Goal: Task Accomplishment & Management: Complete application form

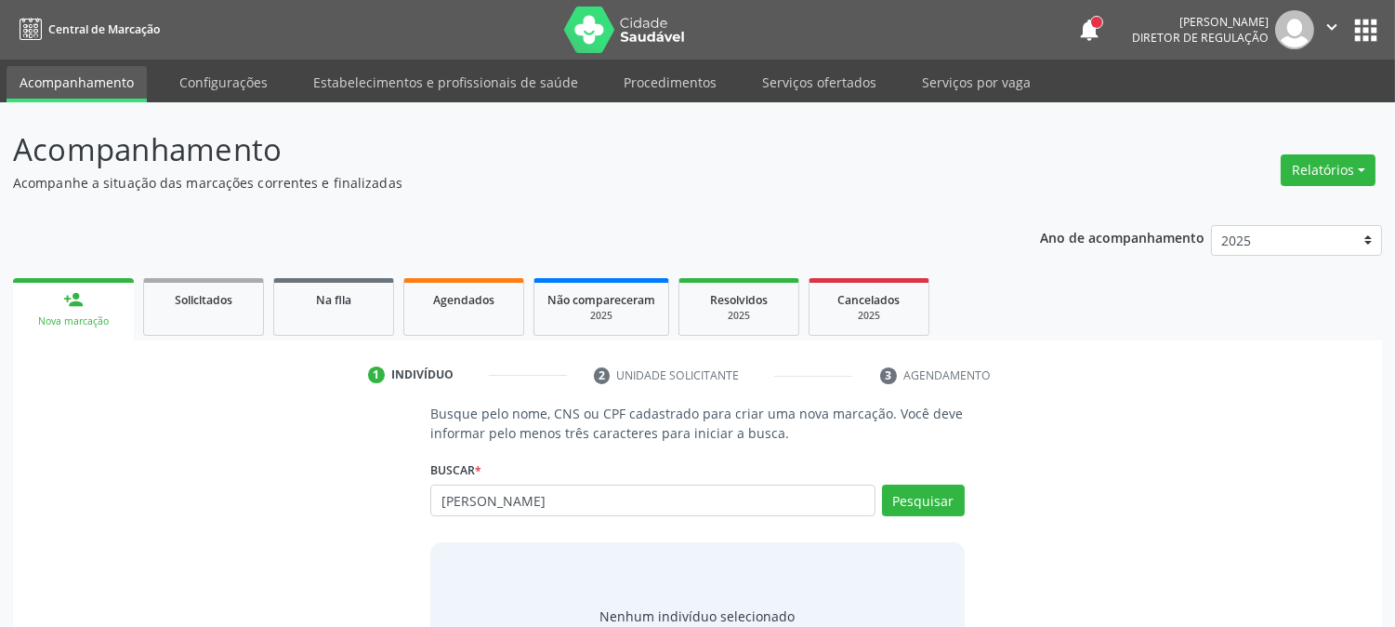
type input "[PERSON_NAME]"
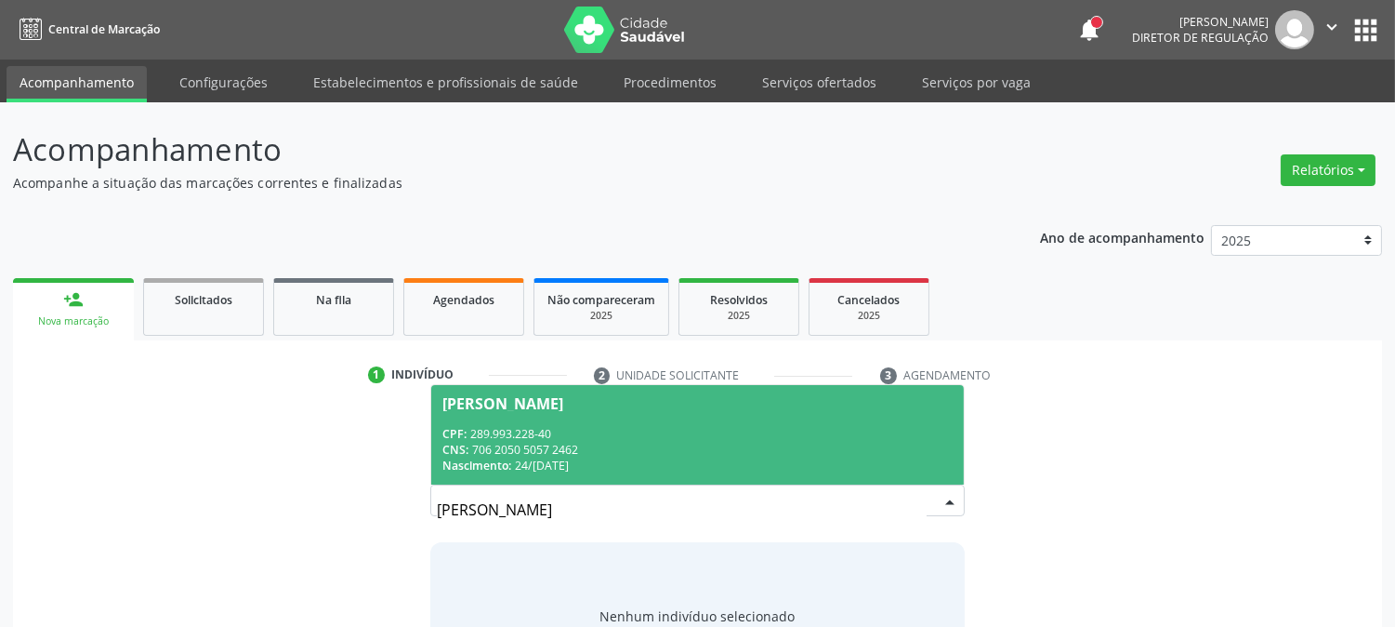
drag, startPoint x: 624, startPoint y: 513, endPoint x: 411, endPoint y: 559, distance: 217.7
click at [411, 559] on div "Busque pelo nome, CNS ou CPF cadastrado para criar uma nova marcação. Você deve…" at bounding box center [697, 546] width 1343 height 286
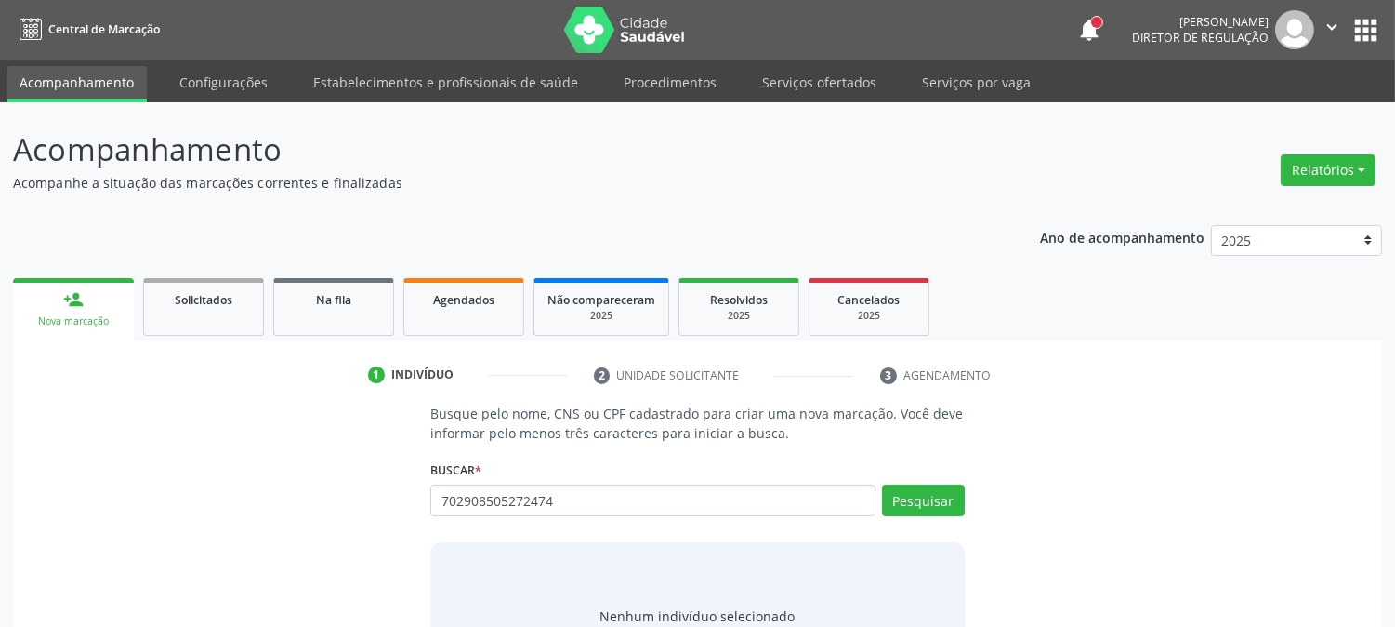
type input "702908505272474"
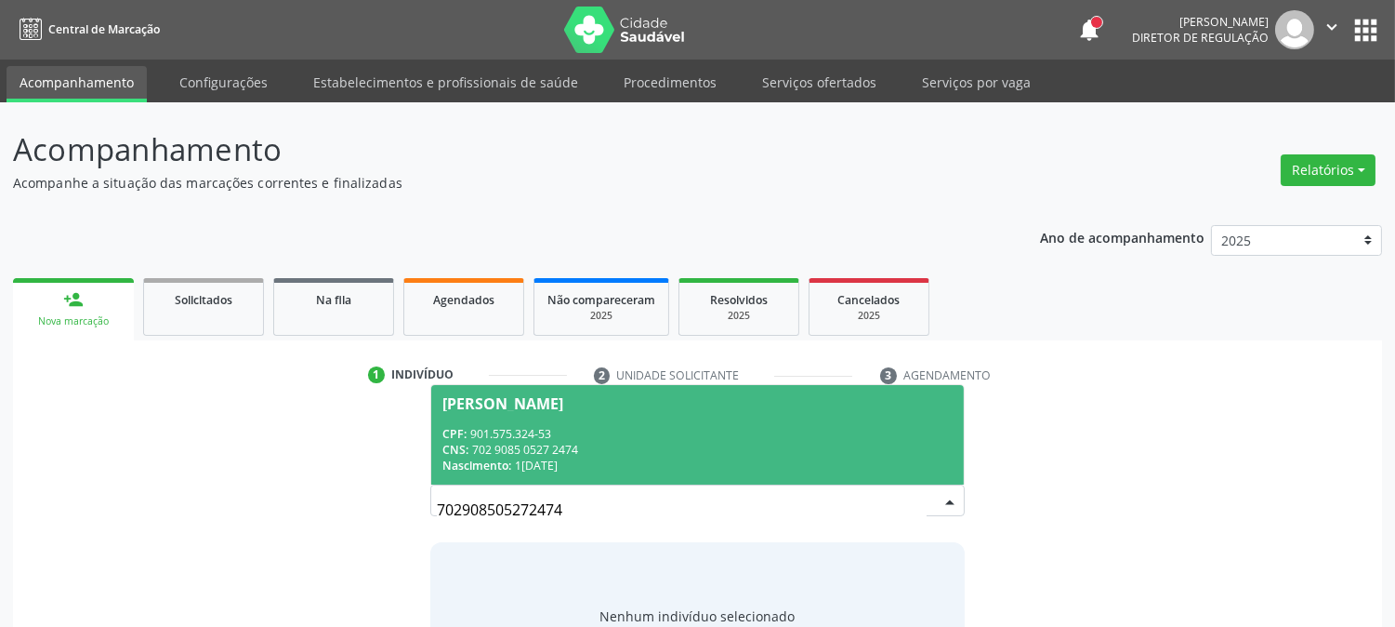
click at [656, 430] on div "CPF: 901.575.324-53" at bounding box center [696, 434] width 509 height 16
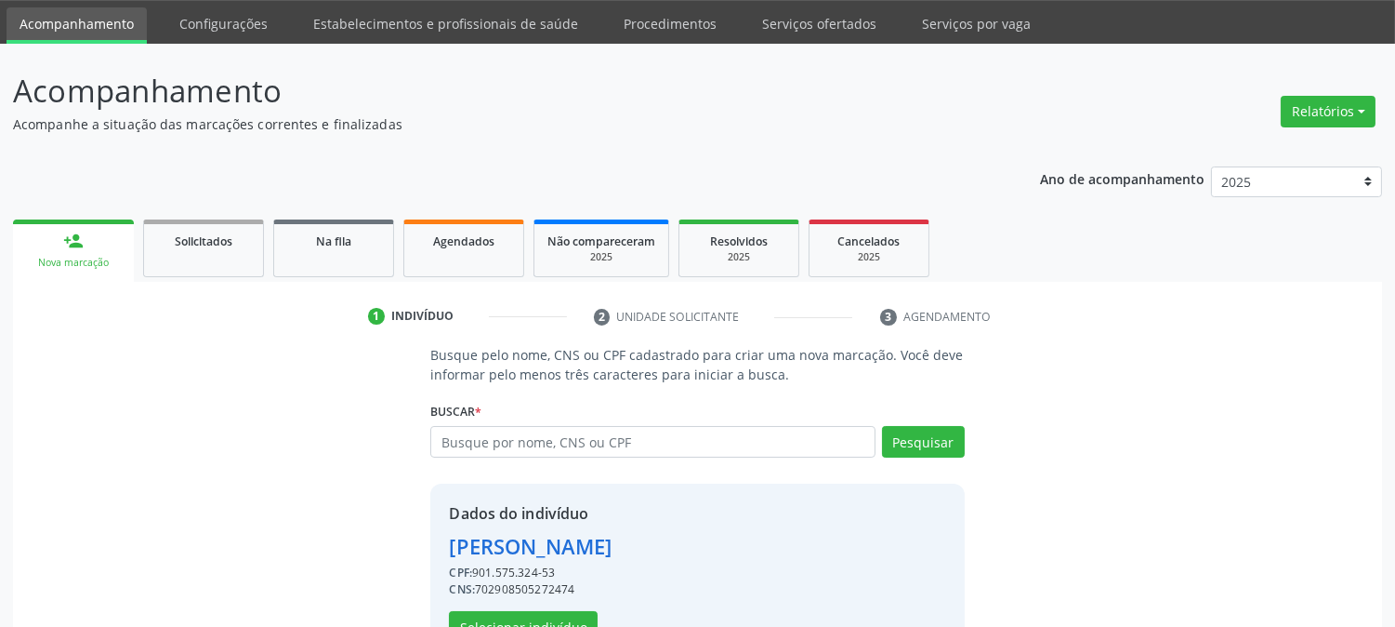
scroll to position [117, 0]
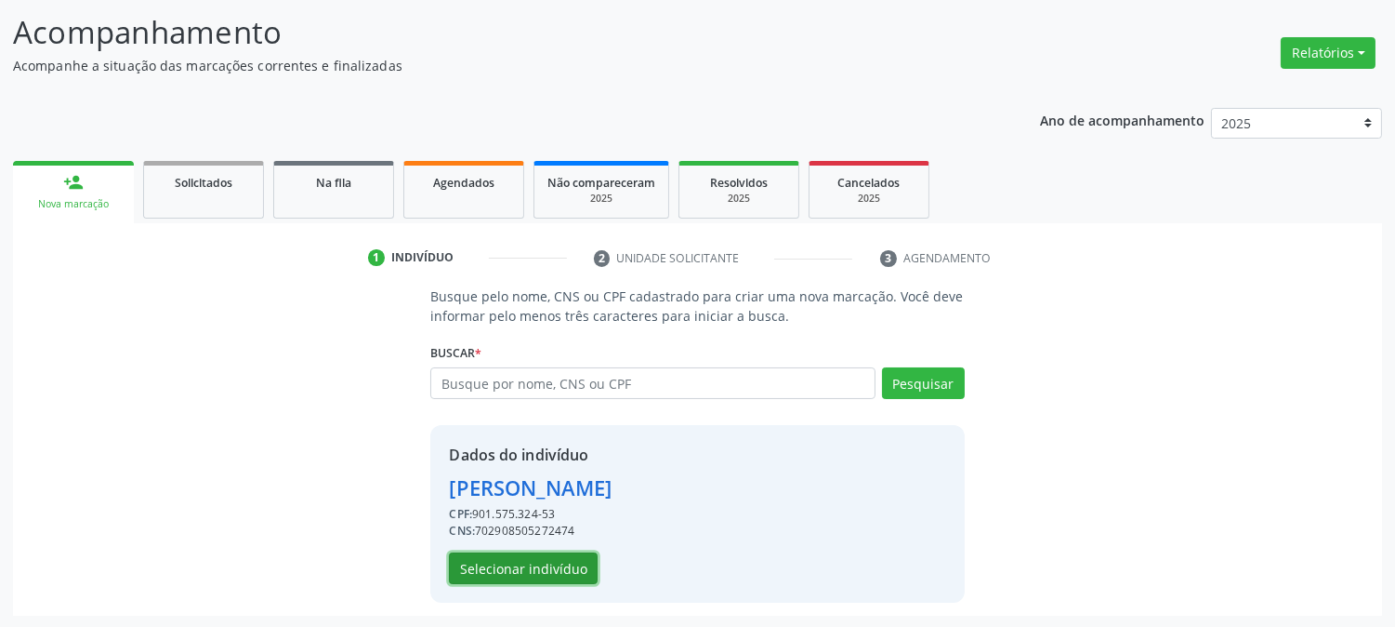
click at [578, 567] on button "Selecionar indivíduo" at bounding box center [523, 568] width 149 height 32
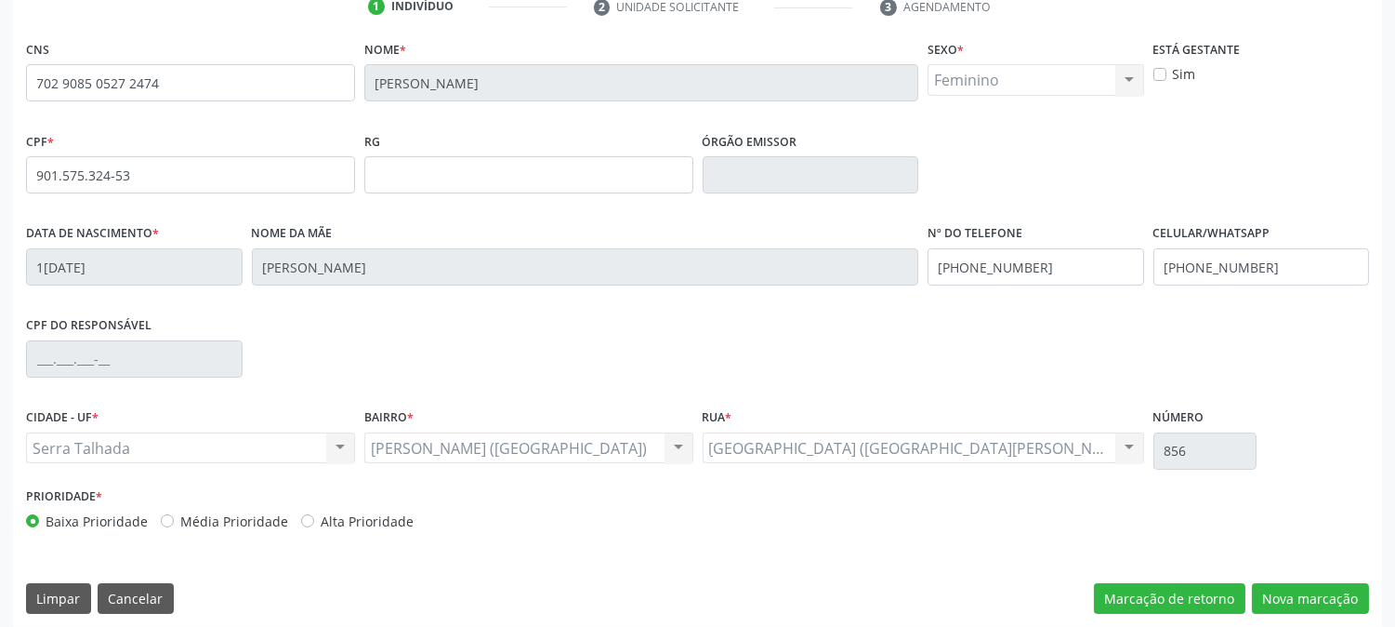
scroll to position [379, 0]
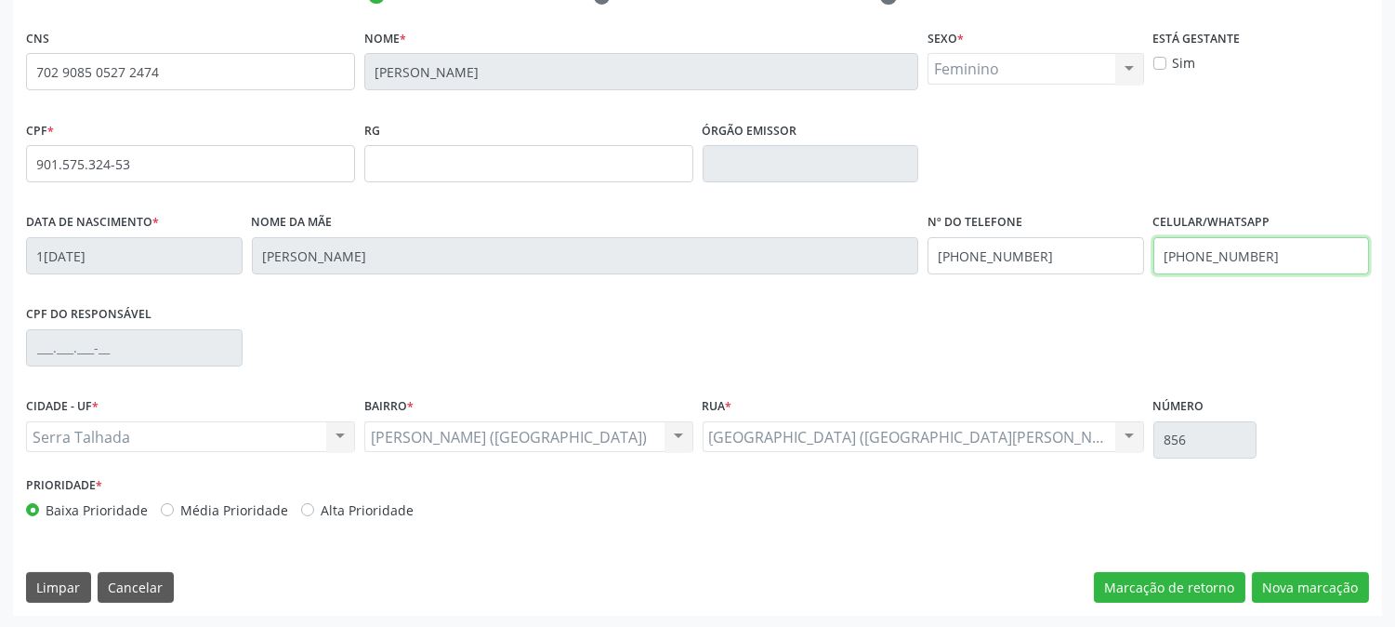
drag, startPoint x: 1260, startPoint y: 261, endPoint x: 1101, endPoint y: 289, distance: 161.4
click at [1101, 289] on div "Data de nascimento * [DATE] Nome da mãe [PERSON_NAME] Nº do Telefone [PHONE_NUM…" at bounding box center [697, 254] width 1352 height 92
click at [891, 253] on div "Data de nascimento * 14[DATE] Nome da mãe [PERSON_NAME] Nº do Telefone [PHONE_N…" at bounding box center [697, 254] width 1352 height 92
click at [1295, 534] on div "CNS 702 9085 0527 2474 Nome * [PERSON_NAME] * Feminino Masculino Feminino Nenhu…" at bounding box center [697, 319] width 1369 height 591
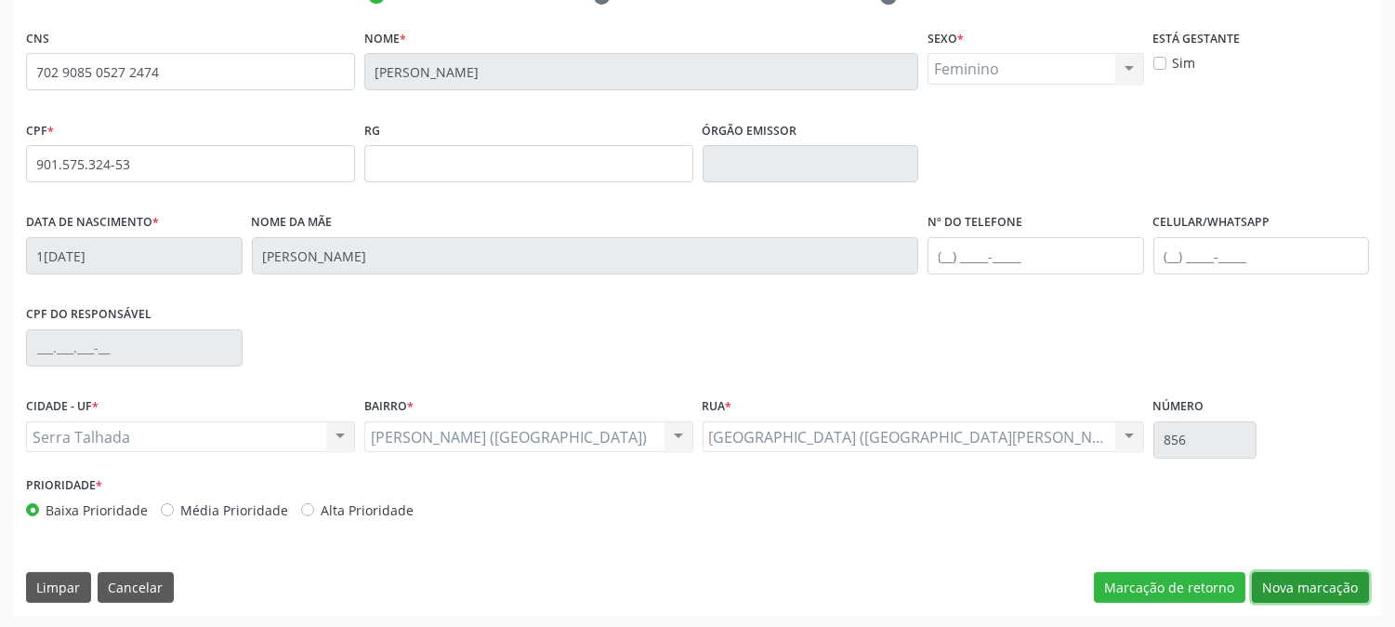
click at [1294, 579] on button "Nova marcação" at bounding box center [1310, 588] width 117 height 32
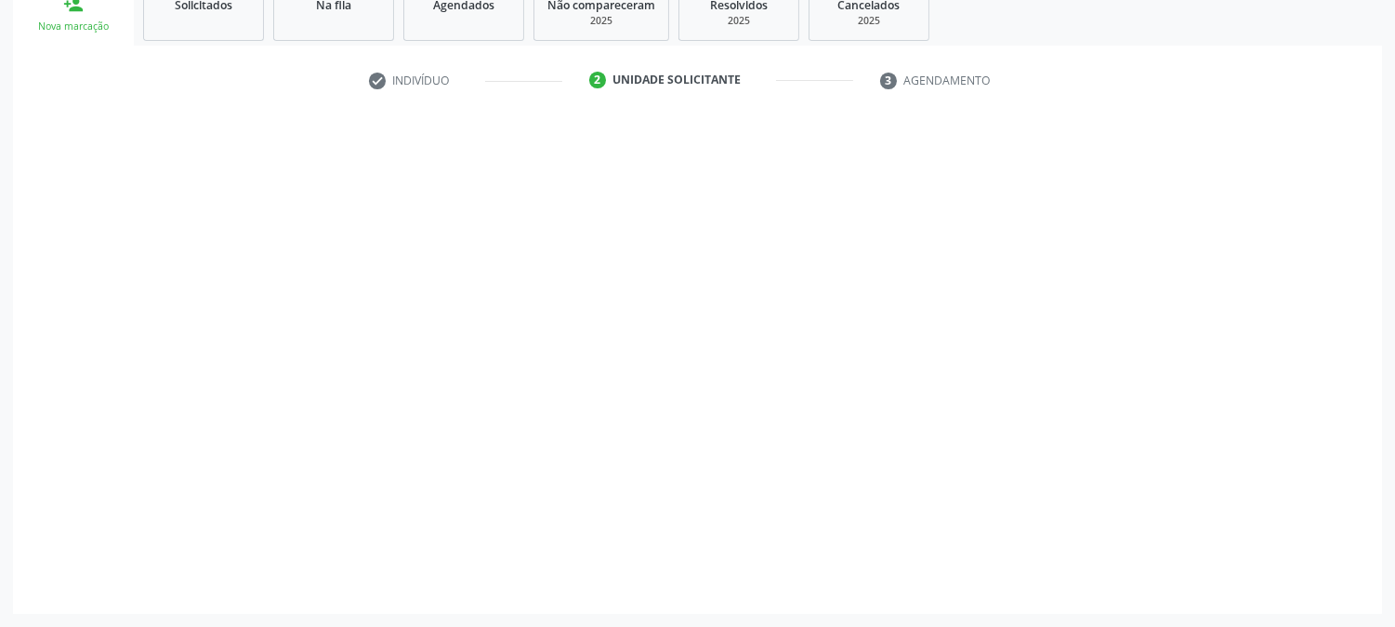
scroll to position [294, 0]
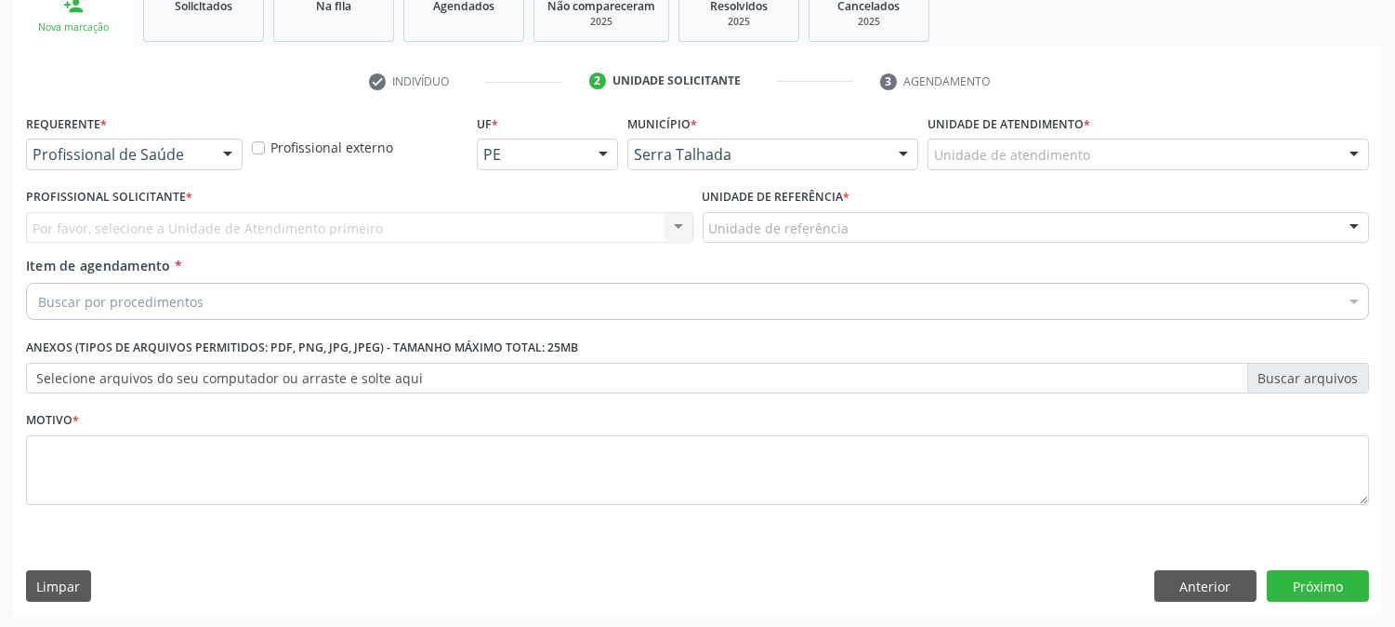
click at [214, 154] on div at bounding box center [228, 155] width 28 height 32
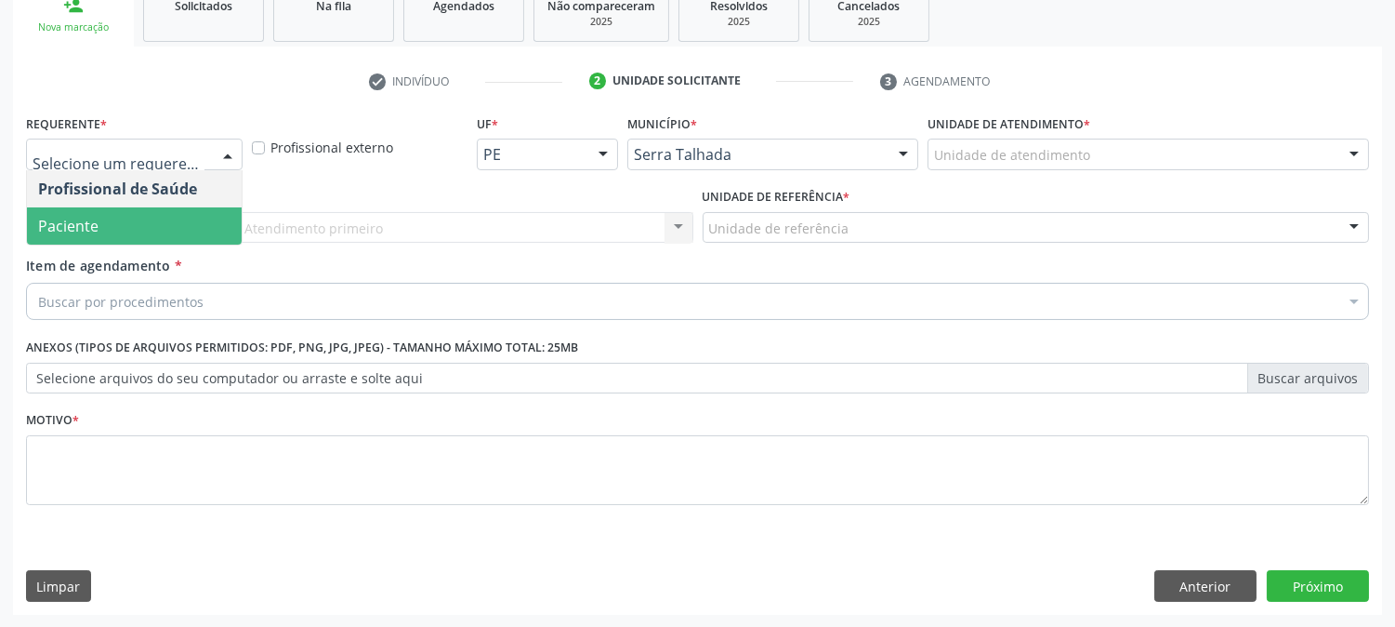
click at [183, 216] on span "Paciente" at bounding box center [134, 225] width 215 height 37
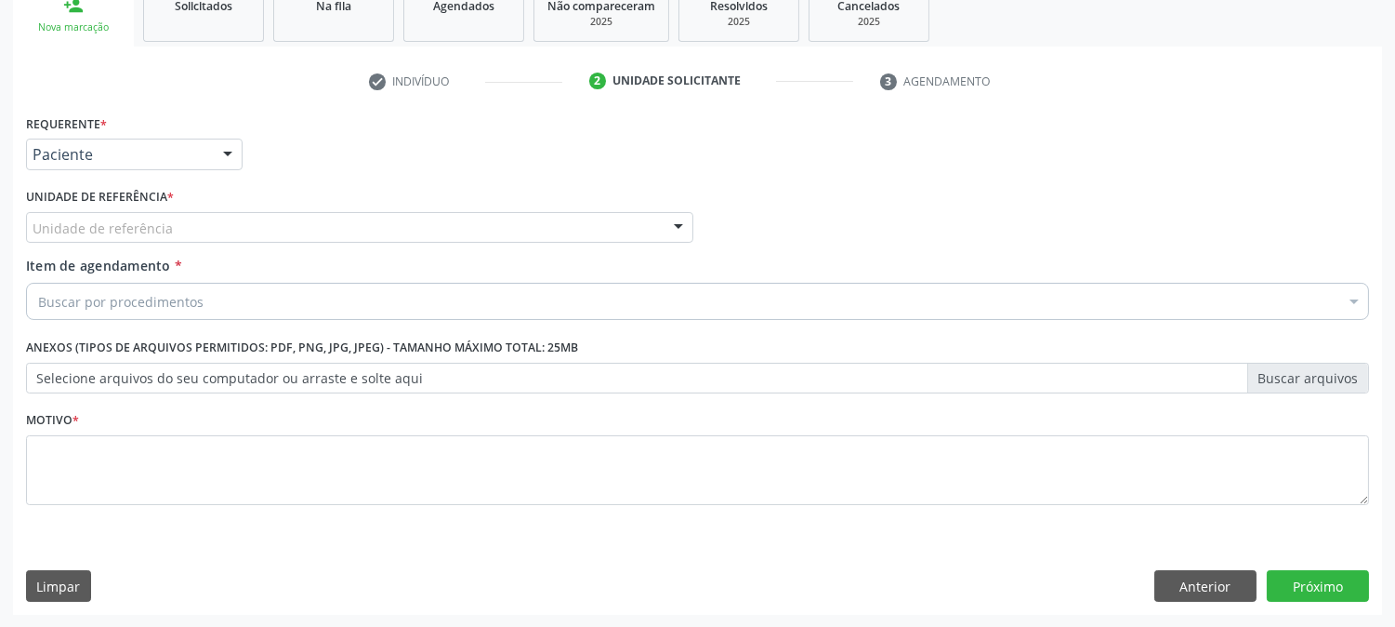
click at [202, 232] on div "Unidade de referência" at bounding box center [359, 228] width 667 height 32
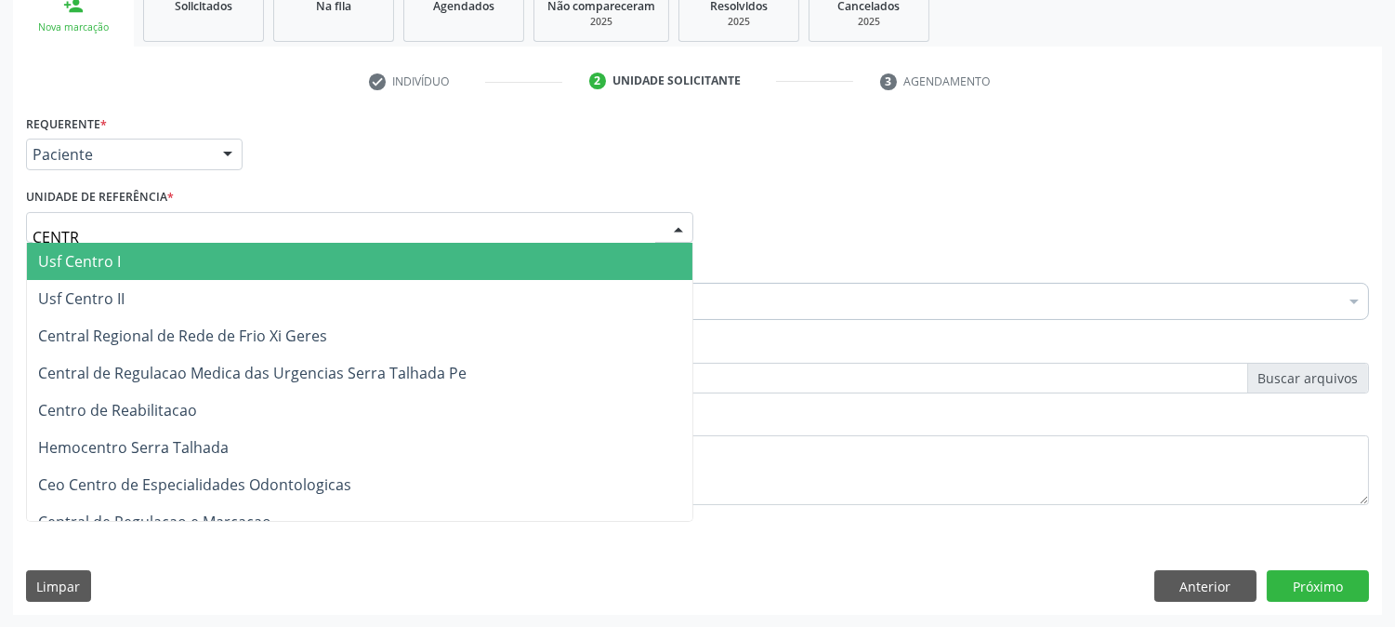
type input "CENTRO"
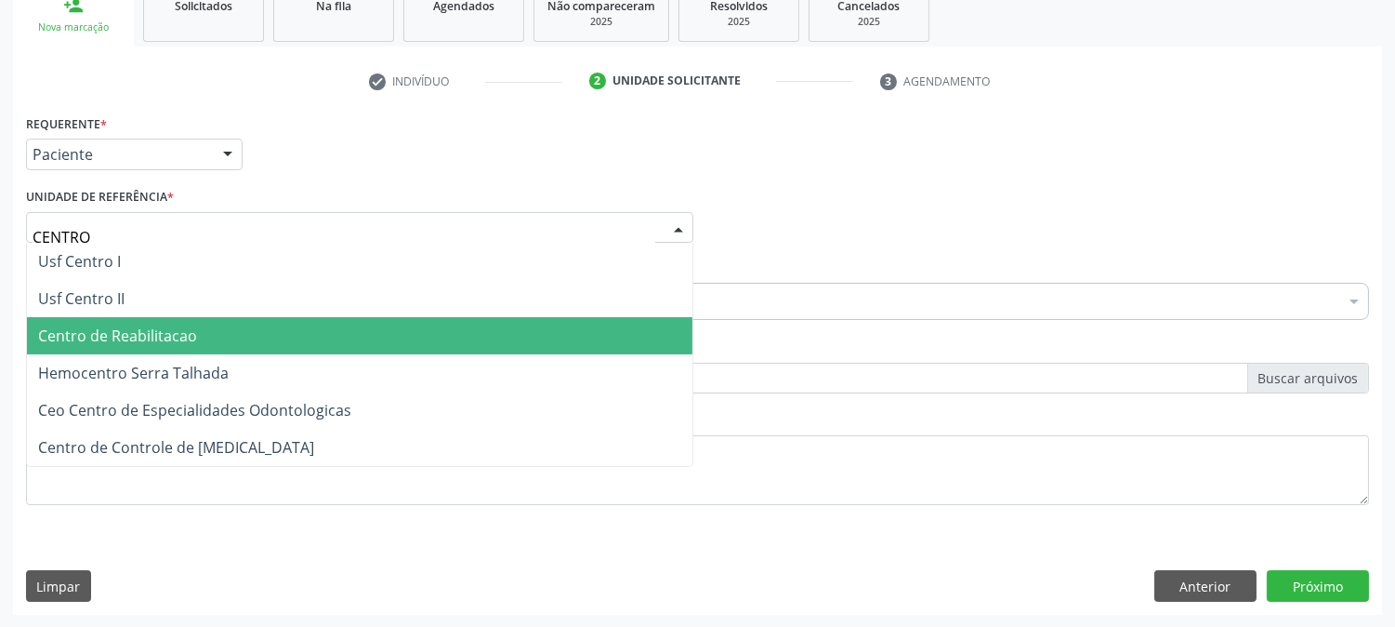
click at [206, 323] on span "Centro de Reabilitacao" at bounding box center [360, 335] width 666 height 37
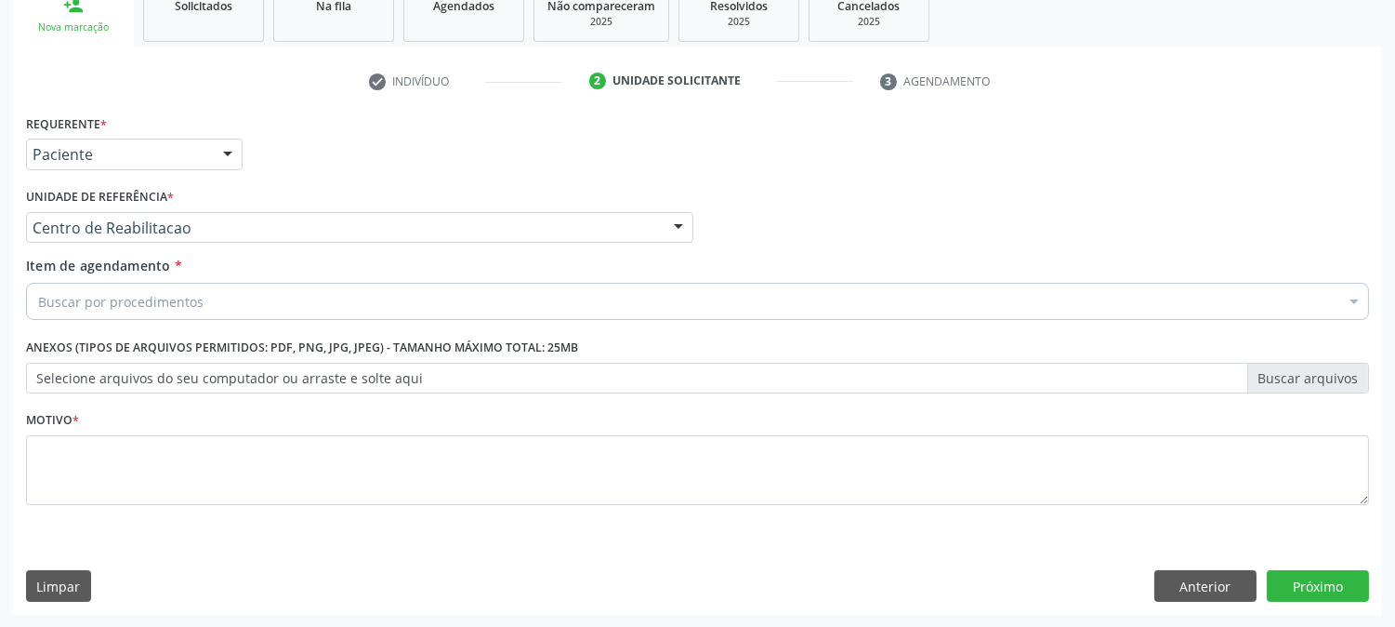
click at [218, 312] on div "Buscar por procedimentos" at bounding box center [697, 301] width 1343 height 37
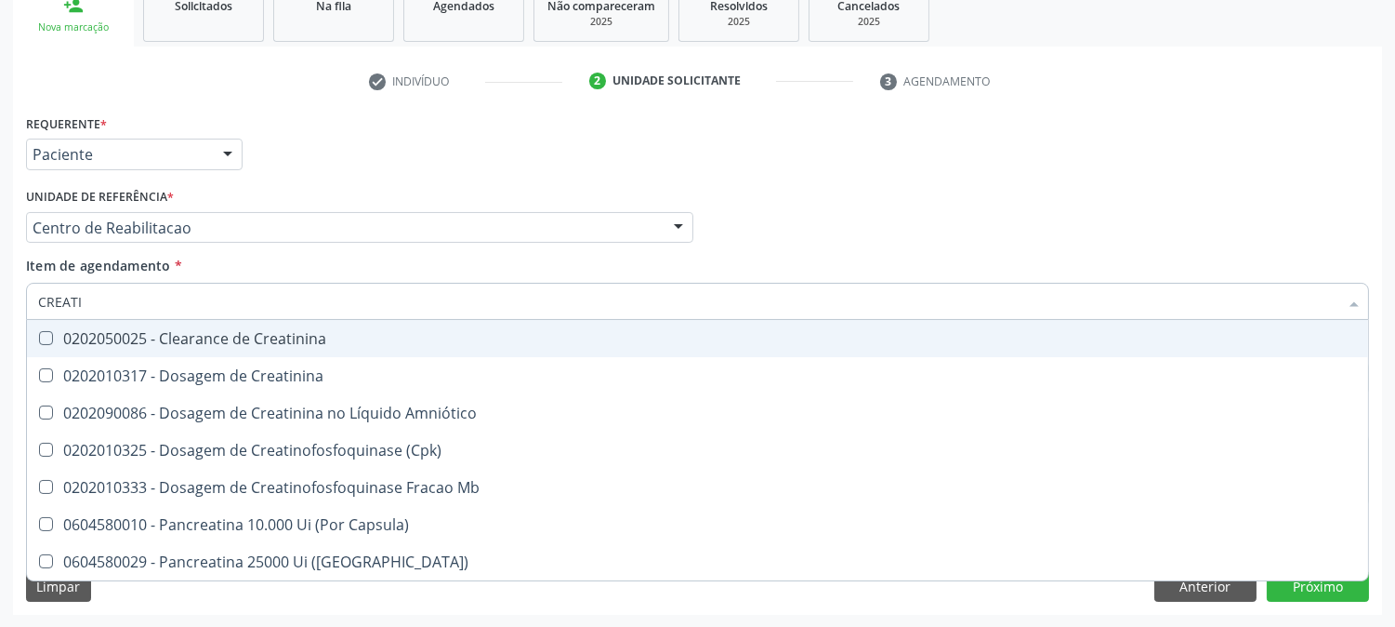
type input "CREATIN"
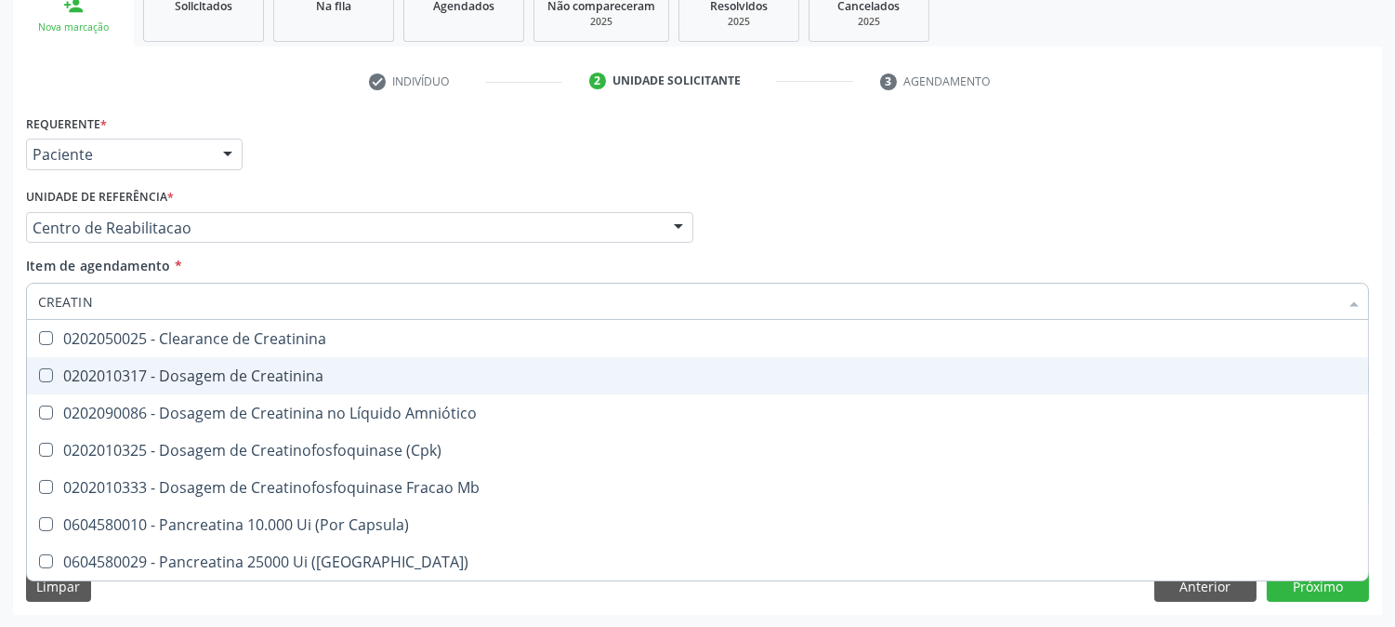
click at [197, 359] on span "0202010317 - Dosagem de Creatinina" at bounding box center [697, 375] width 1341 height 37
checkbox Creatinina "true"
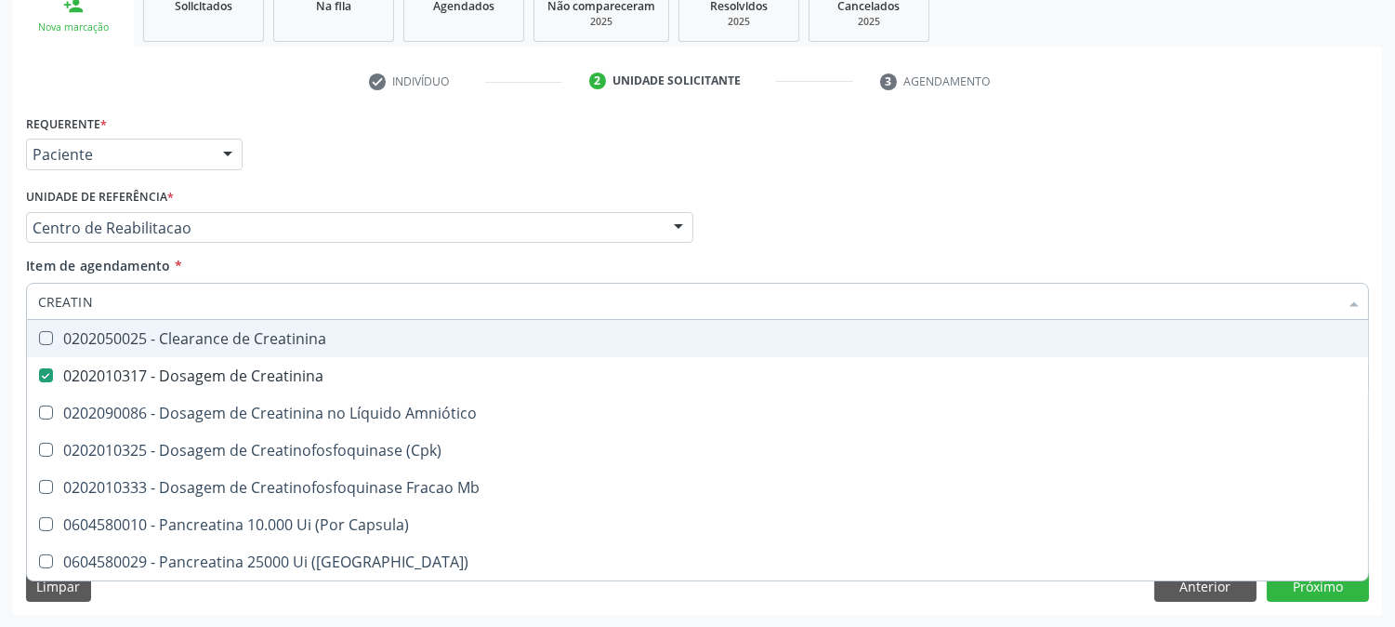
drag, startPoint x: 153, startPoint y: 296, endPoint x: 0, endPoint y: 311, distance: 154.2
click at [0, 311] on div "Acompanhamento Acompanhe a situação das marcações correntes e finalizadas Relat…" at bounding box center [697, 218] width 1395 height 819
type input "UREI"
checkbox Creatinina "false"
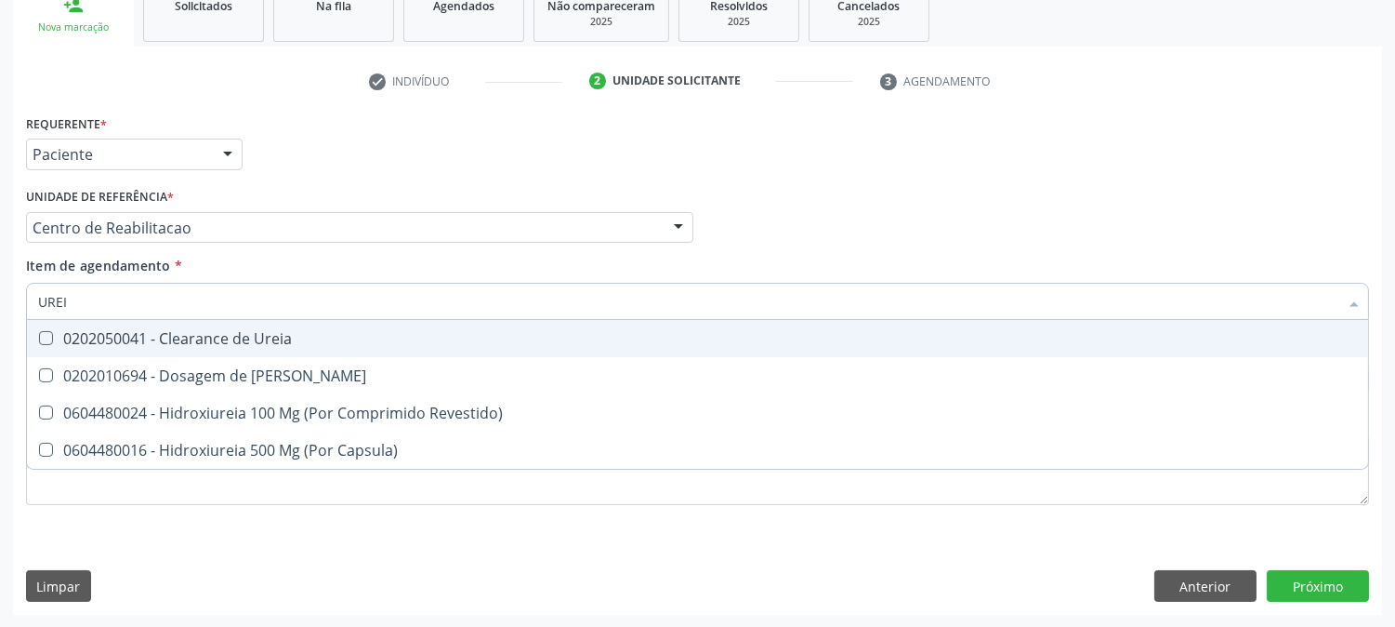
type input "UREIA"
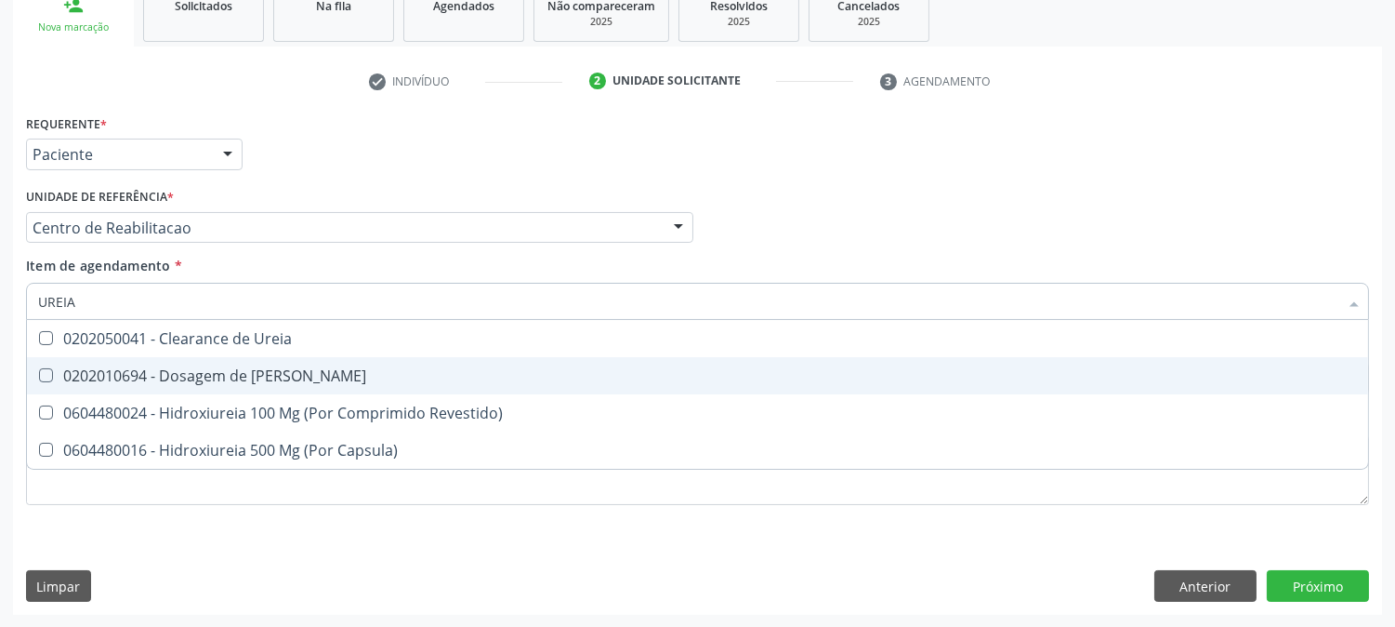
click at [73, 373] on div "0202010694 - Dosagem de [PERSON_NAME]" at bounding box center [697, 375] width 1319 height 15
checkbox Ureia "true"
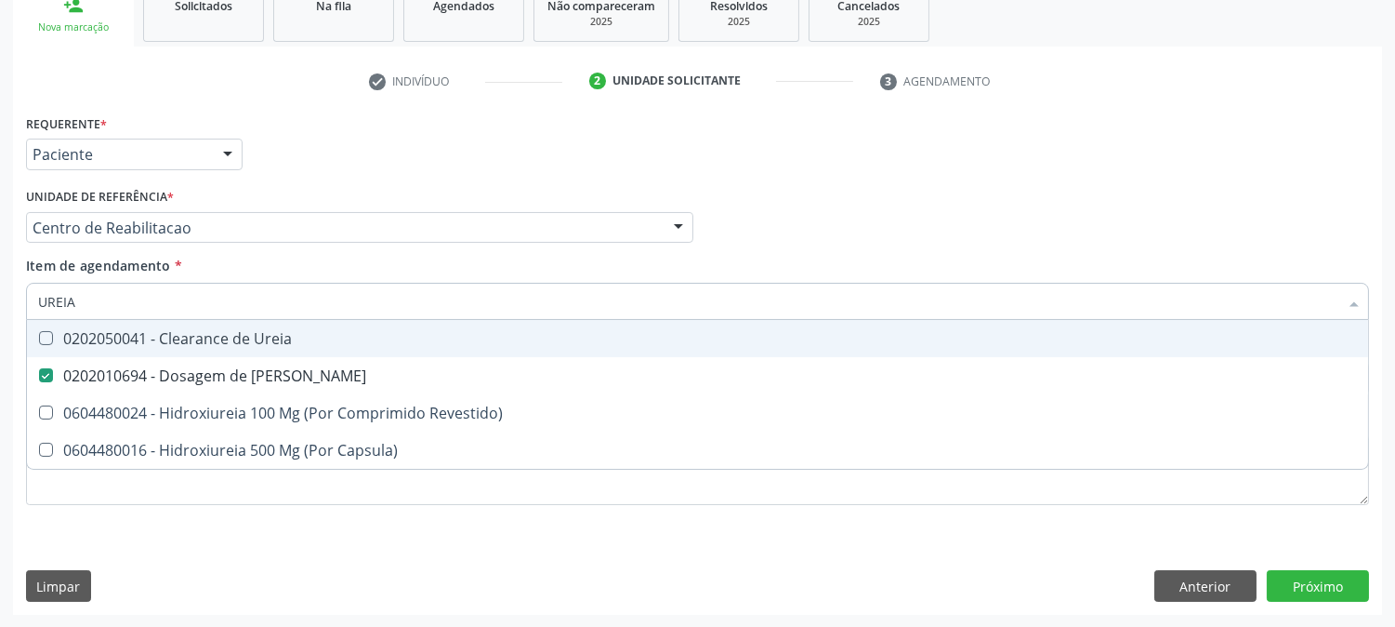
drag, startPoint x: 94, startPoint y: 305, endPoint x: 23, endPoint y: 303, distance: 70.7
click at [23, 303] on div "Item de agendamento * UREIA Desfazer seleção 0202050041 - Clearance de Ureia 02…" at bounding box center [697, 292] width 1352 height 72
type input "CO"
checkbox Ureia "false"
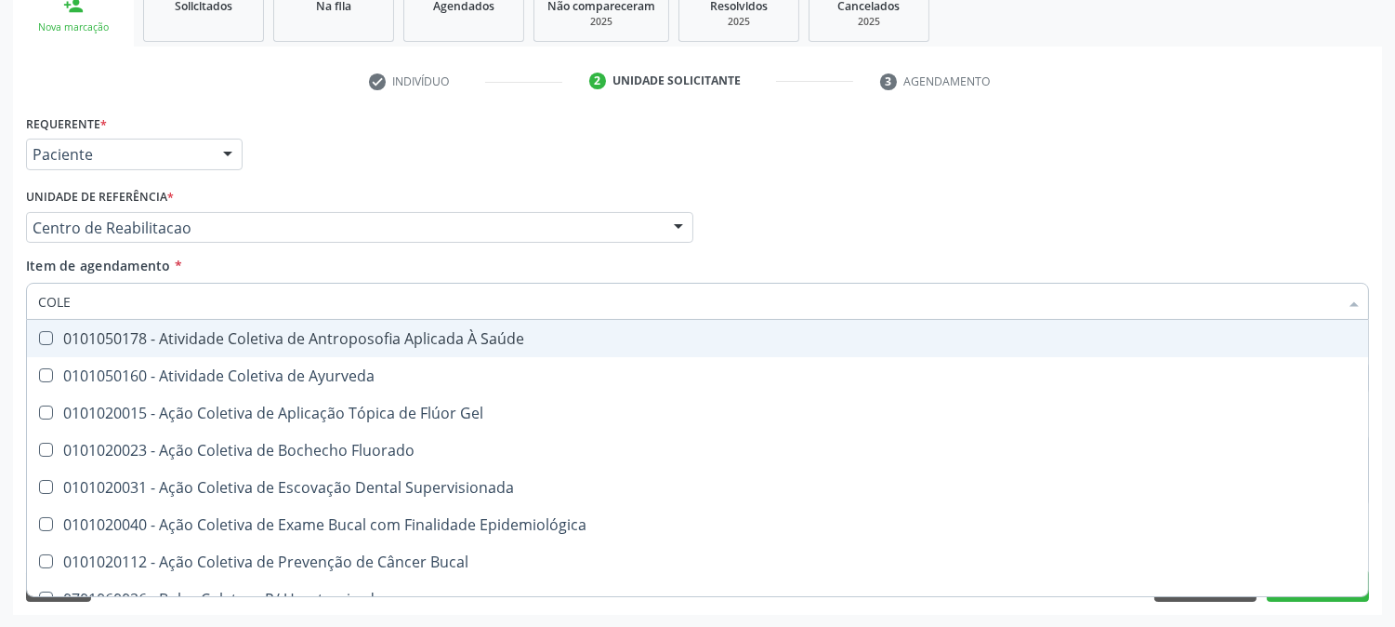
type input "COLES"
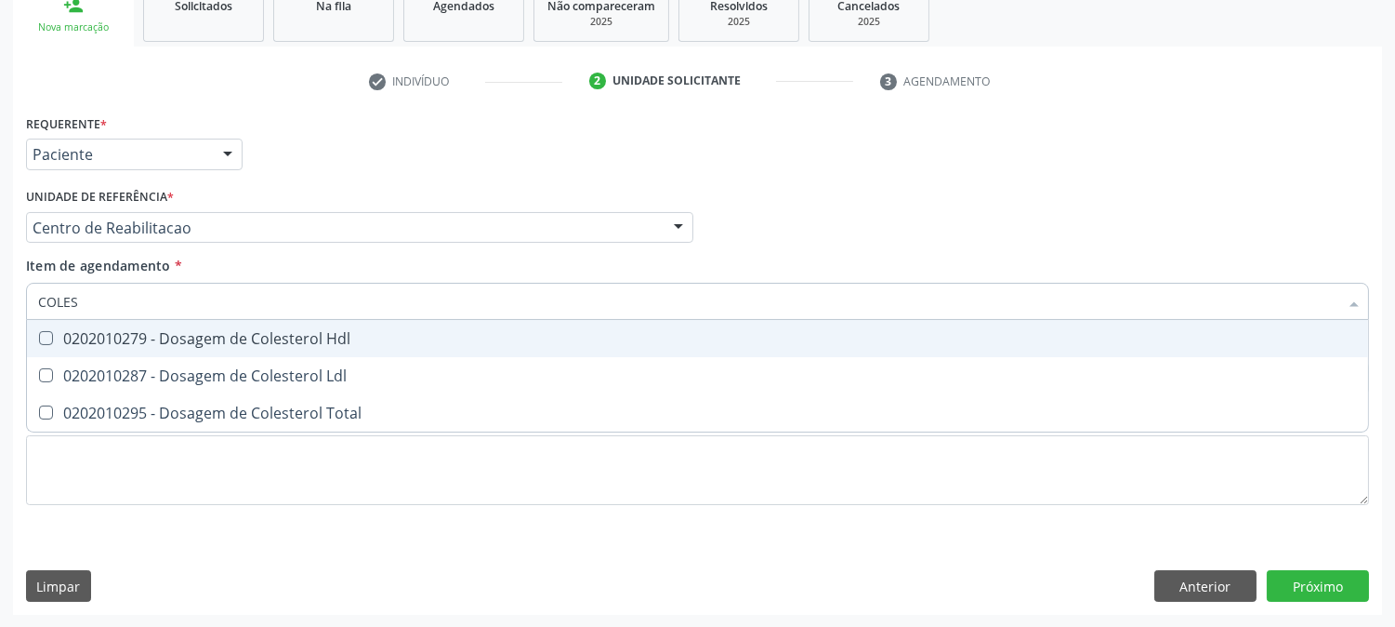
click at [65, 342] on div "0202010279 - Dosagem de Colesterol Hdl" at bounding box center [697, 338] width 1319 height 15
checkbox Hdl "true"
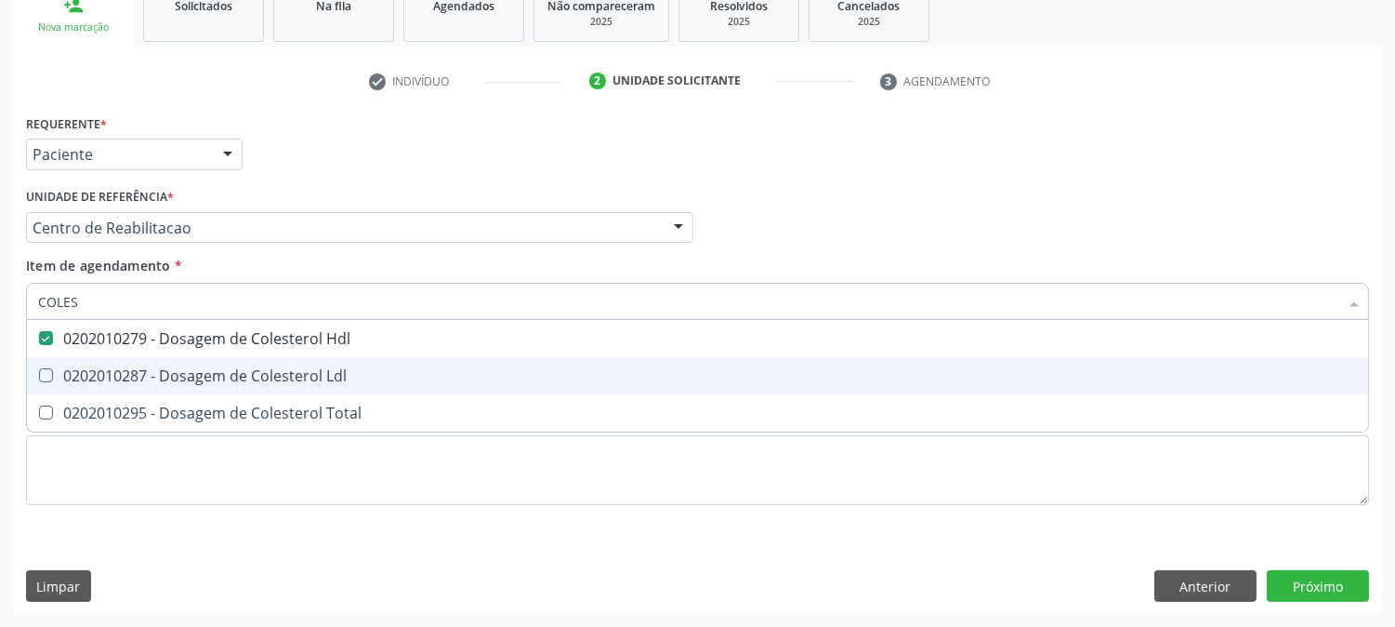
click at [66, 375] on div "0202010287 - Dosagem de Colesterol Ldl" at bounding box center [697, 375] width 1319 height 15
checkbox Ldl "true"
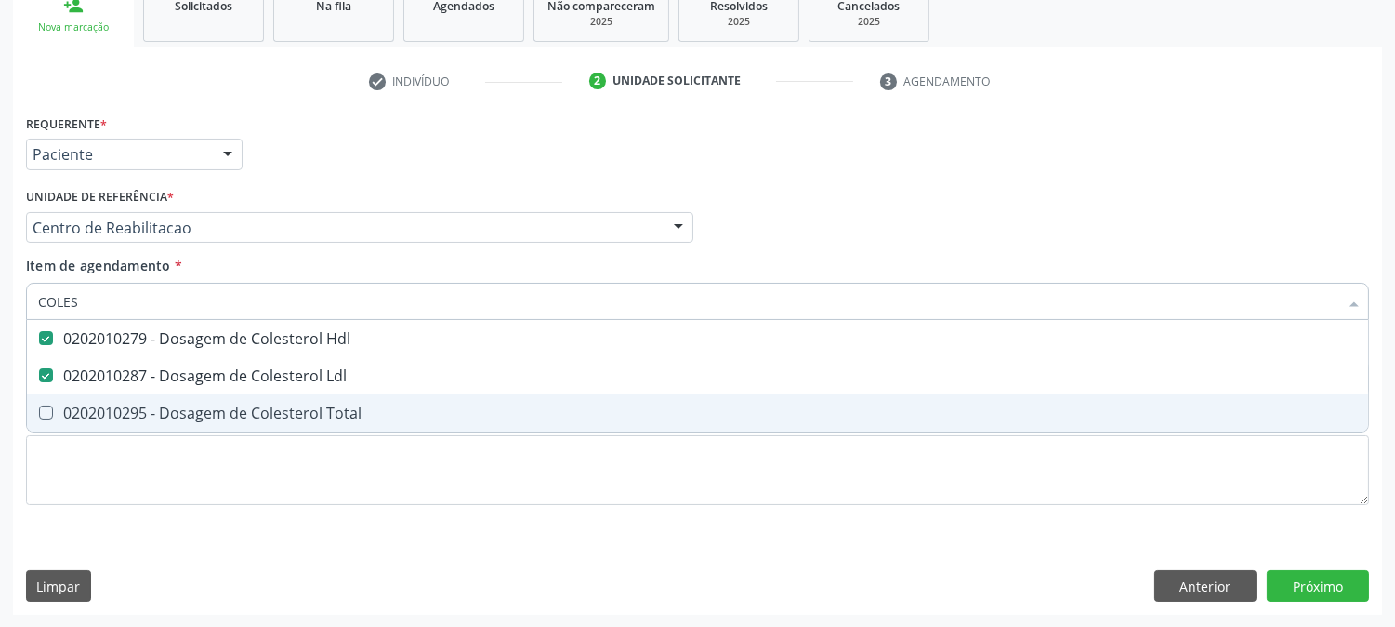
click at [59, 409] on div "0202010295 - Dosagem de Colesterol Total" at bounding box center [697, 412] width 1319 height 15
checkbox Total "true"
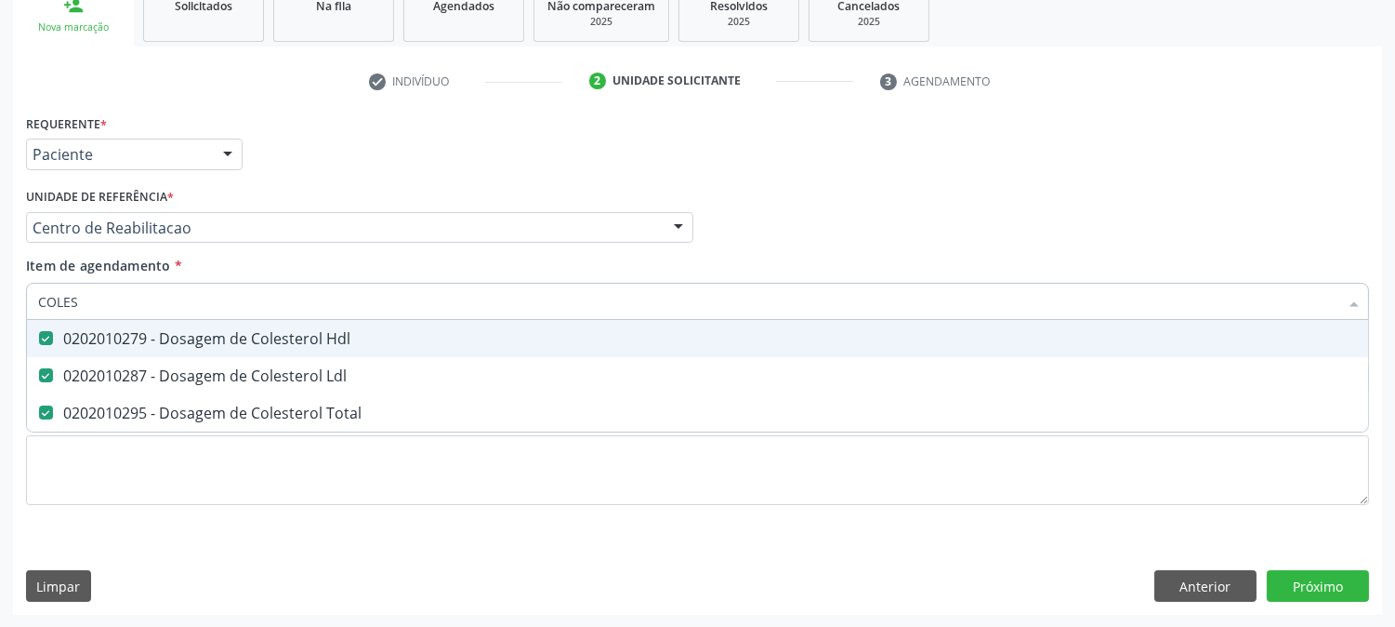
drag, startPoint x: 89, startPoint y: 295, endPoint x: 0, endPoint y: 304, distance: 89.7
click at [0, 304] on div "Acompanhamento Acompanhe a situação das marcações correntes e finalizadas Relat…" at bounding box center [697, 218] width 1395 height 819
type input "TG"
checkbox Hdl "false"
checkbox Ldl "false"
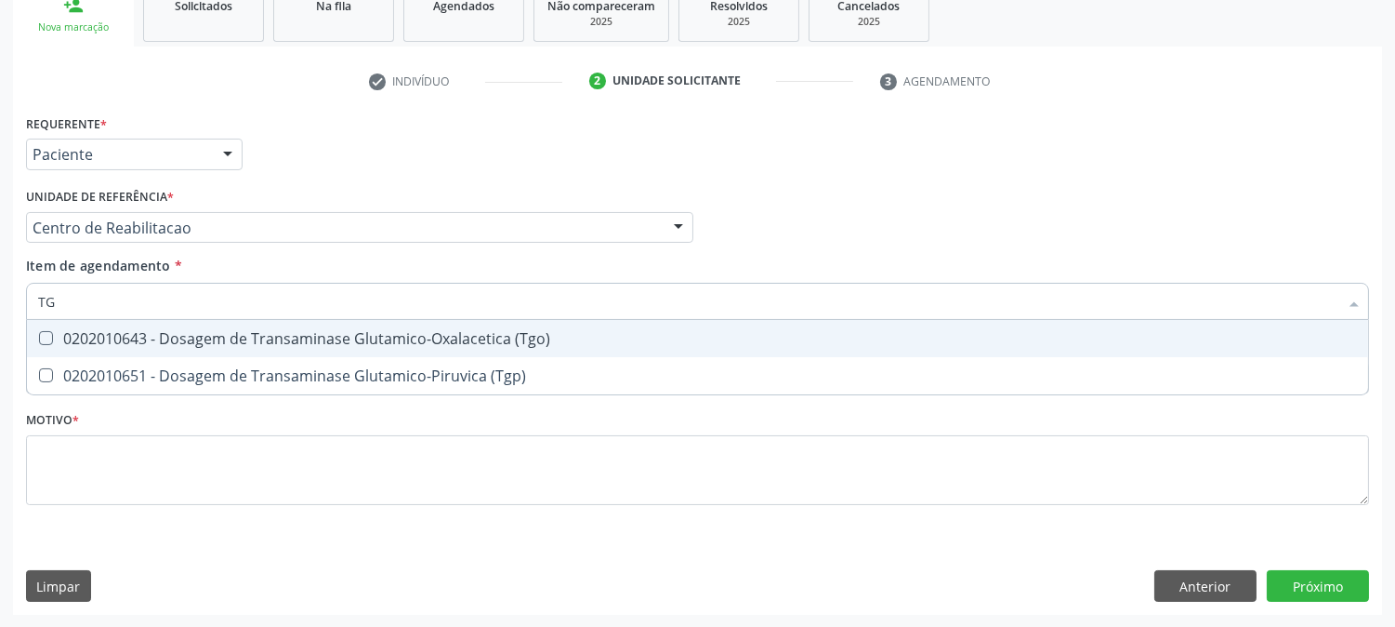
click at [82, 346] on span "0202010643 - Dosagem de Transaminase Glutamico-Oxalacetica (Tgo)" at bounding box center [697, 338] width 1341 height 37
checkbox \(Tgo\) "true"
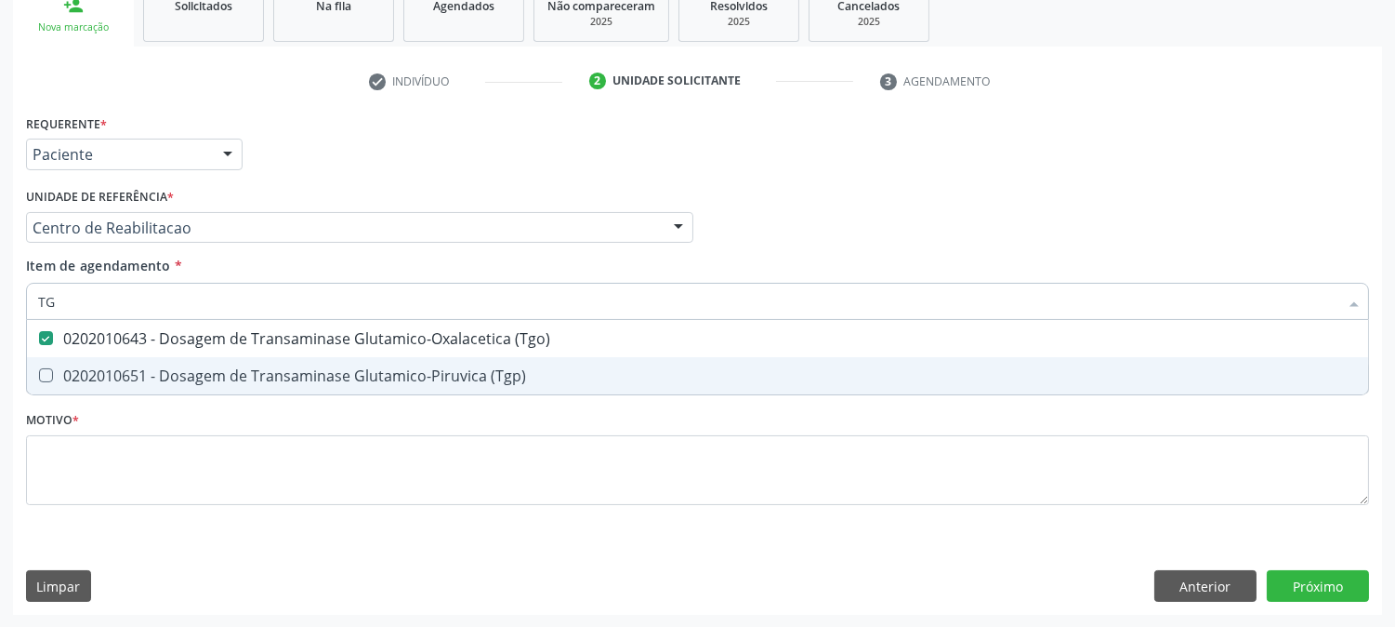
click at [78, 369] on div "0202010651 - Dosagem de Transaminase Glutamico-Piruvica (Tgp)" at bounding box center [697, 375] width 1319 height 15
checkbox \(Tgp\) "true"
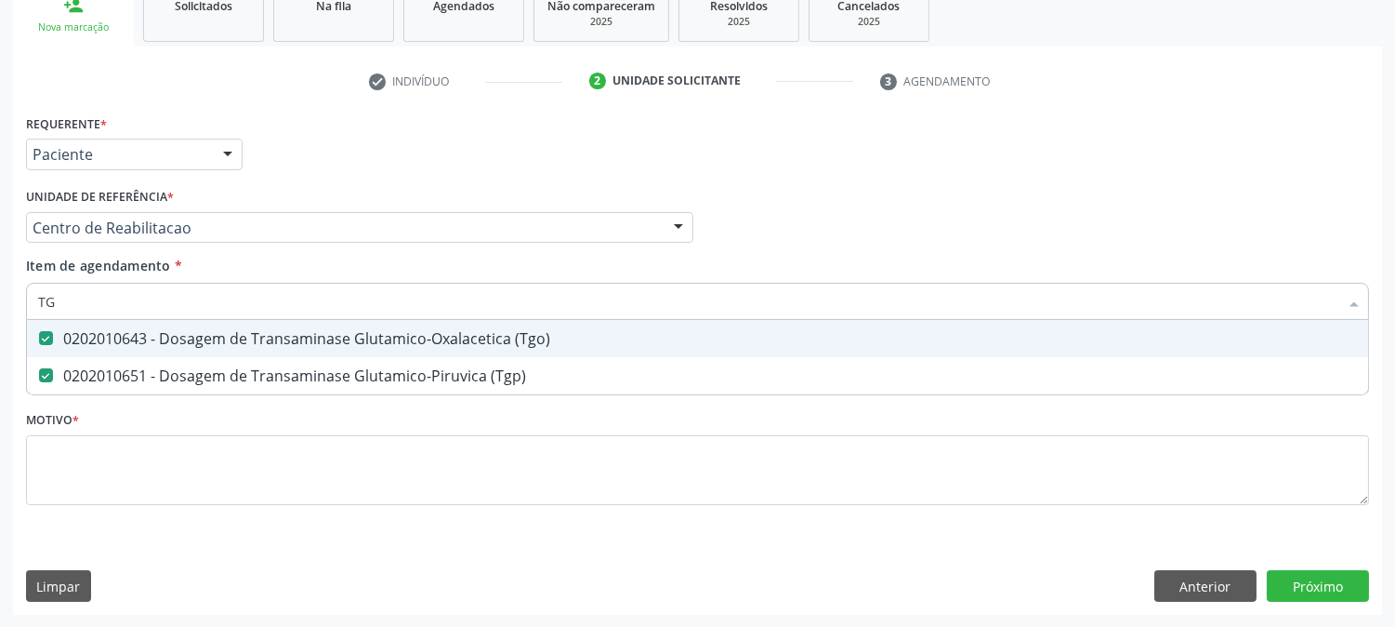
drag, startPoint x: 79, startPoint y: 305, endPoint x: 0, endPoint y: 284, distance: 81.9
click at [0, 284] on div "Acompanhamento Acompanhe a situação das marcações correntes e finalizadas Relat…" at bounding box center [697, 218] width 1395 height 819
type input "TRI"
checkbox \(Tgo\) "false"
checkbox \(Tgp\) "false"
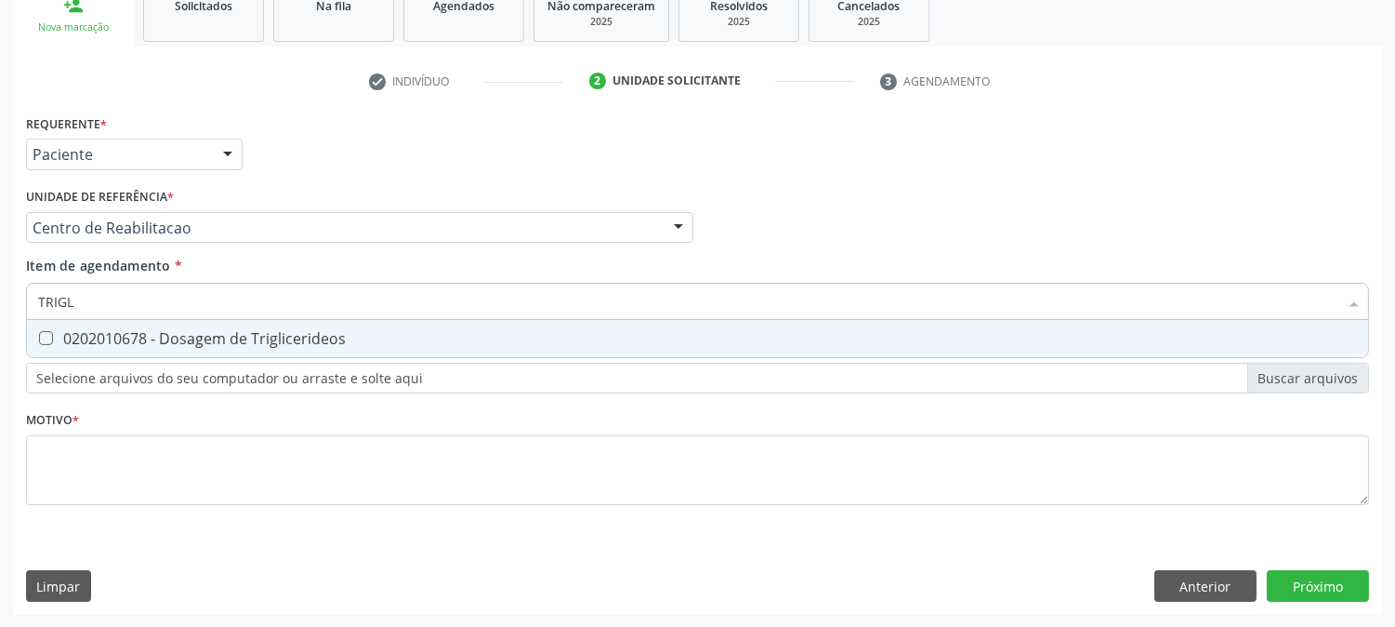
type input "TRIGLI"
click at [58, 331] on div "0202010678 - Dosagem de Triglicerideos" at bounding box center [697, 338] width 1319 height 15
checkbox Triglicerideos "true"
drag, startPoint x: 90, startPoint y: 296, endPoint x: 0, endPoint y: 310, distance: 91.2
click at [0, 310] on div "Acompanhamento Acompanhe a situação das marcações correntes e finalizadas Relat…" at bounding box center [697, 218] width 1395 height 819
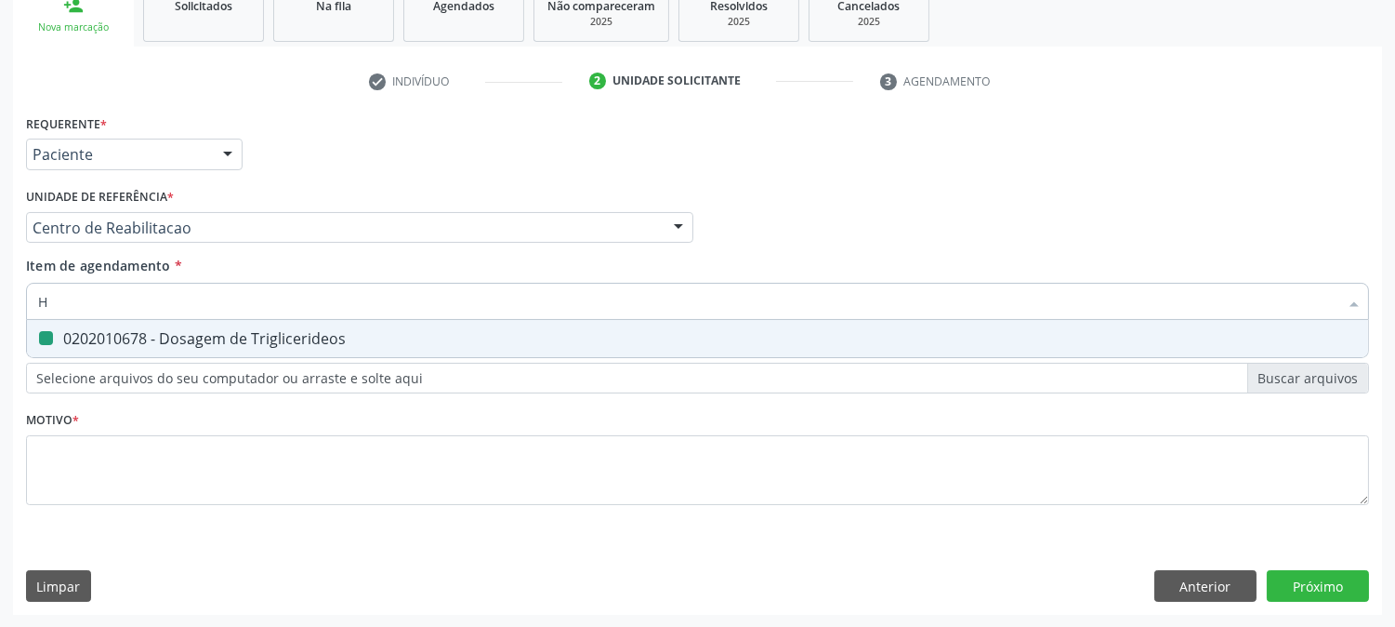
type input "HE"
checkbox Triglicerideos "false"
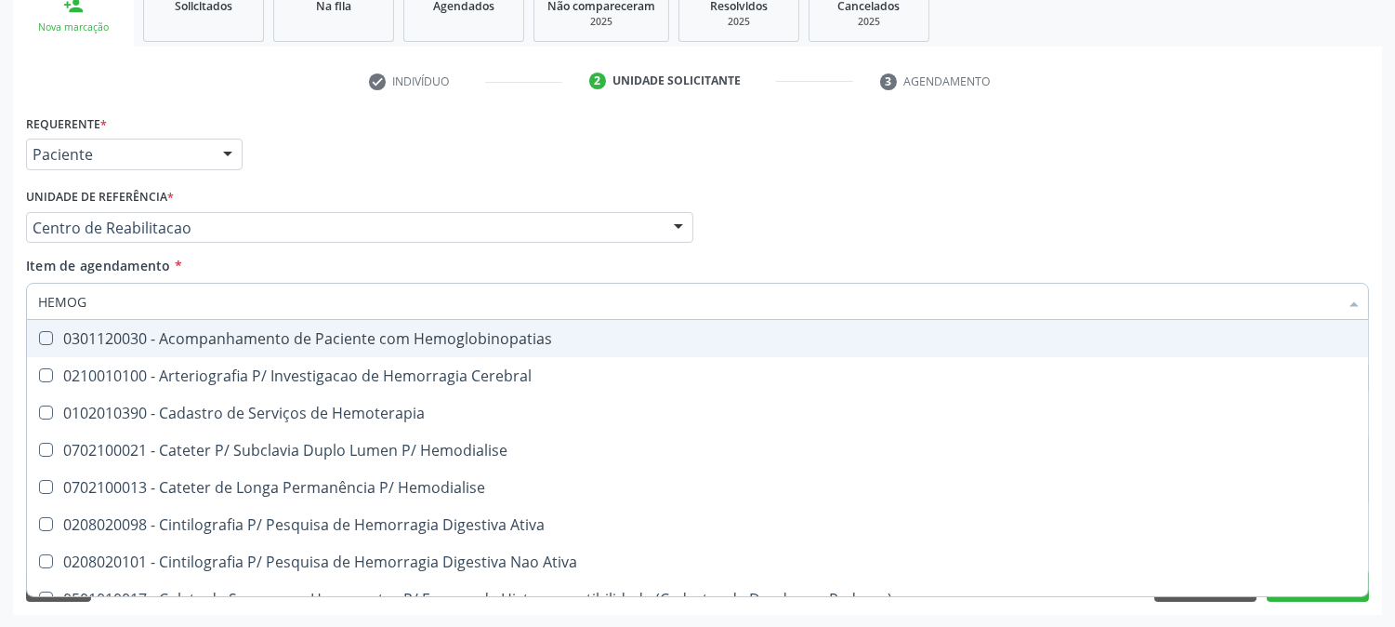
type input "HEMOGR"
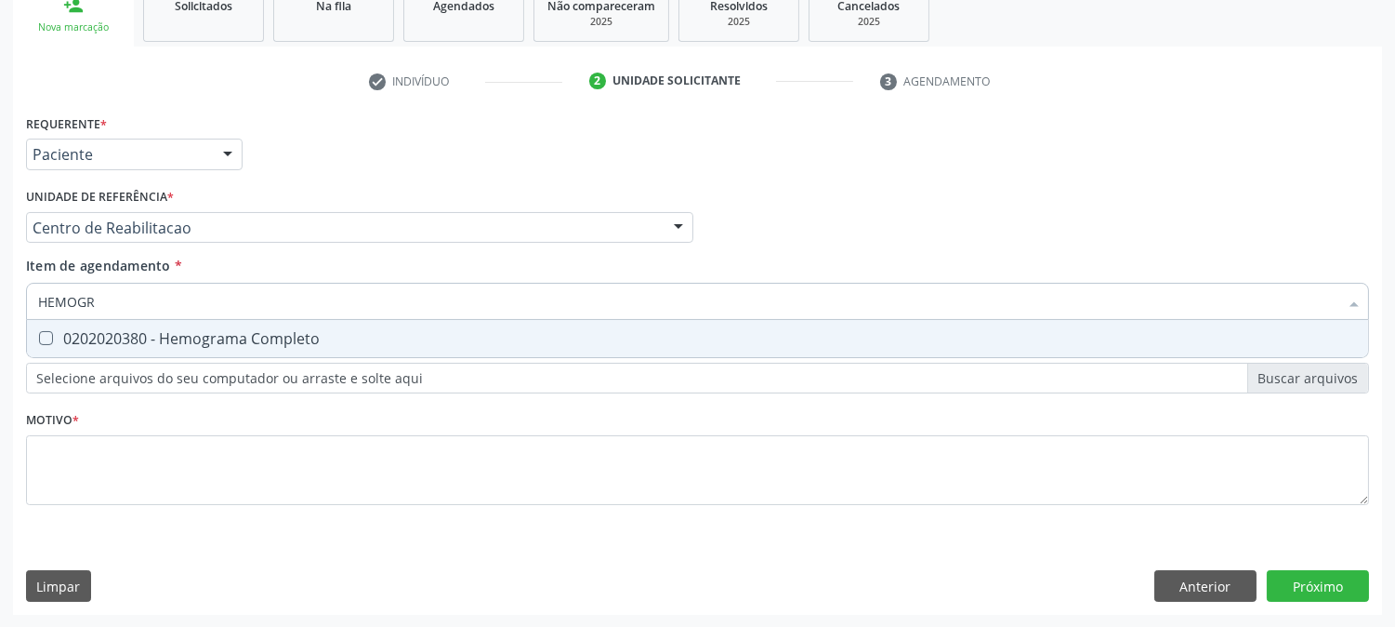
click at [167, 325] on span "0202020380 - Hemograma Completo" at bounding box center [697, 338] width 1341 height 37
checkbox Completo "true"
drag, startPoint x: 124, startPoint y: 299, endPoint x: 28, endPoint y: 311, distance: 96.5
click at [28, 311] on div "HEMOGR" at bounding box center [697, 301] width 1343 height 37
type input "HEMOGR"
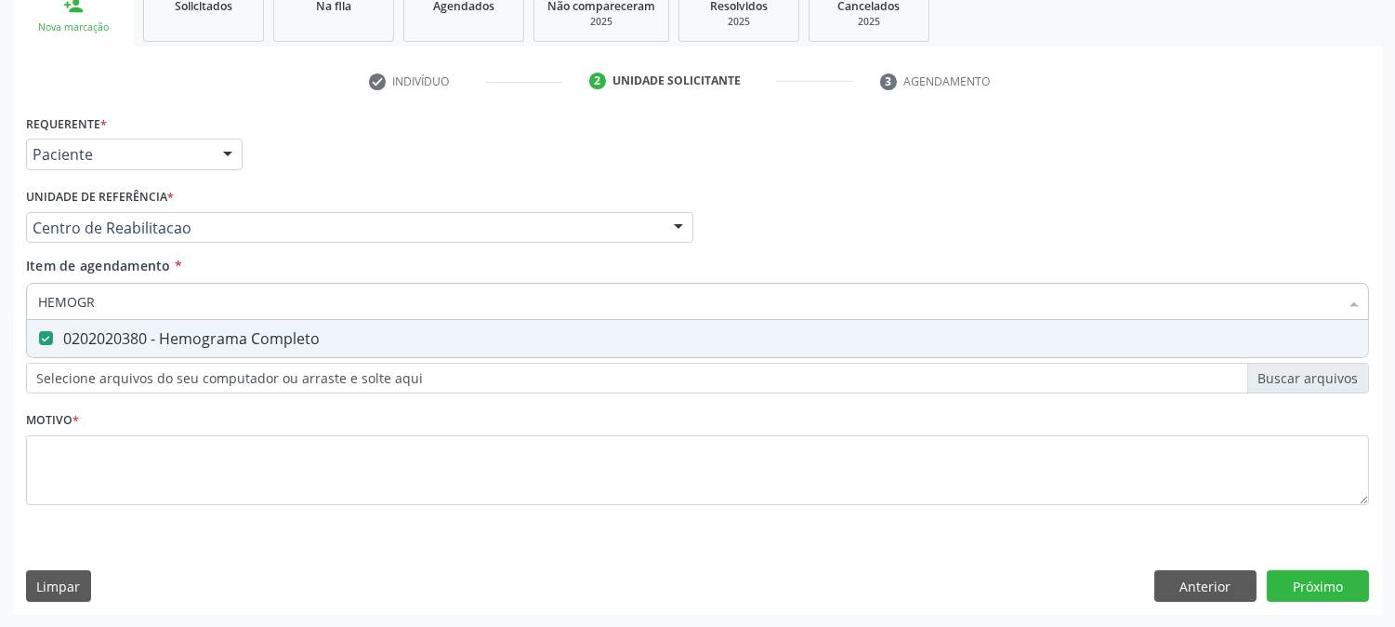
click at [28, 311] on div "HEMOGR" at bounding box center [697, 301] width 1343 height 37
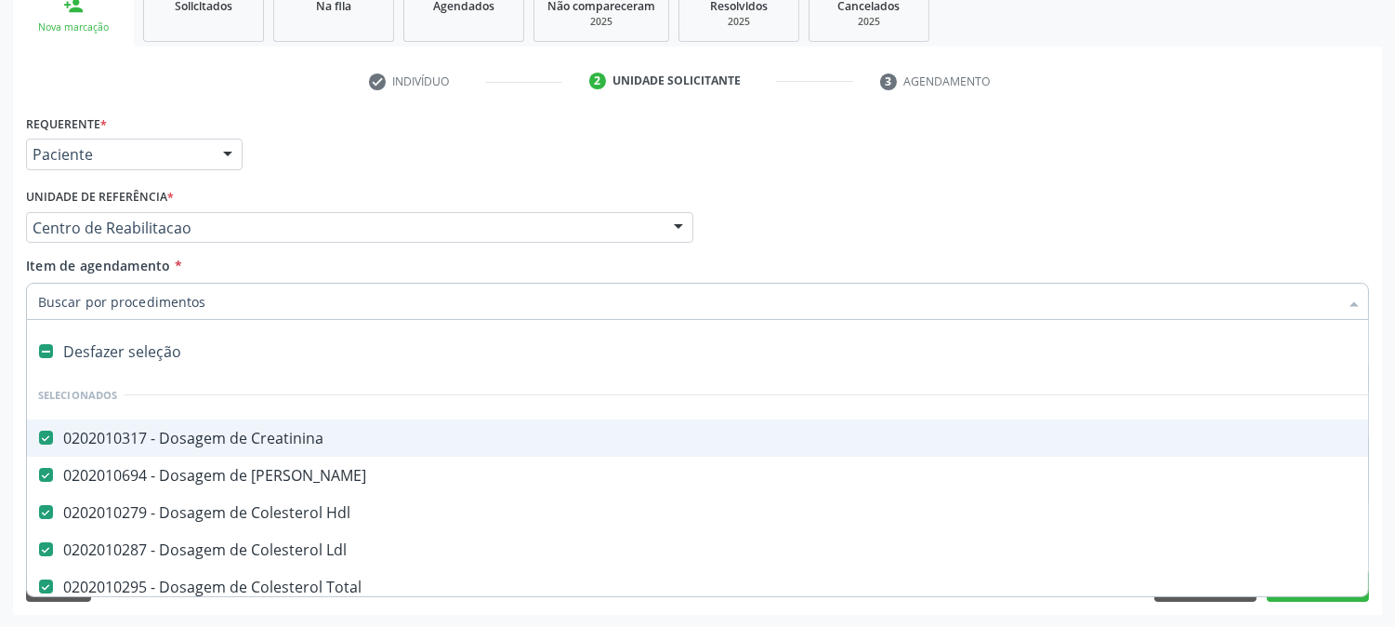
type input "U"
checkbox Total "false"
checkbox \(Tgo\) "false"
checkbox \(Tgp\) "false"
checkbox Triglicerideos "false"
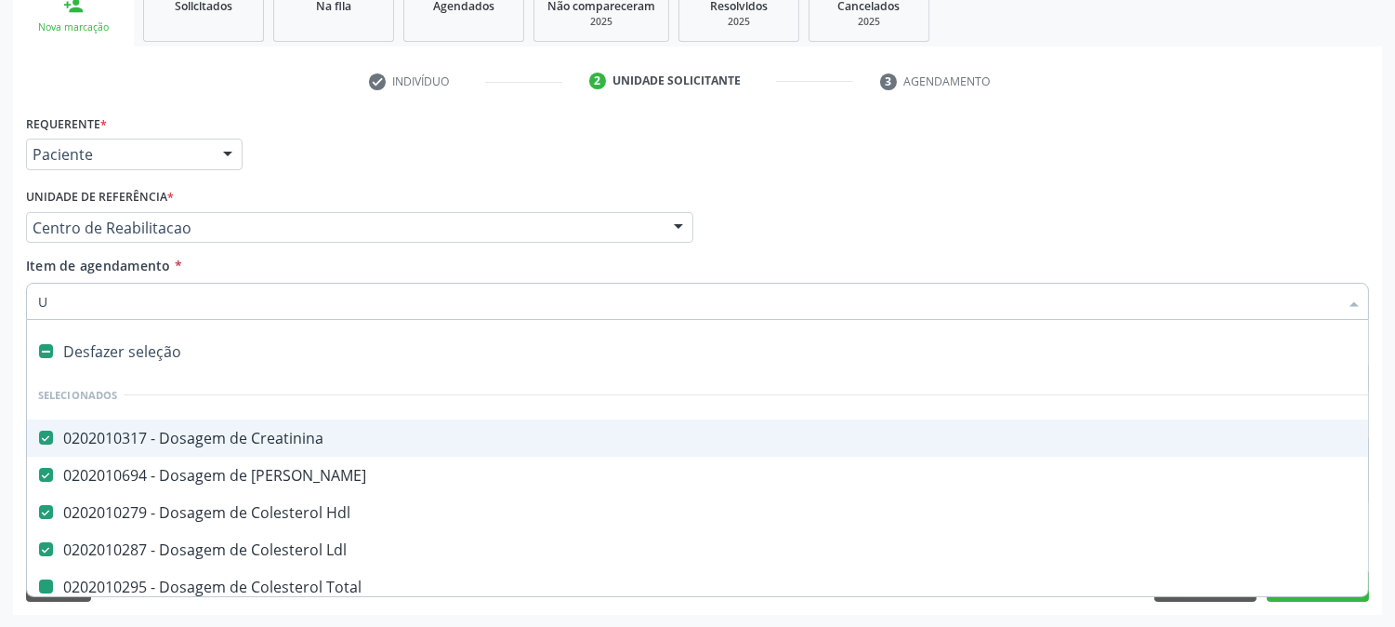
checkbox Completo "false"
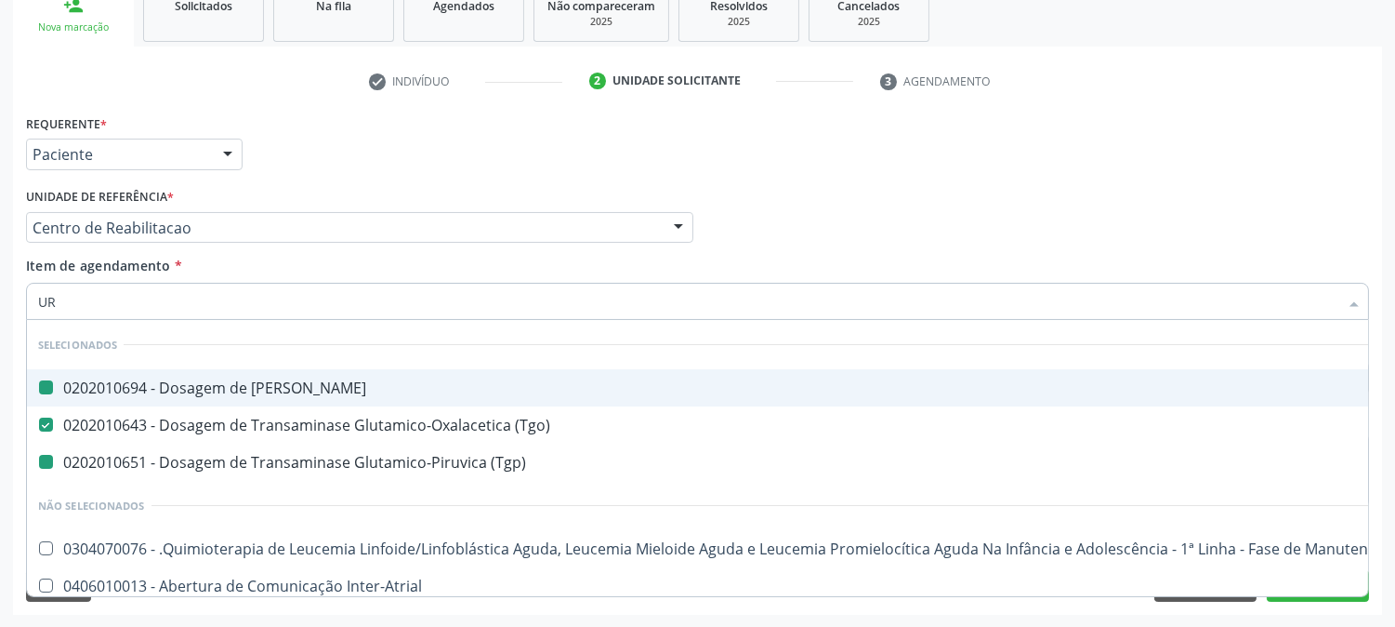
type input "URI"
checkbox Ureia "false"
checkbox \(Tgp\) "false"
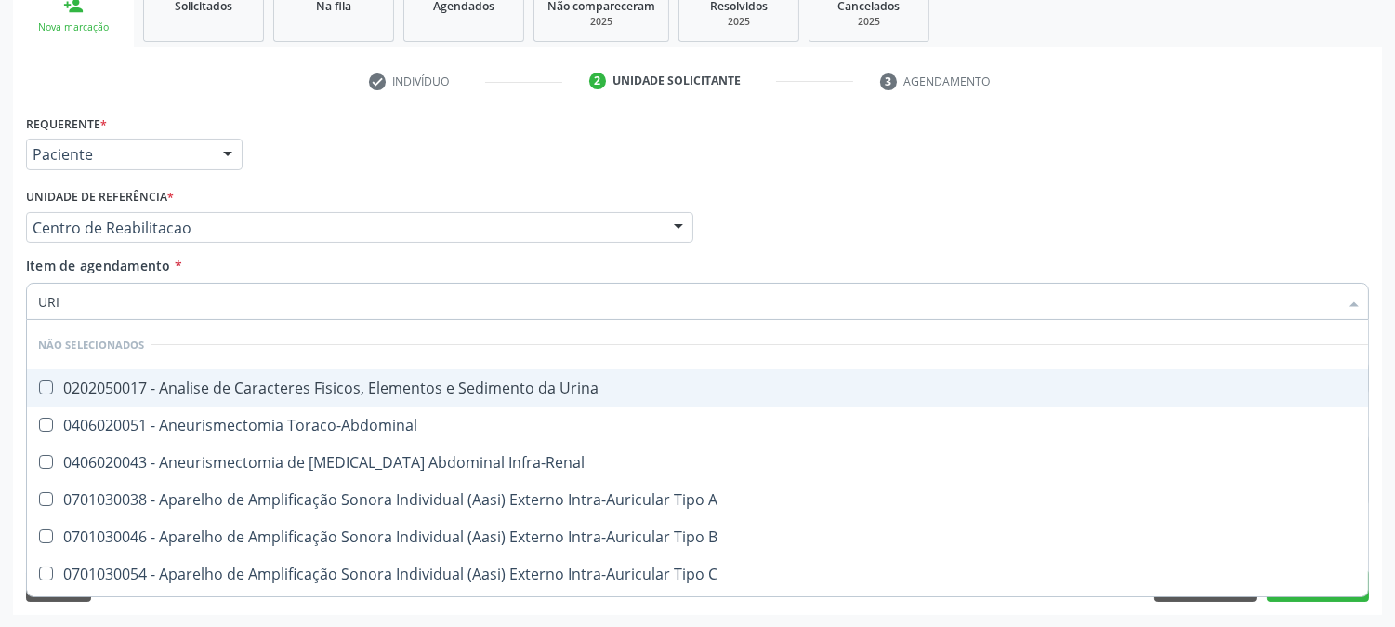
type input "URIN"
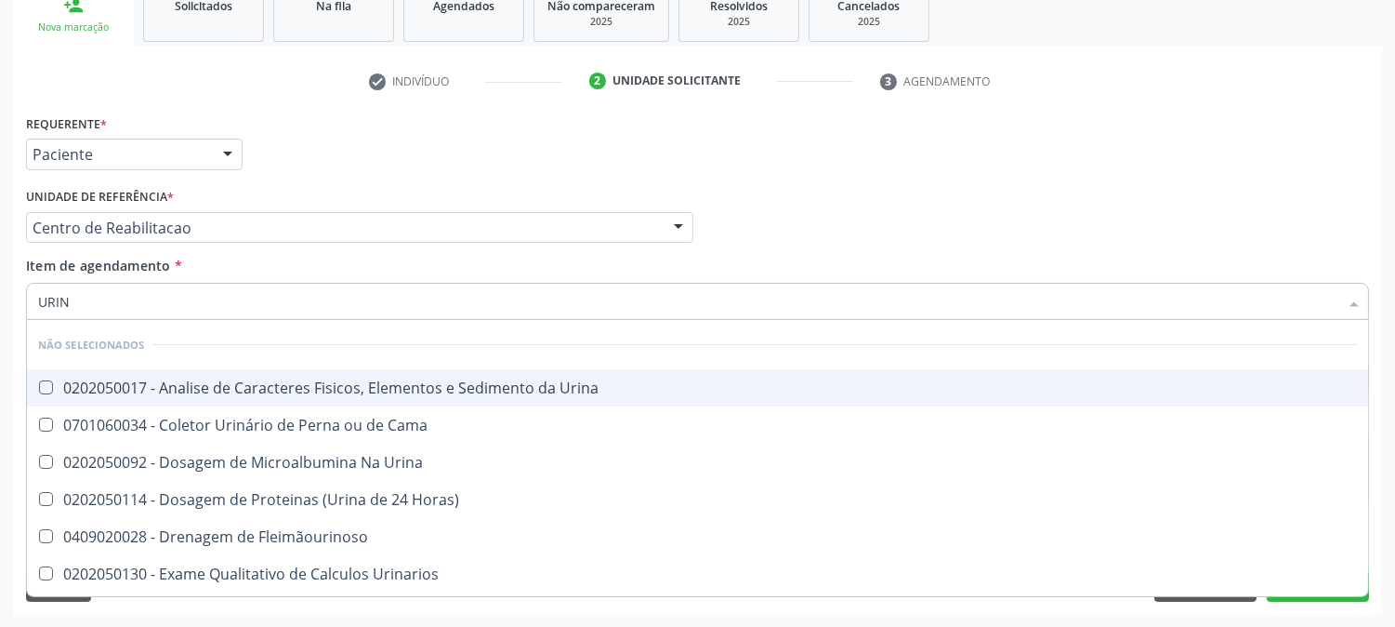
click at [78, 385] on div "0202050017 - Analise de Caracteres Fisicos, Elementos e Sedimento da Urina" at bounding box center [697, 387] width 1319 height 15
checkbox Urina "true"
drag, startPoint x: 79, startPoint y: 310, endPoint x: 0, endPoint y: 298, distance: 79.8
click at [0, 298] on div "Acompanhamento Acompanhe a situação das marcações correntes e finalizadas Relat…" at bounding box center [697, 218] width 1395 height 819
type input "PA"
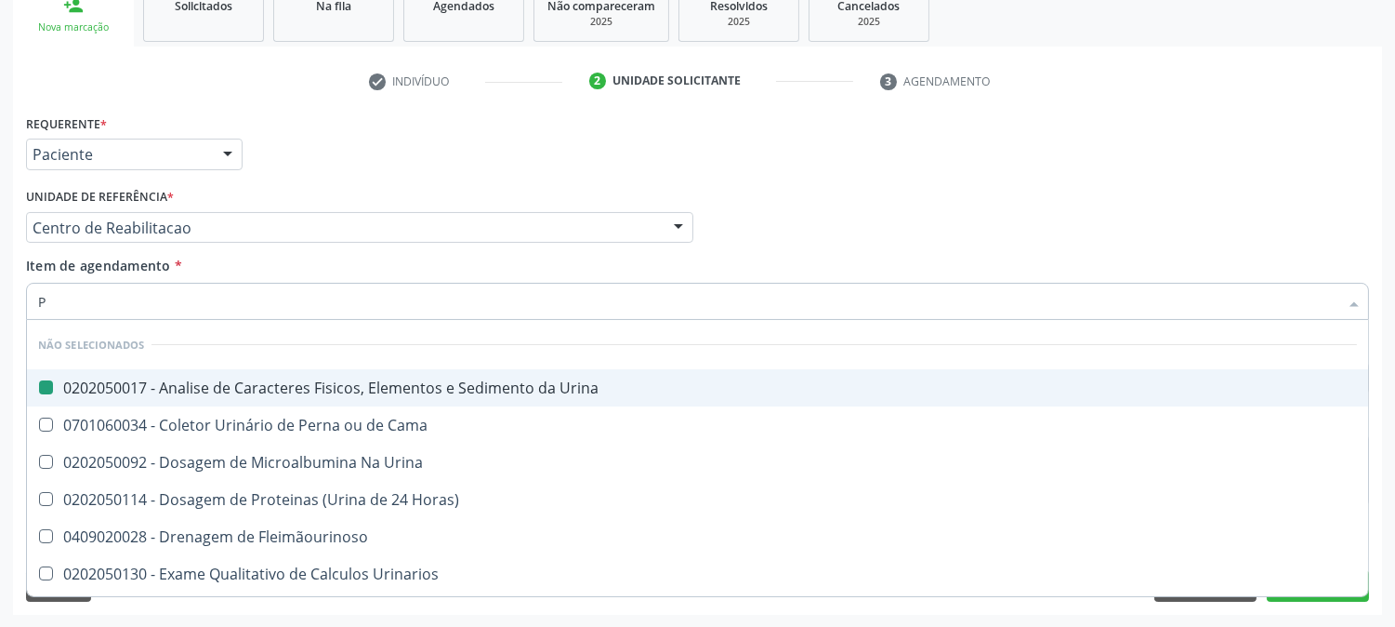
checkbox Urina "false"
checkbox Cama "false"
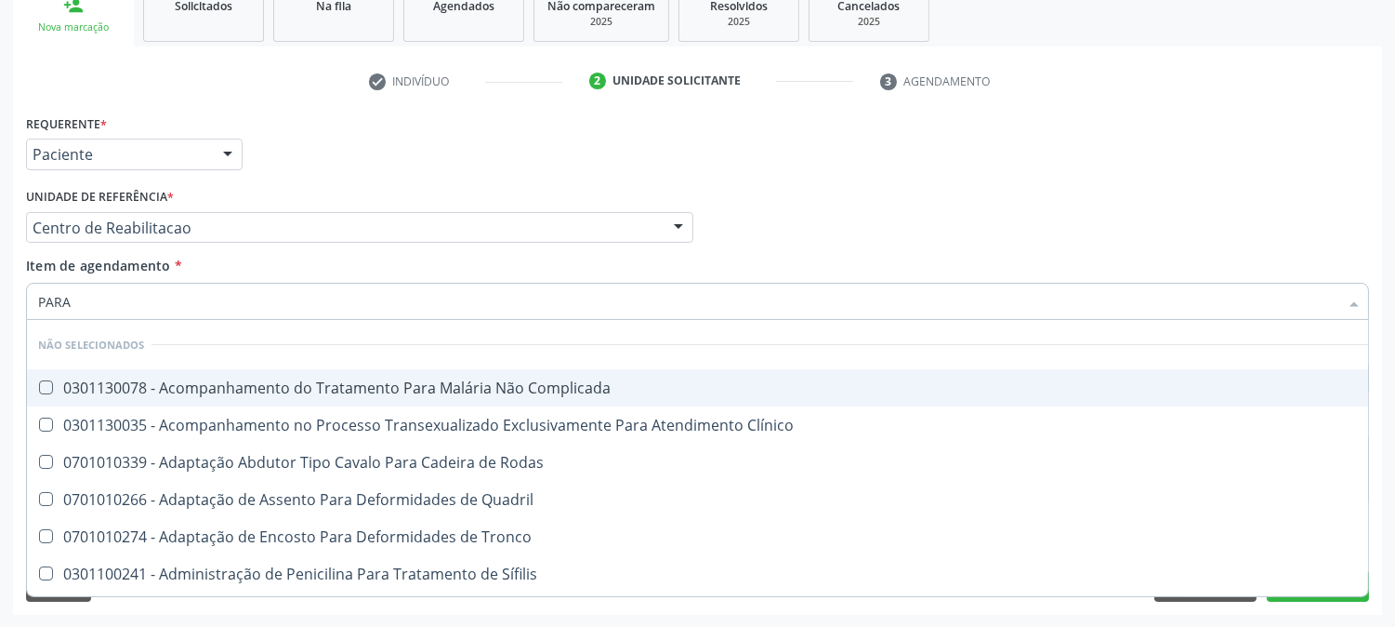
type input "PARAS"
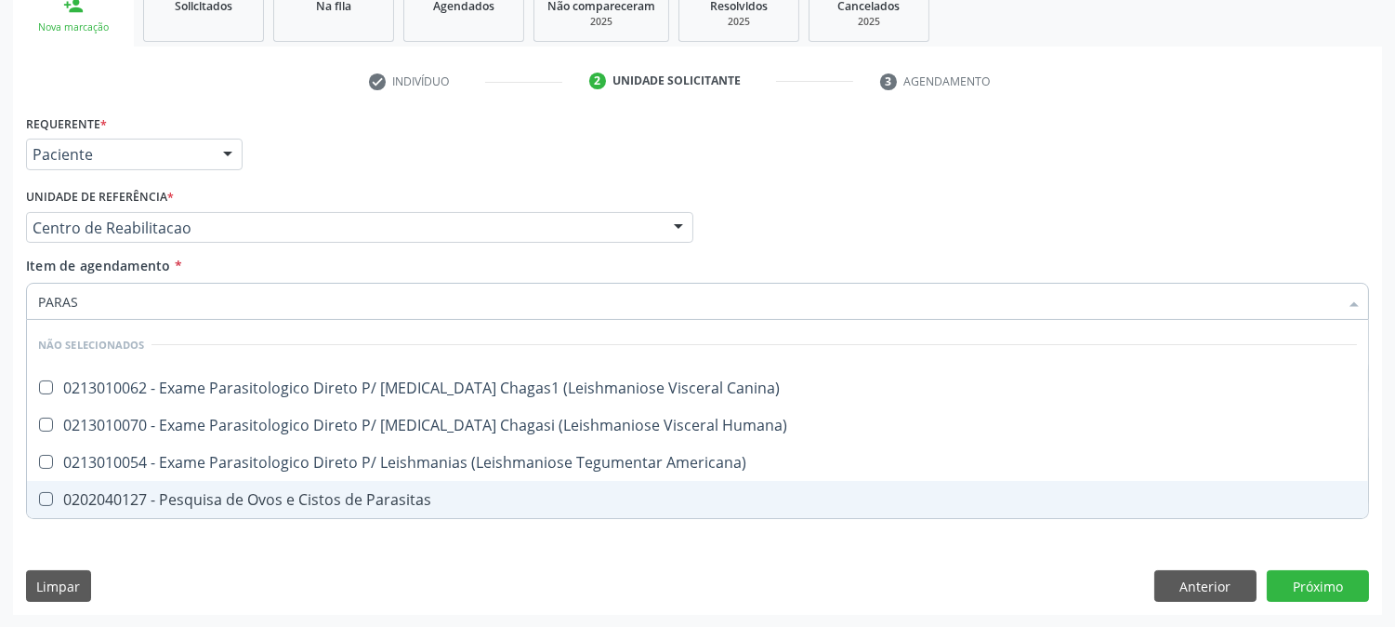
click at [169, 499] on div "0202040127 - Pesquisa de Ovos e Cistos de Parasitas" at bounding box center [697, 499] width 1319 height 15
checkbox Parasitas "true"
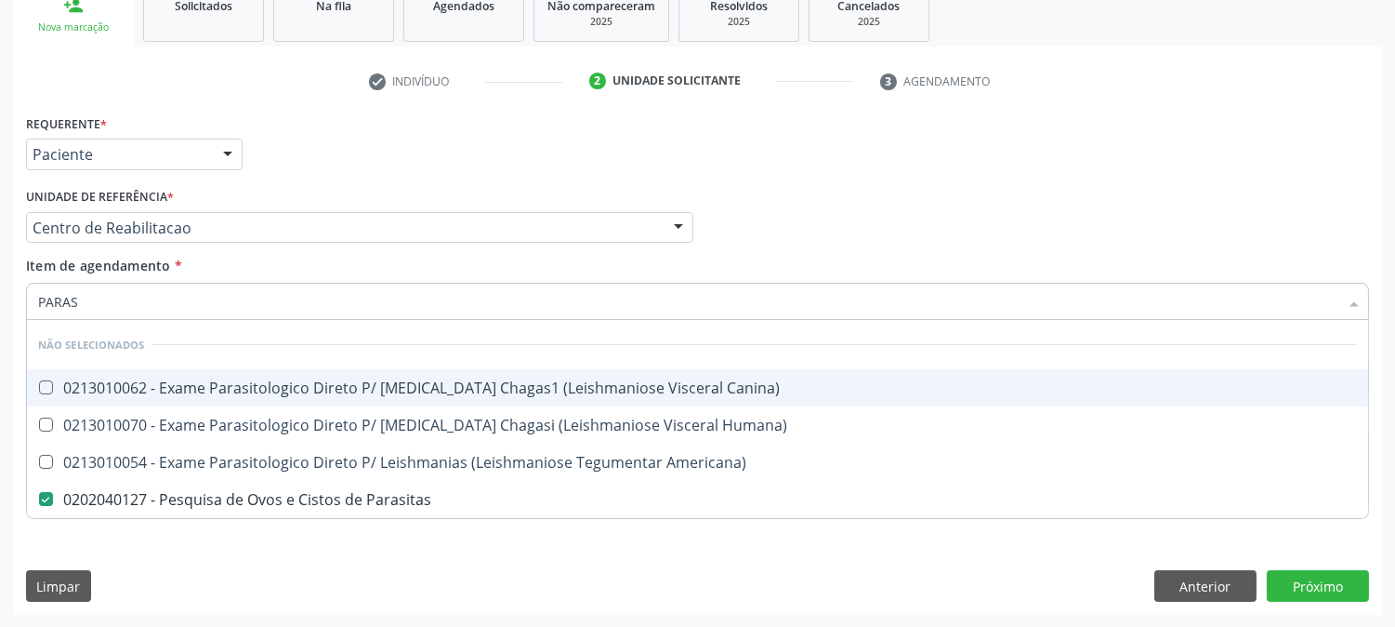
drag, startPoint x: 90, startPoint y: 294, endPoint x: 26, endPoint y: 302, distance: 64.7
click at [26, 302] on div "PARAS" at bounding box center [697, 301] width 1343 height 37
click at [0, 440] on div "Acompanhamento Acompanhe a situação das marcações correntes e finalizadas Relat…" at bounding box center [697, 218] width 1395 height 819
checkbox Canina\) "true"
checkbox Humana\) "true"
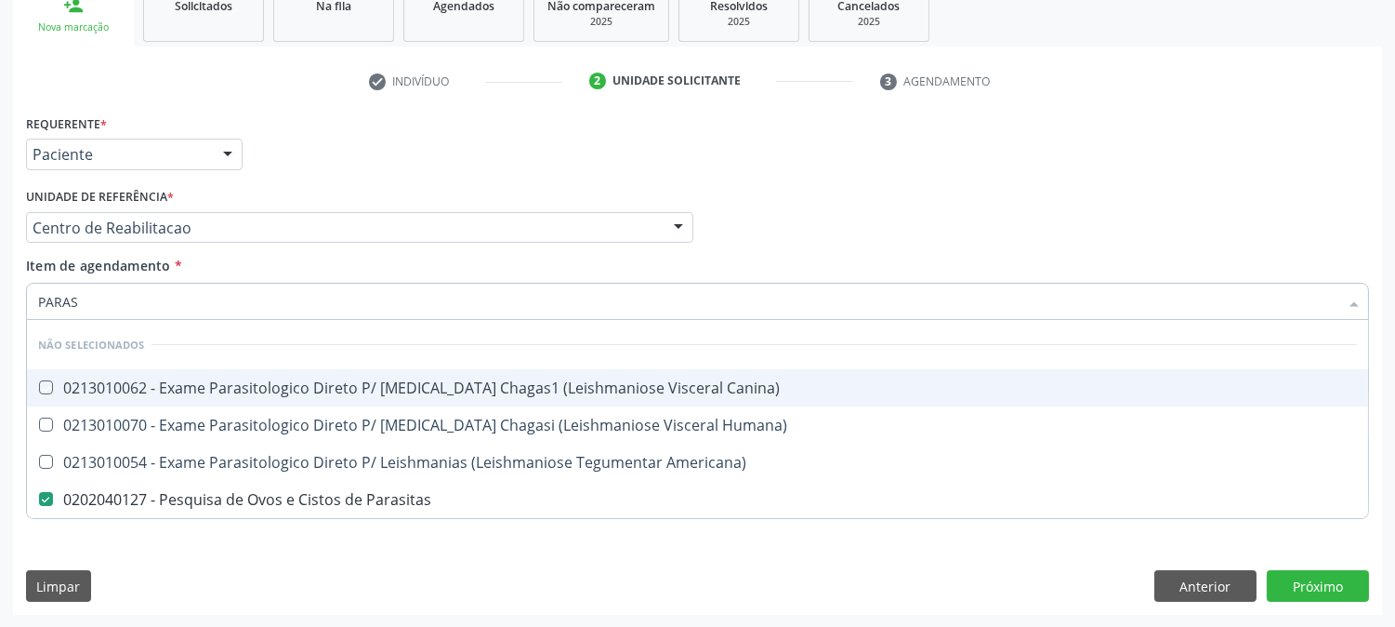
checkbox Americana\) "true"
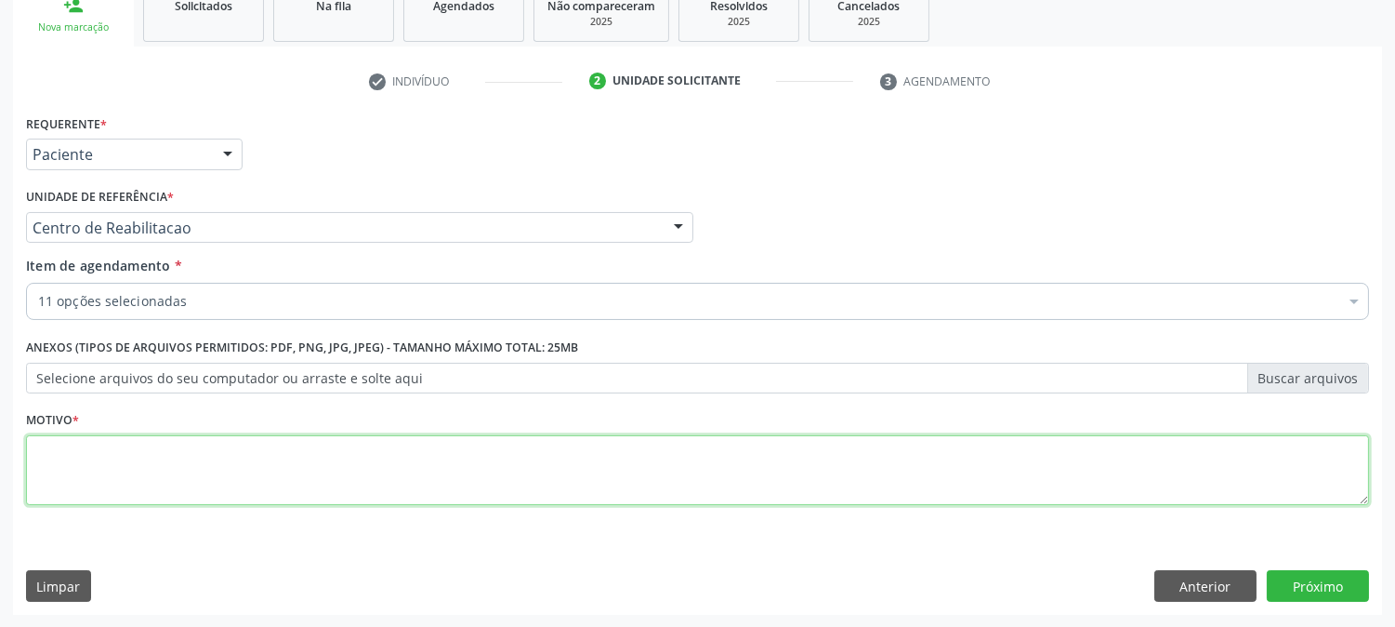
click at [60, 469] on textarea at bounding box center [697, 470] width 1343 height 71
type textarea "."
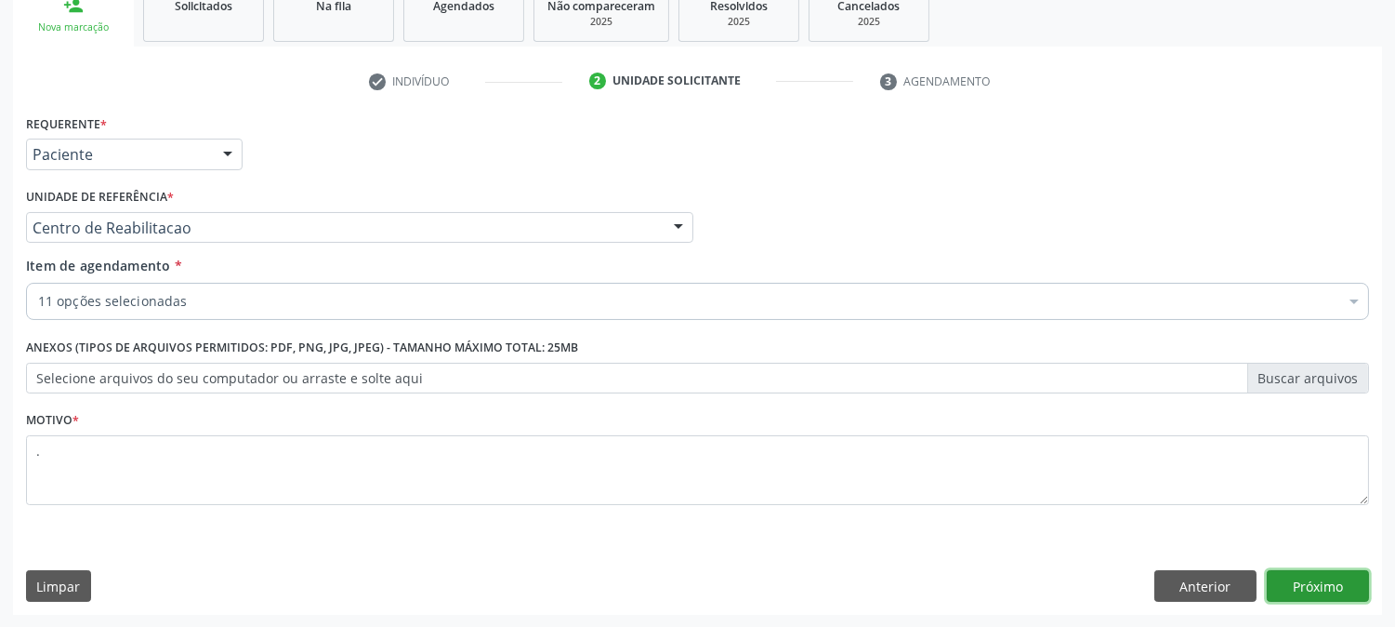
click at [1317, 580] on button "Próximo" at bounding box center [1318, 586] width 102 height 32
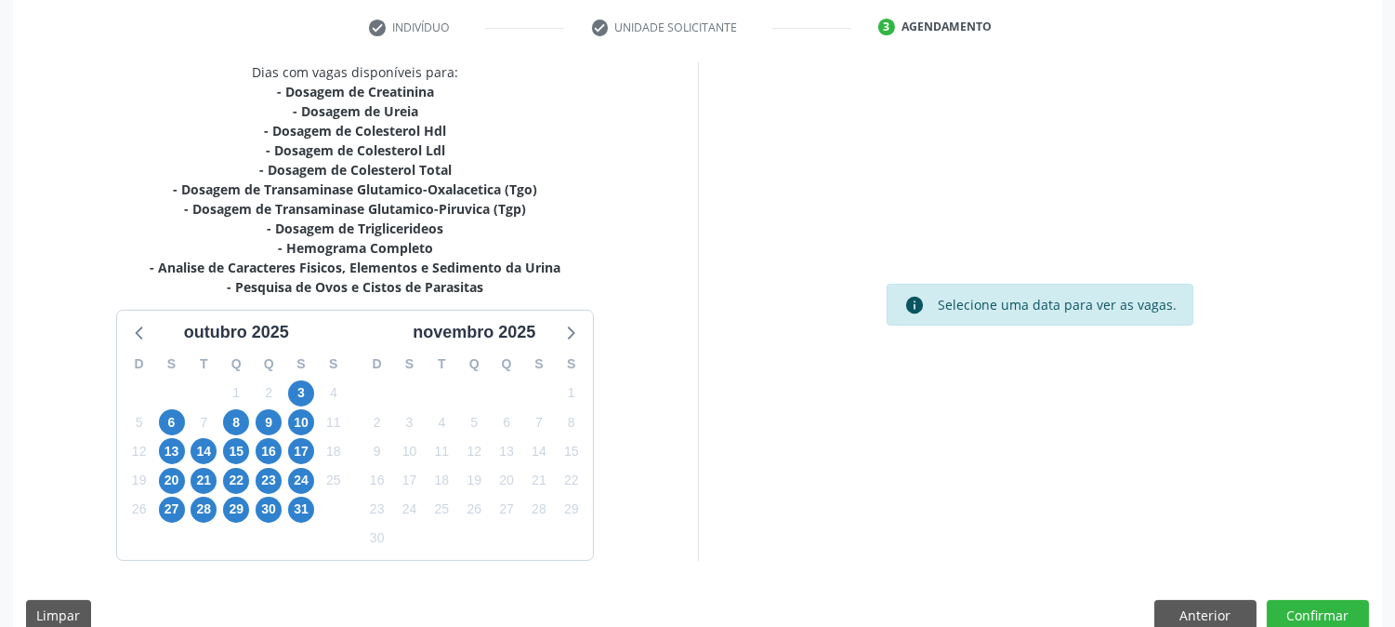
scroll to position [376, 0]
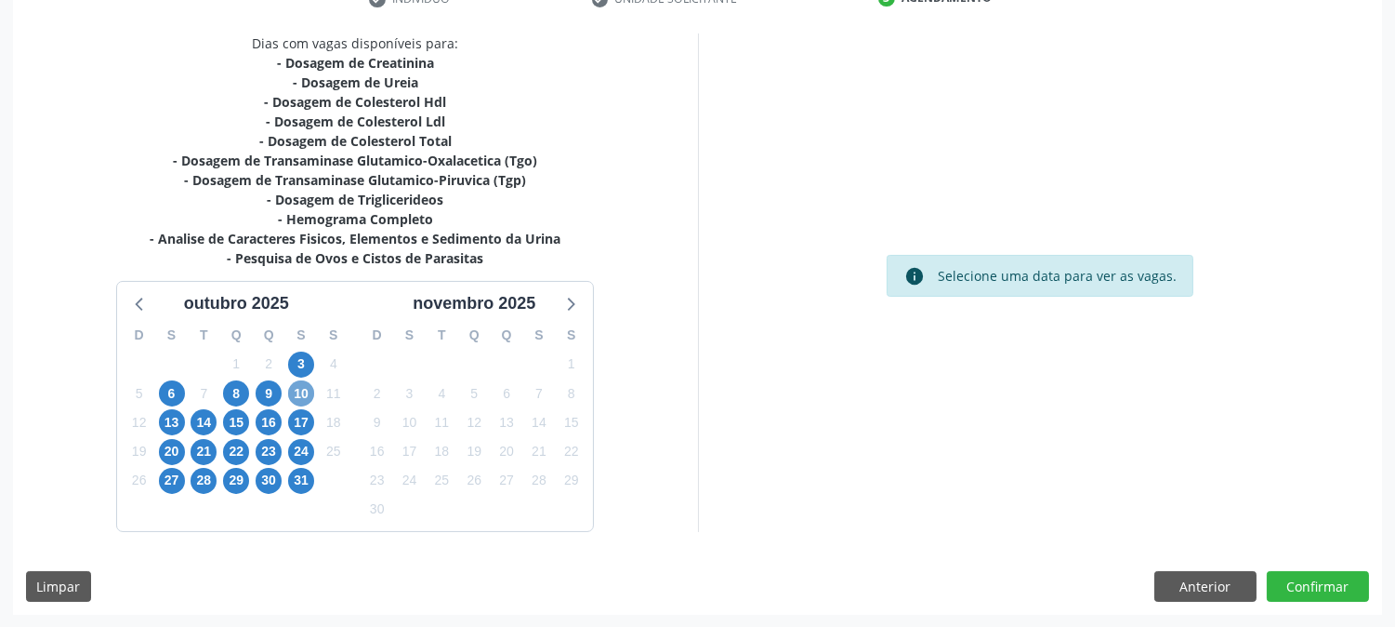
click at [297, 388] on span "10" at bounding box center [301, 393] width 26 height 26
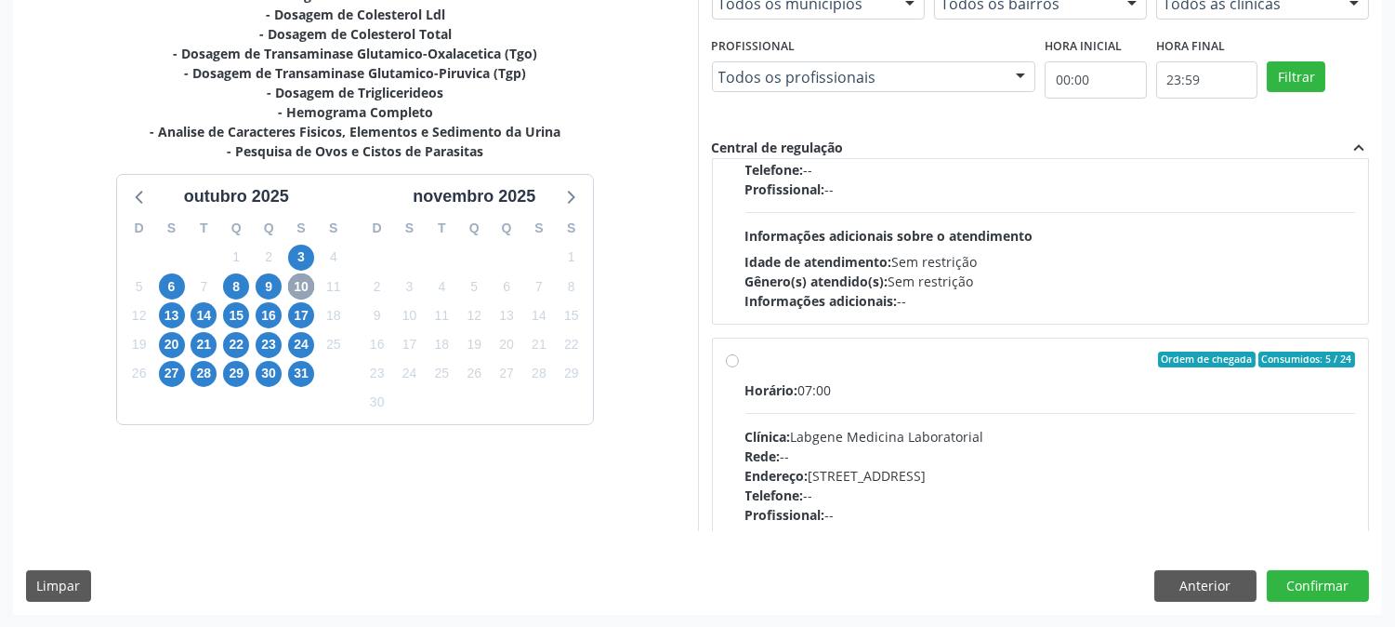
scroll to position [0, 0]
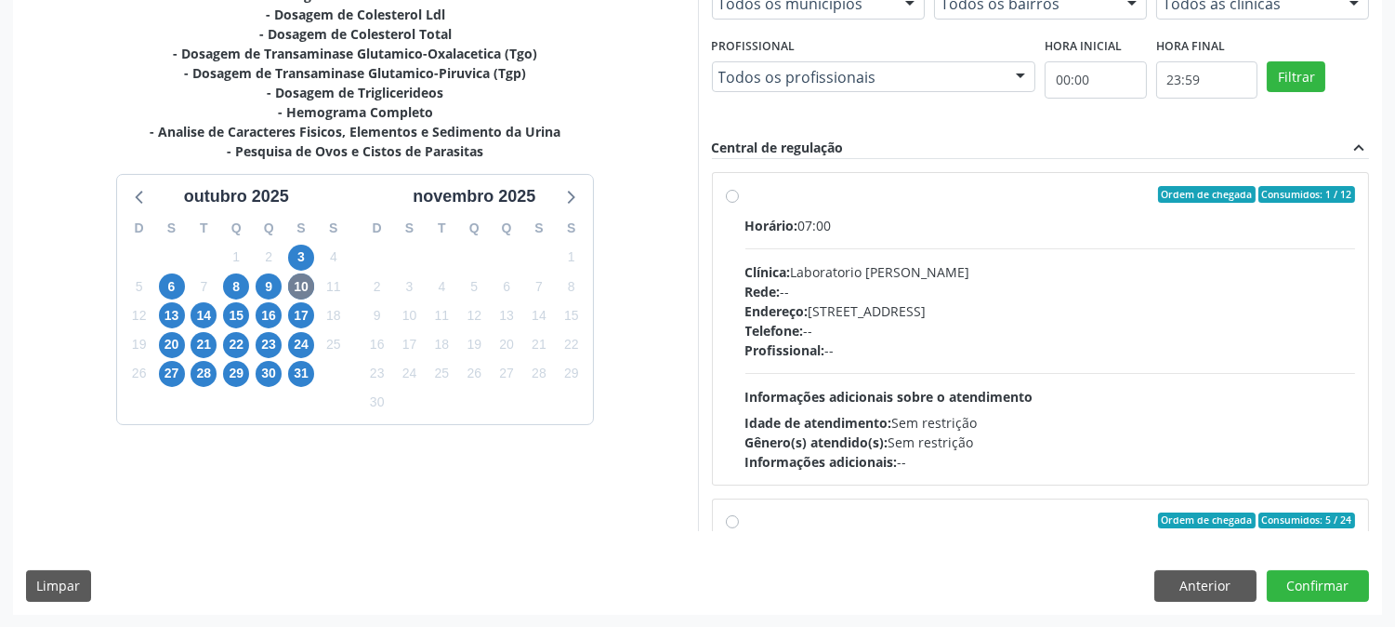
click at [868, 373] on hr at bounding box center [1051, 373] width 611 height 1
click at [739, 203] on input "Ordem de chegada Consumidos: 1 / 12 Horário: 07:00 Clínica: Laboratorio [PERSON…" at bounding box center [732, 194] width 13 height 17
radio input "true"
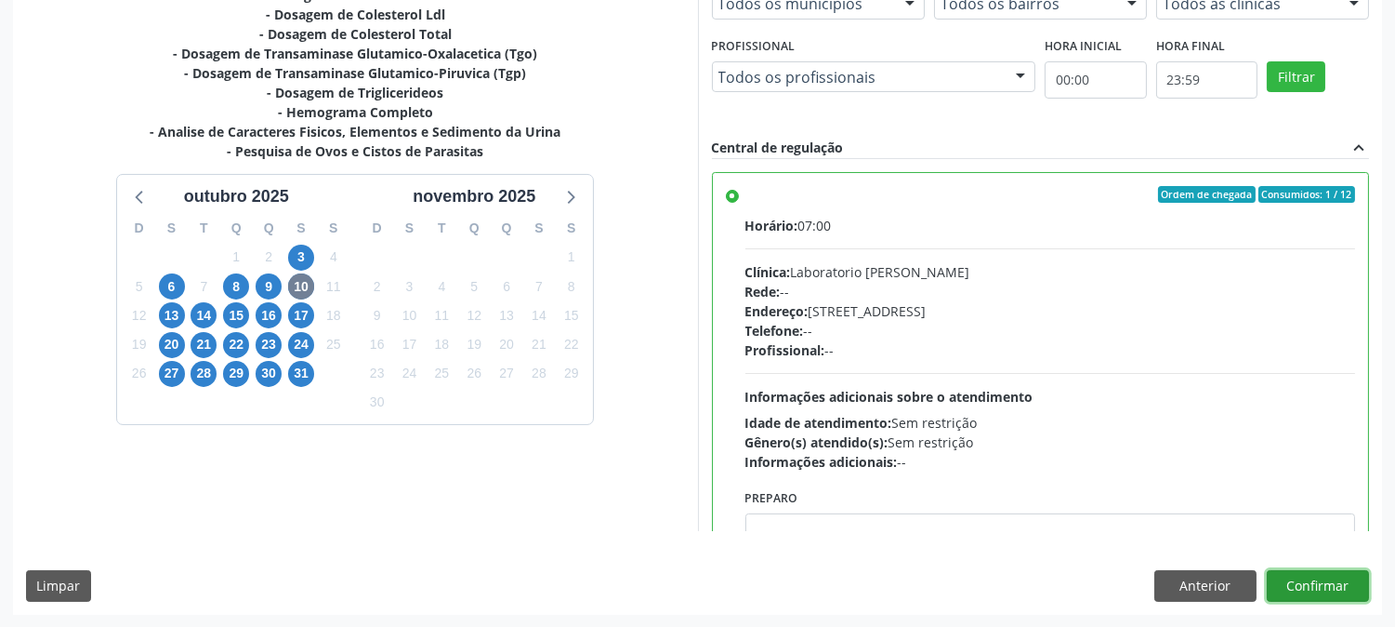
click at [1330, 591] on button "Confirmar" at bounding box center [1318, 586] width 102 height 32
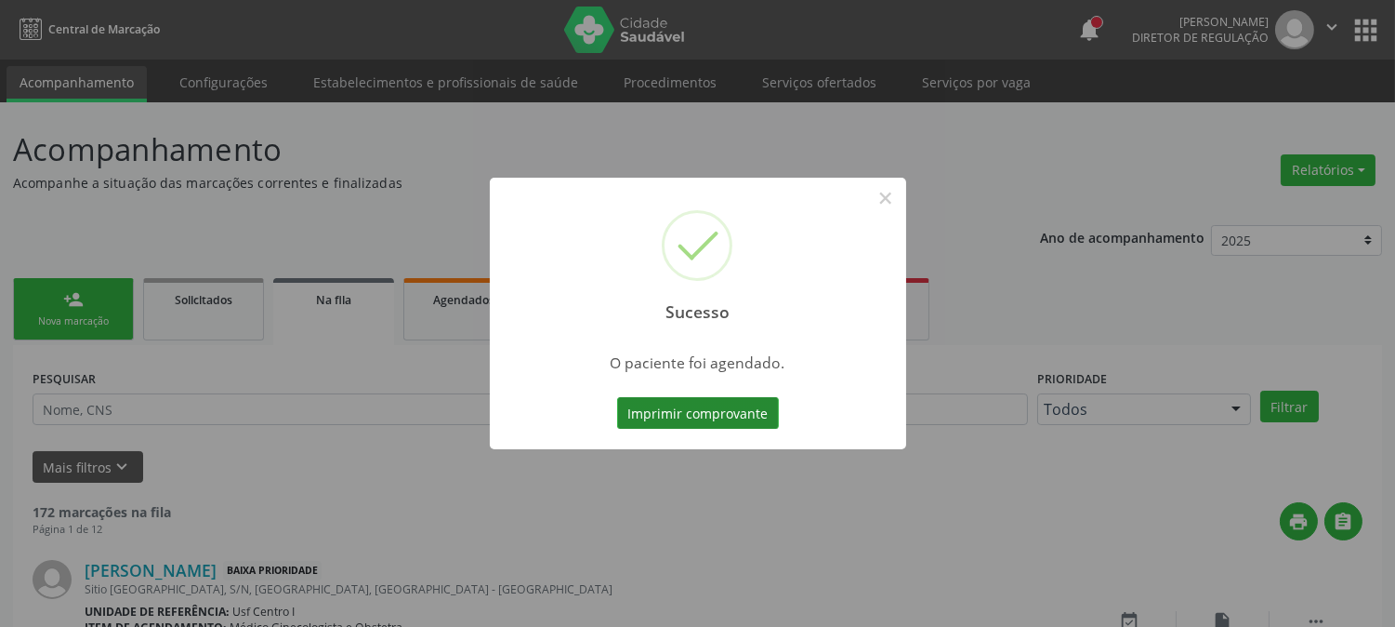
click at [662, 415] on button "Imprimir comprovante" at bounding box center [698, 413] width 162 height 32
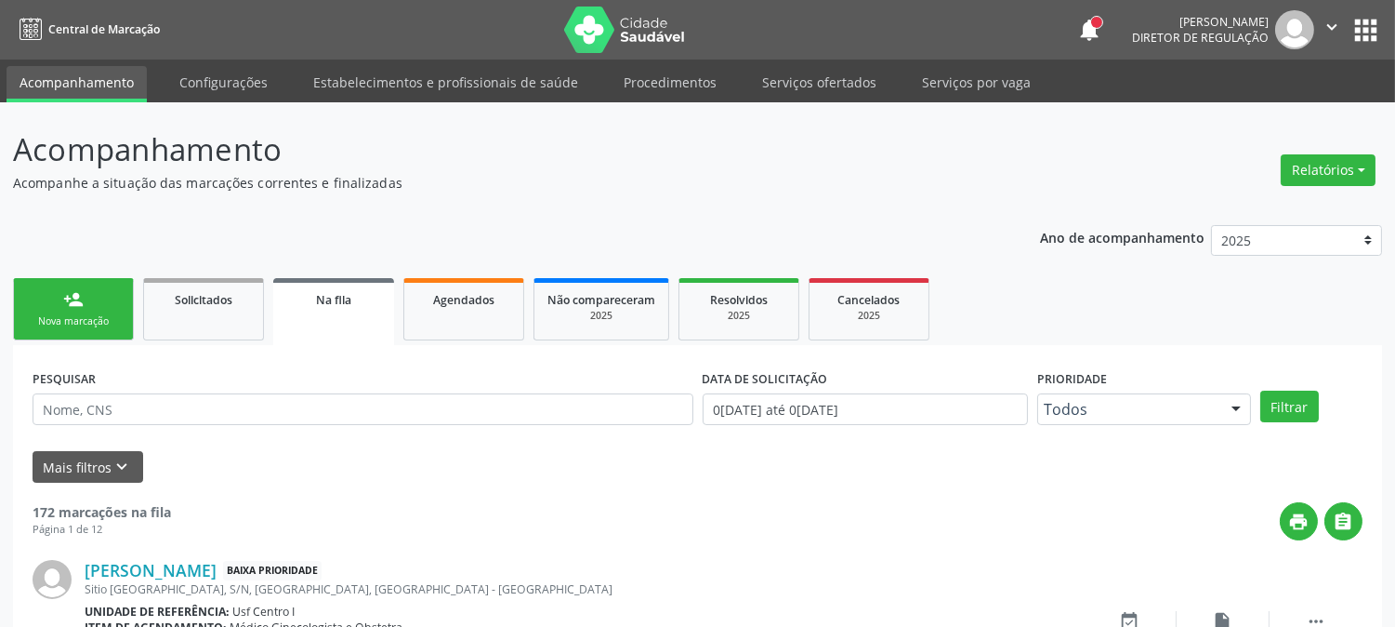
click at [99, 278] on link "person_add Nova marcação" at bounding box center [73, 309] width 121 height 62
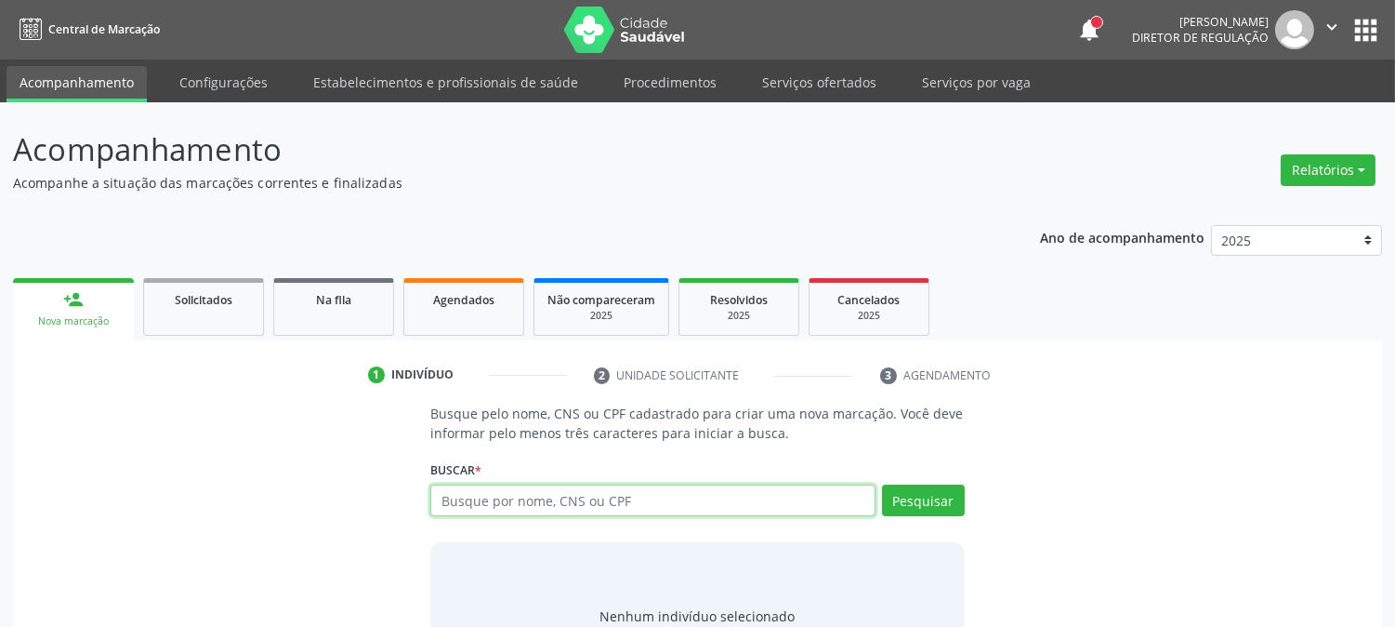
click at [534, 505] on input "text" at bounding box center [652, 500] width 444 height 32
paste input "702 9085 0527 2474"
type input "702 9085 0527 2474"
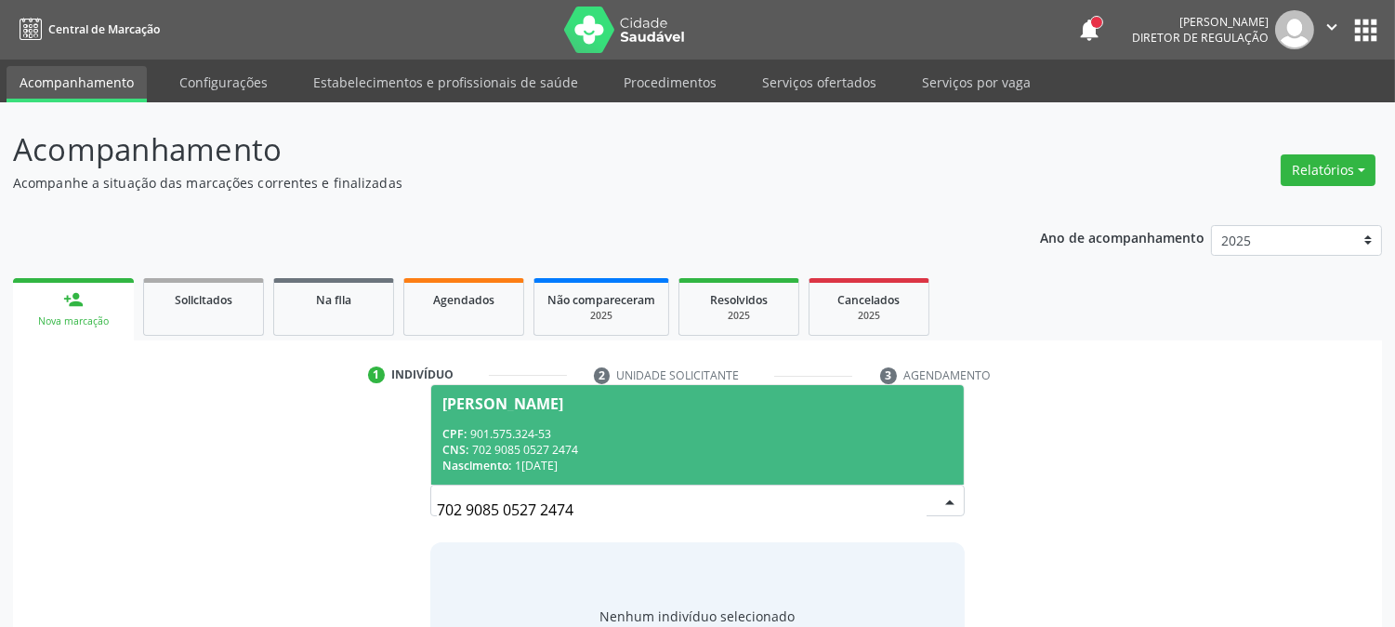
click at [638, 430] on div "CPF: 901.575.324-53" at bounding box center [696, 434] width 509 height 16
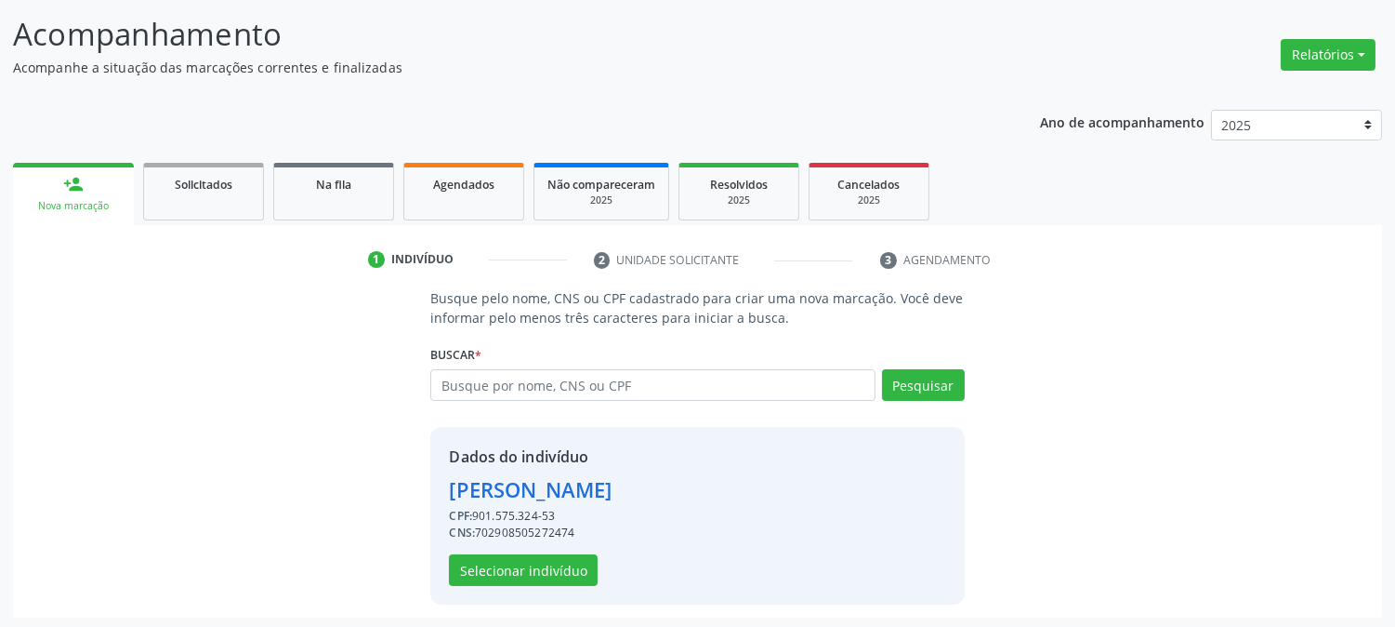
scroll to position [117, 0]
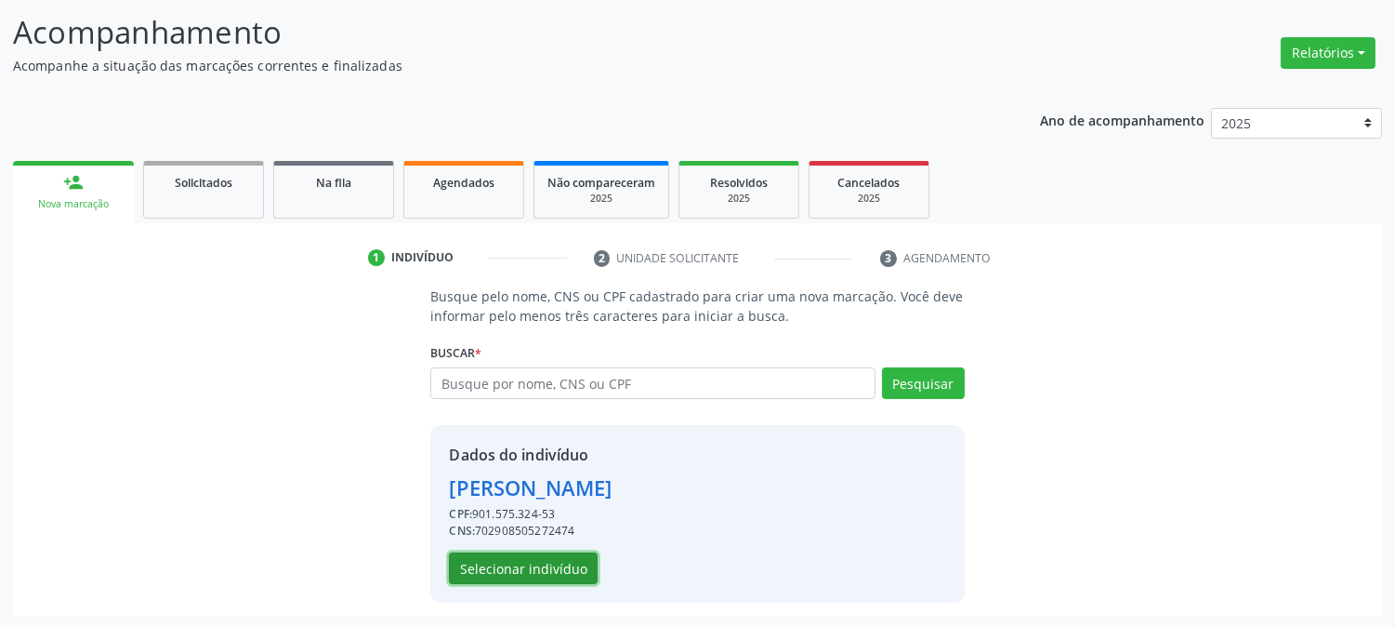
click at [564, 559] on button "Selecionar indivíduo" at bounding box center [523, 568] width 149 height 32
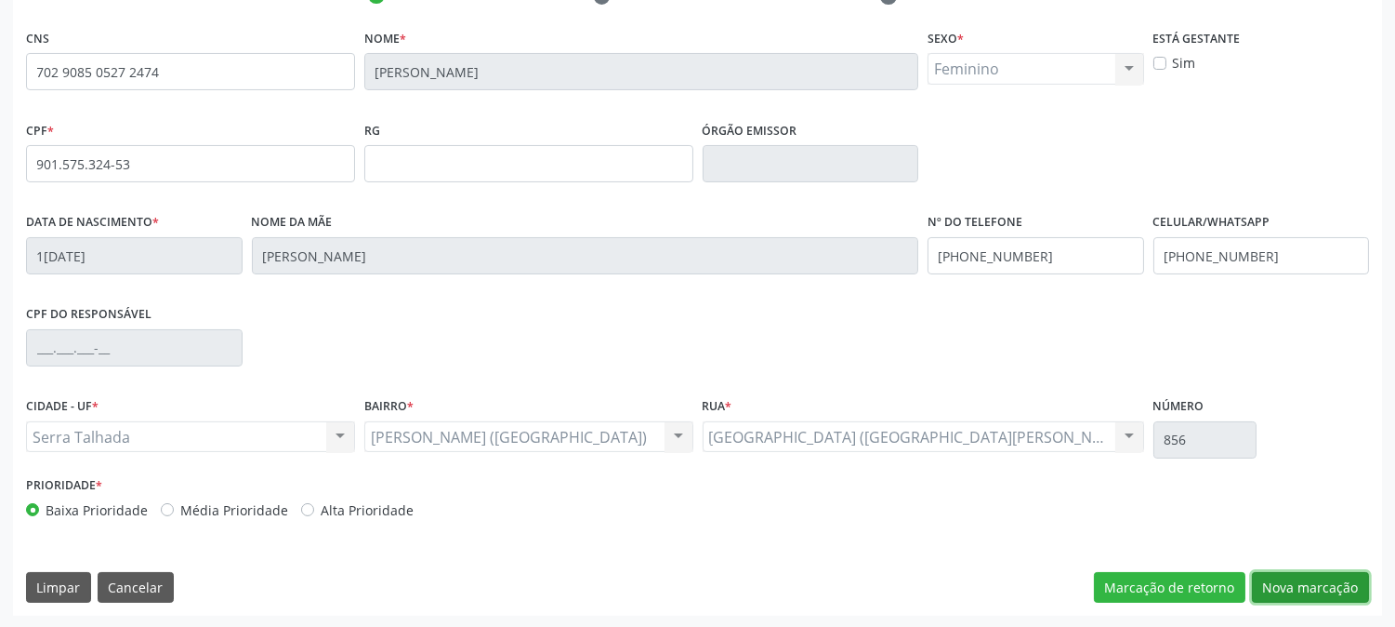
click at [1334, 596] on button "Nova marcação" at bounding box center [1310, 588] width 117 height 32
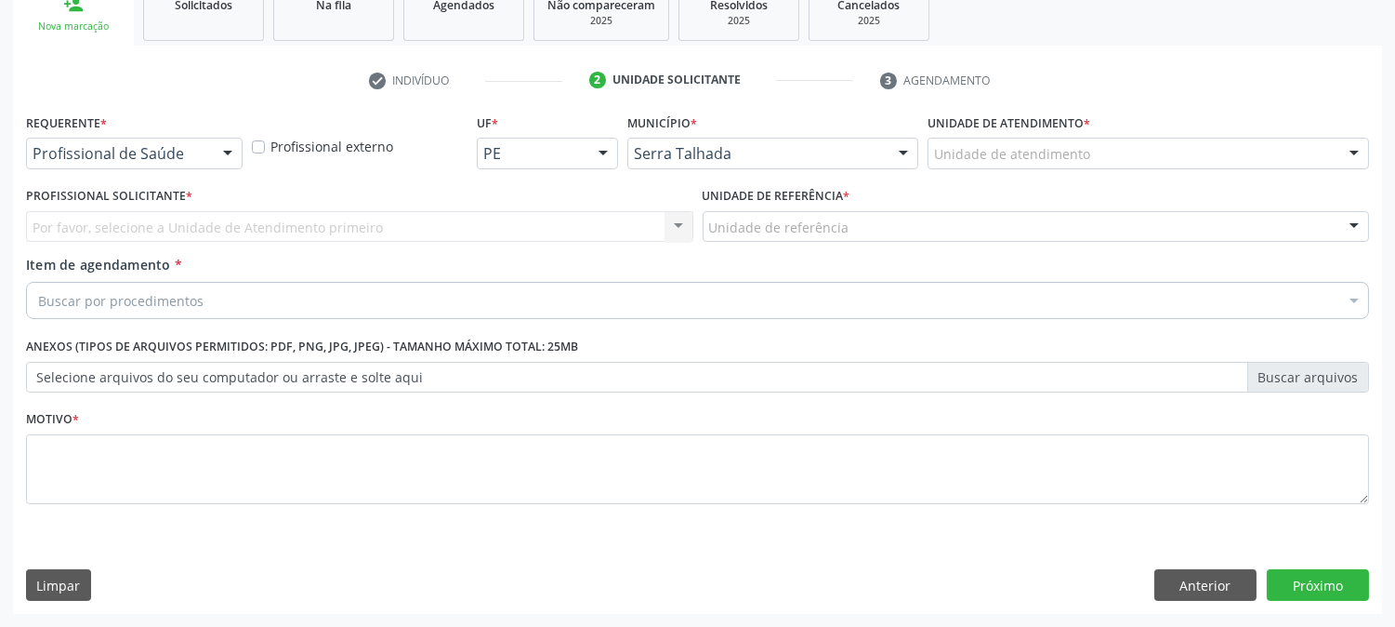
scroll to position [294, 0]
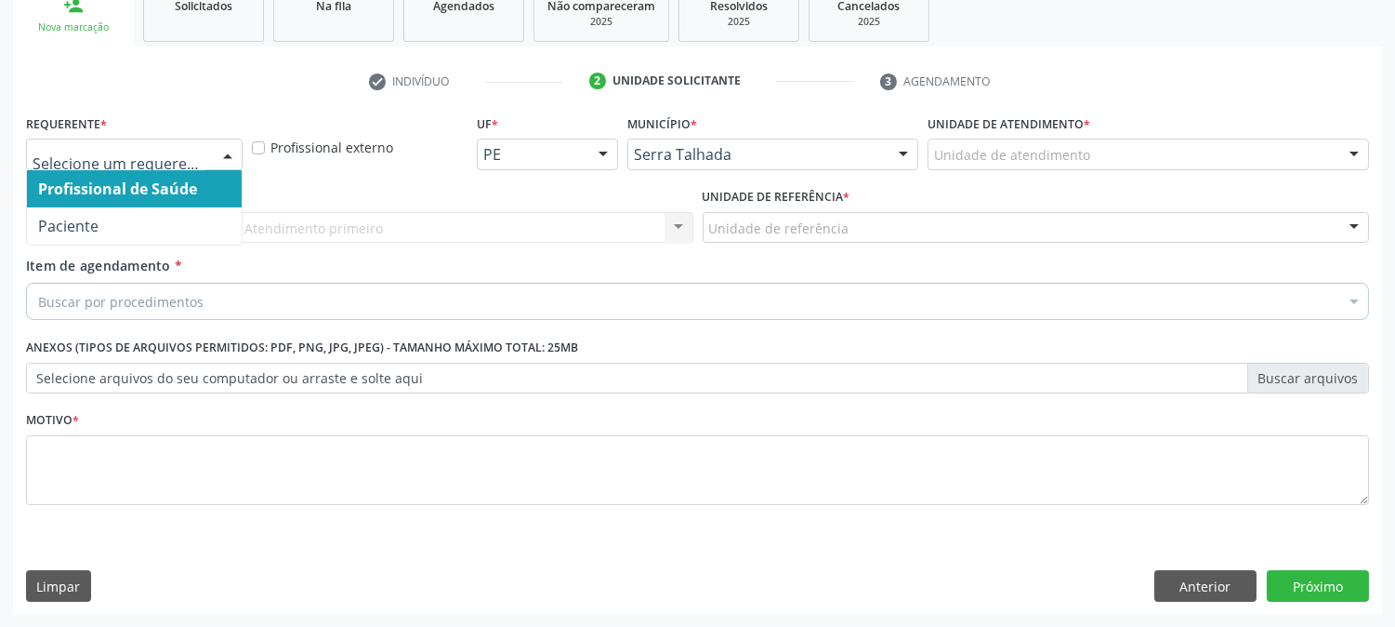
click at [226, 160] on div at bounding box center [228, 155] width 28 height 32
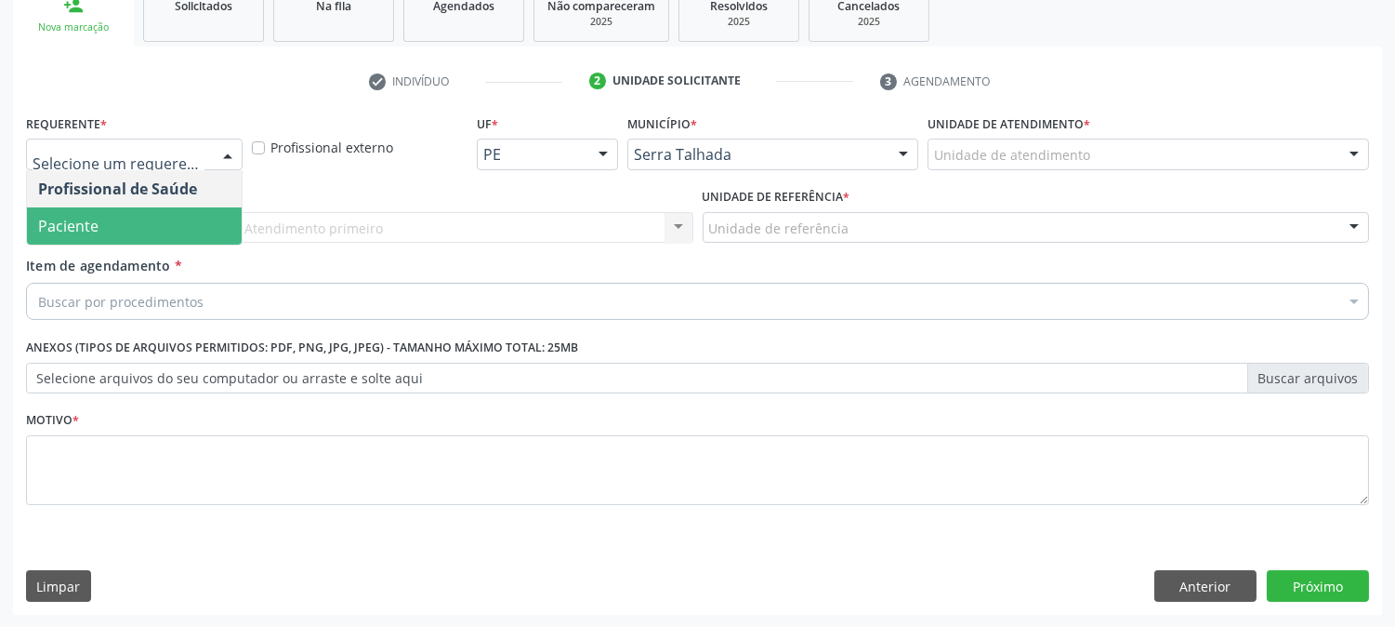
click at [186, 230] on span "Paciente" at bounding box center [134, 225] width 215 height 37
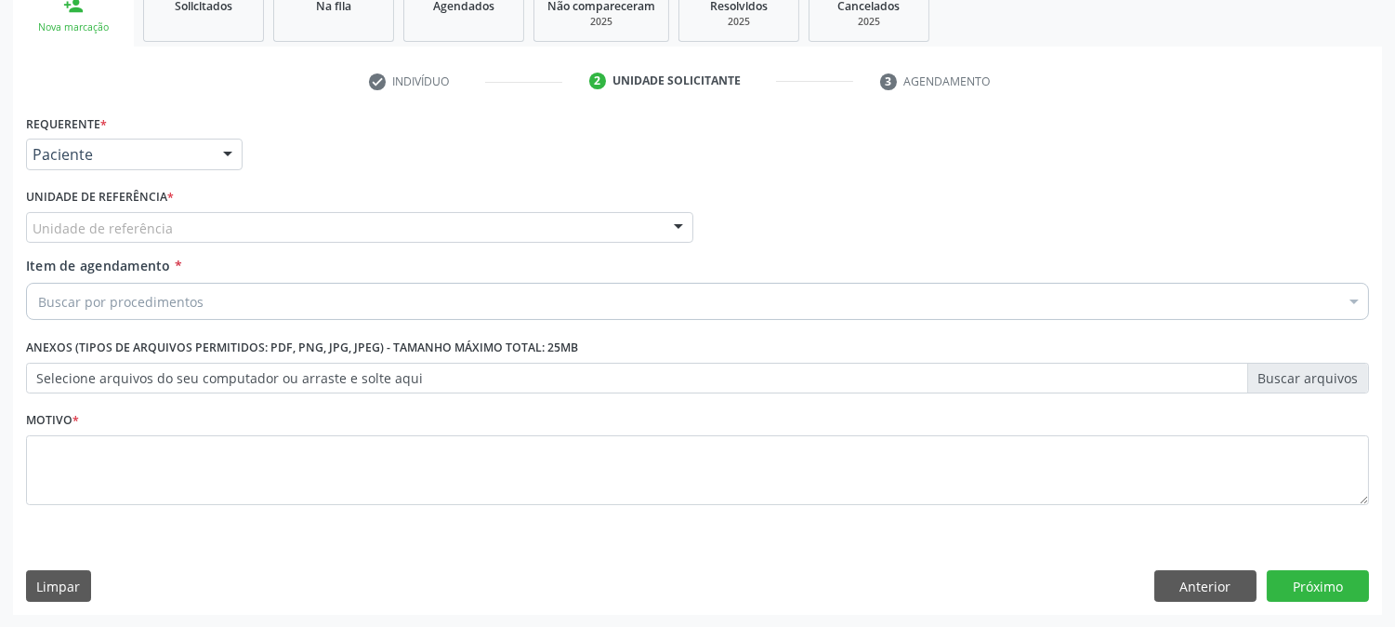
click at [172, 218] on div "Unidade de referência" at bounding box center [359, 228] width 667 height 32
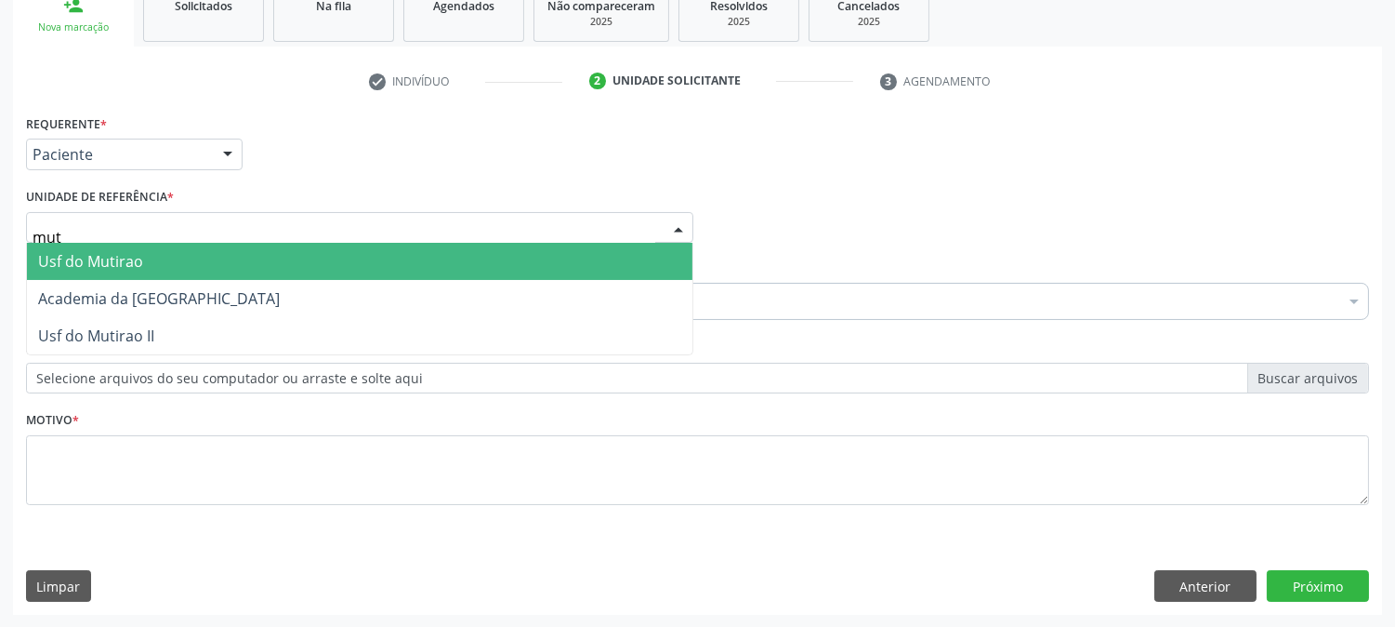
type input "muti"
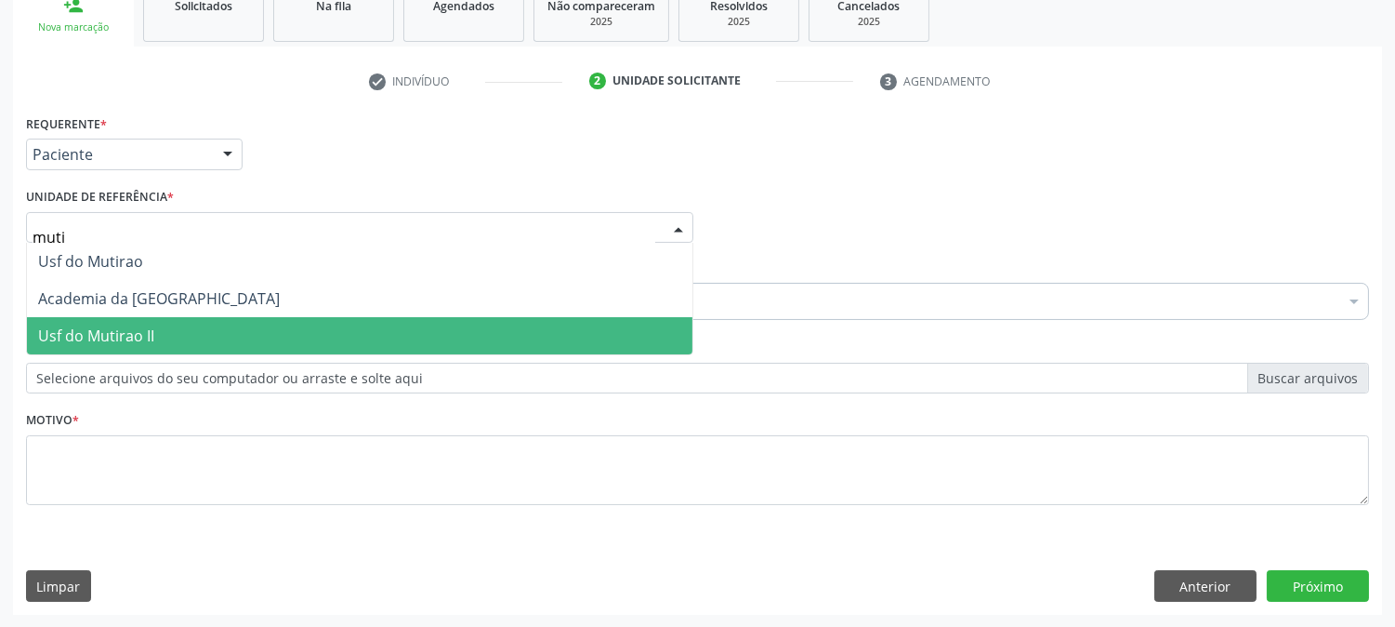
click at [144, 336] on span "Usf do Mutirao II" at bounding box center [96, 335] width 116 height 20
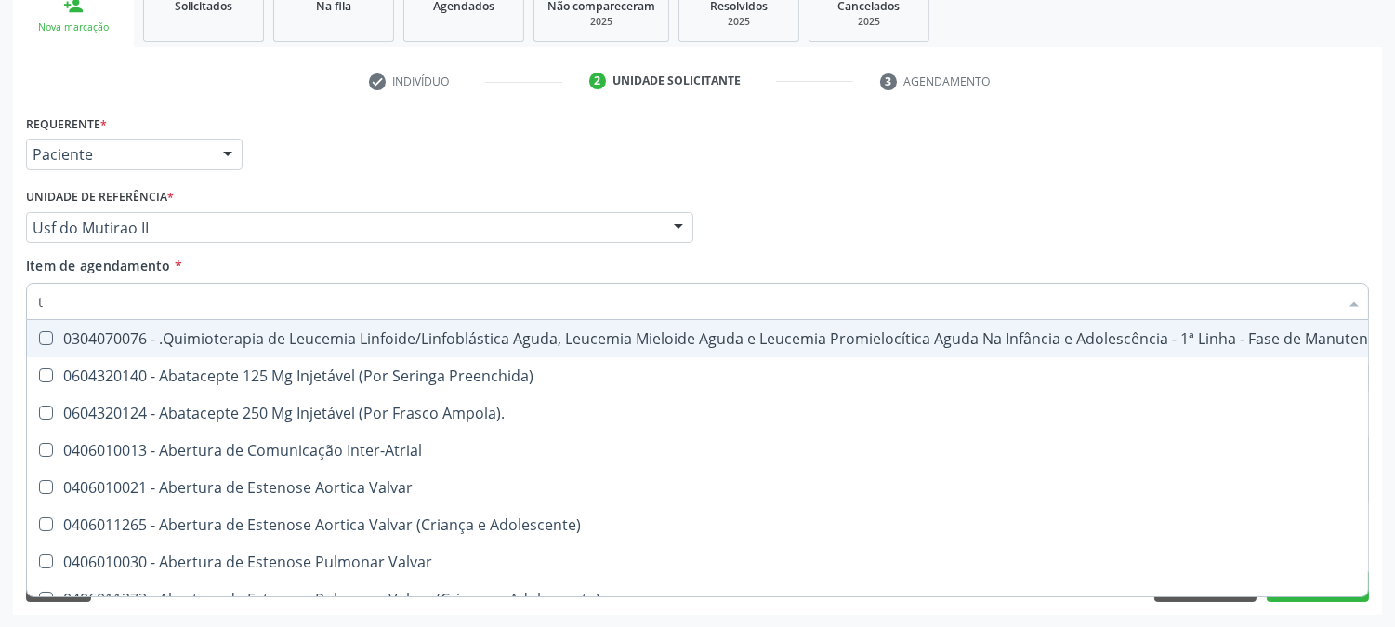
type input "t4"
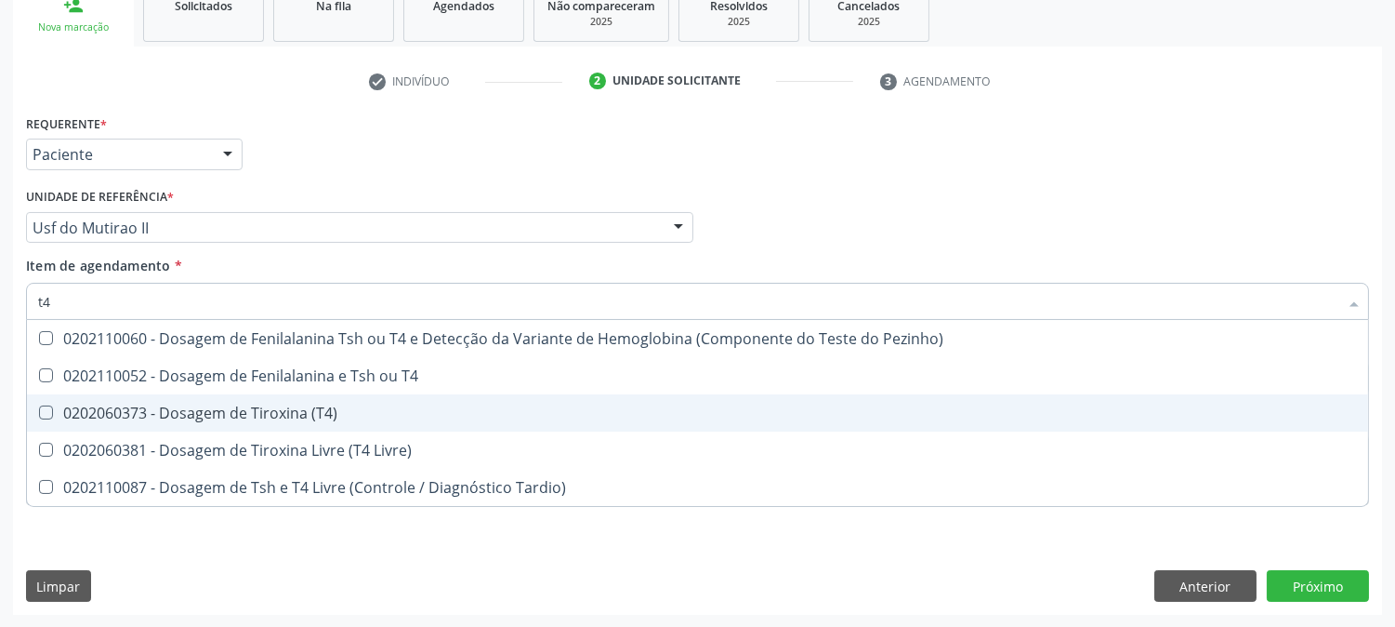
click at [291, 405] on div "0202060373 - Dosagem de Tiroxina (T4)" at bounding box center [697, 412] width 1319 height 15
checkbox \(T4\) "true"
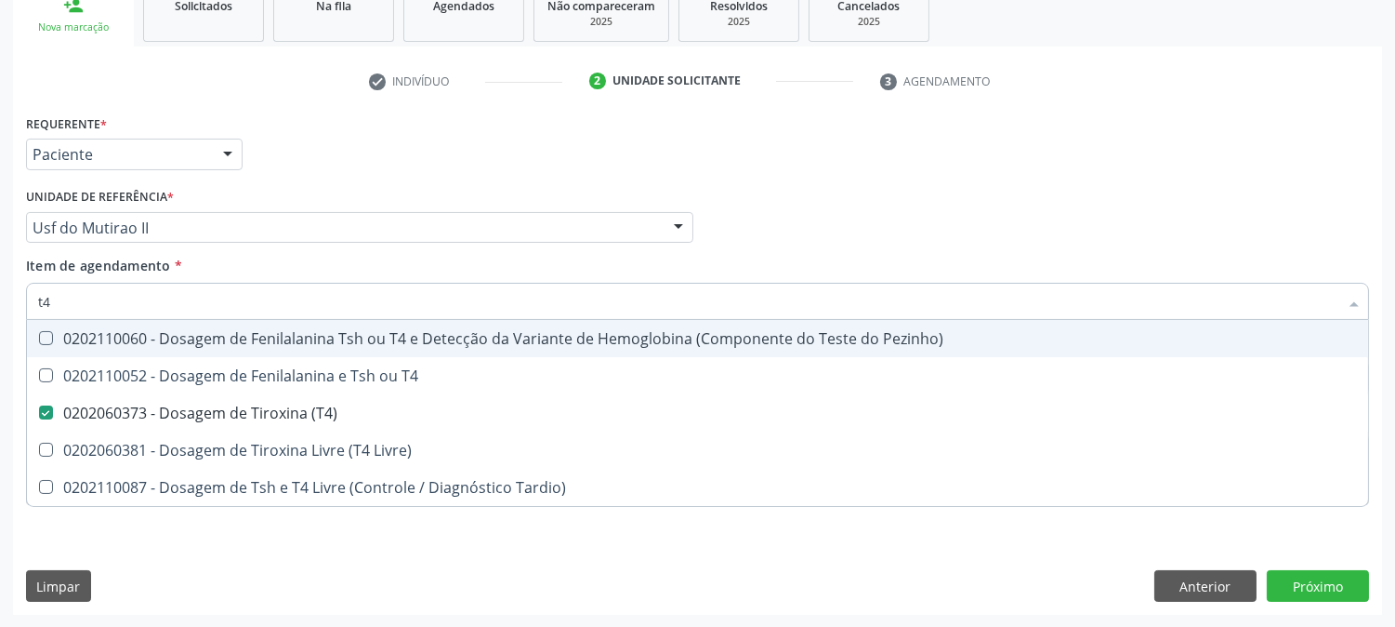
drag, startPoint x: 86, startPoint y: 295, endPoint x: 0, endPoint y: 293, distance: 86.5
click at [0, 294] on div "Acompanhamento Acompanhe a situação das marcações correntes e finalizadas Relat…" at bounding box center [697, 218] width 1395 height 819
type input "ts"
checkbox \(T4\) "false"
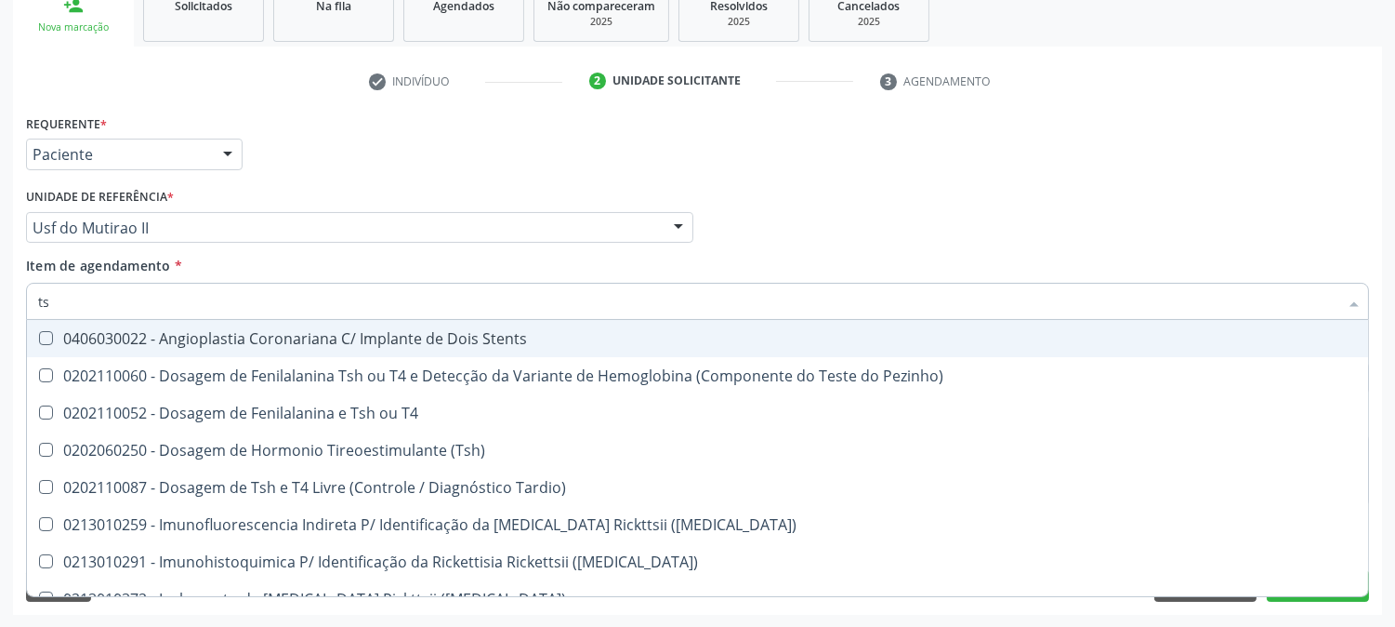
type input "tsh"
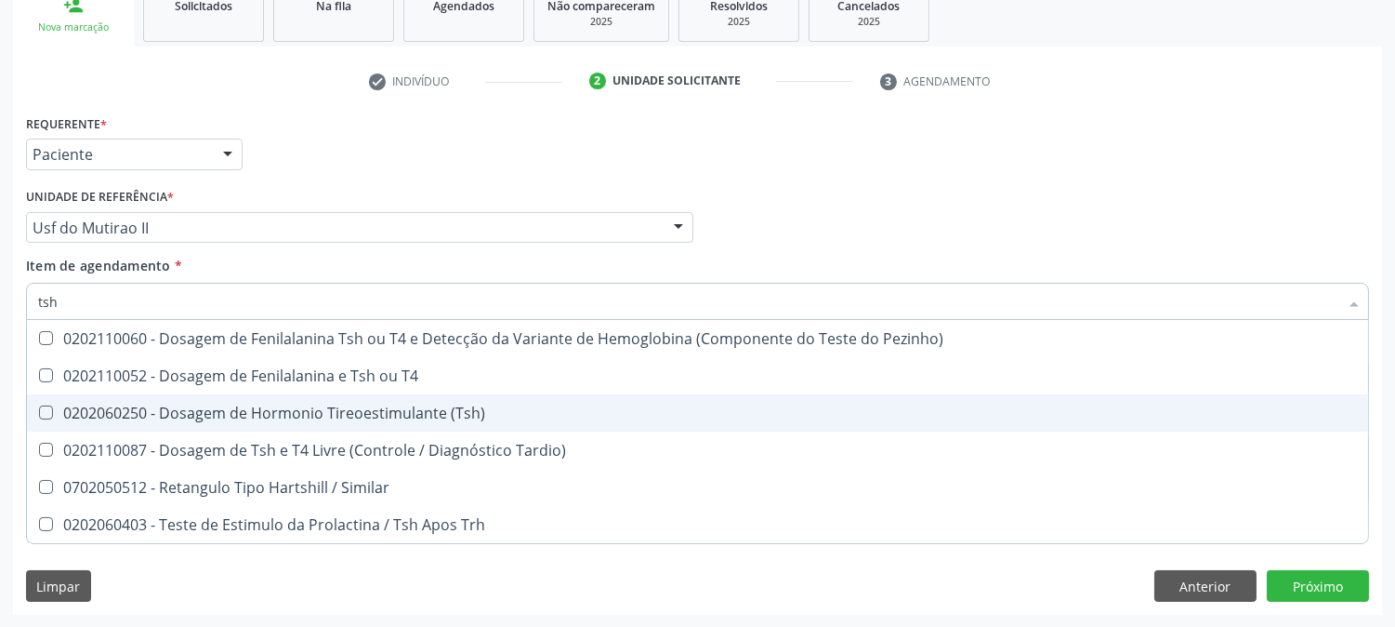
click at [156, 416] on div "0202060250 - Dosagem de Hormonio Tireoestimulante (Tsh)" at bounding box center [697, 412] width 1319 height 15
checkbox \(Tsh\) "true"
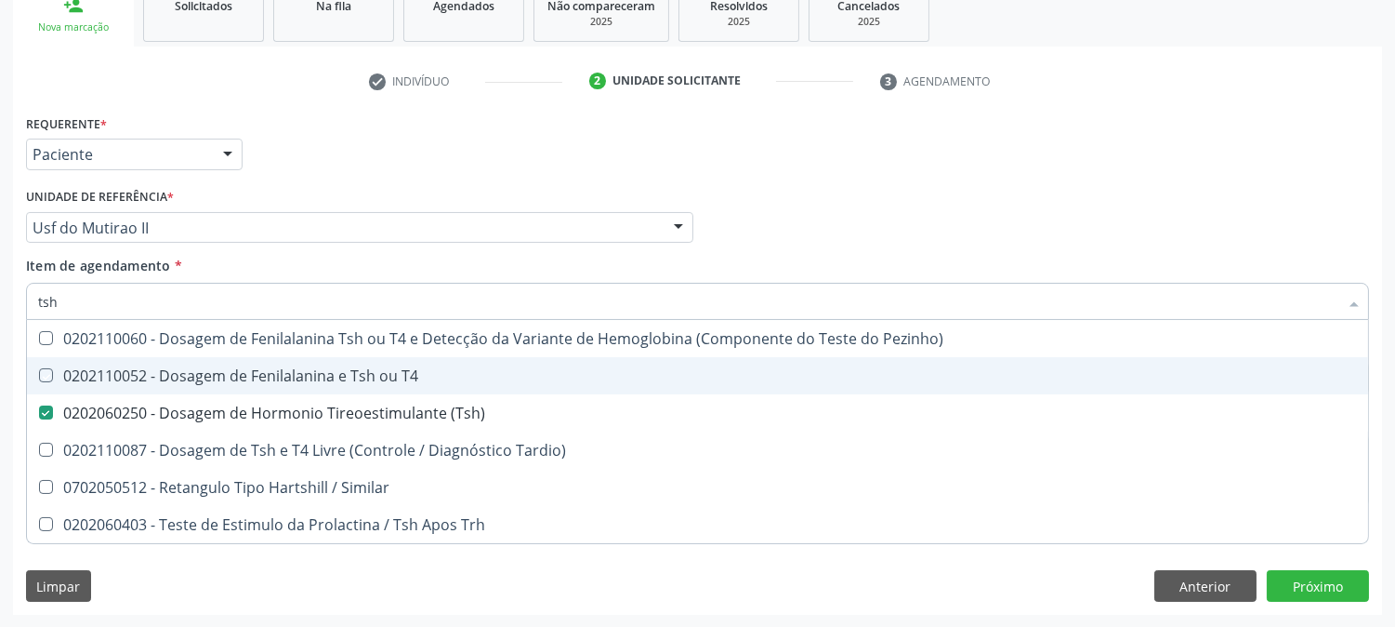
click at [0, 351] on div "Acompanhamento Acompanhe a situação das marcações correntes e finalizadas Relat…" at bounding box center [697, 218] width 1395 height 819
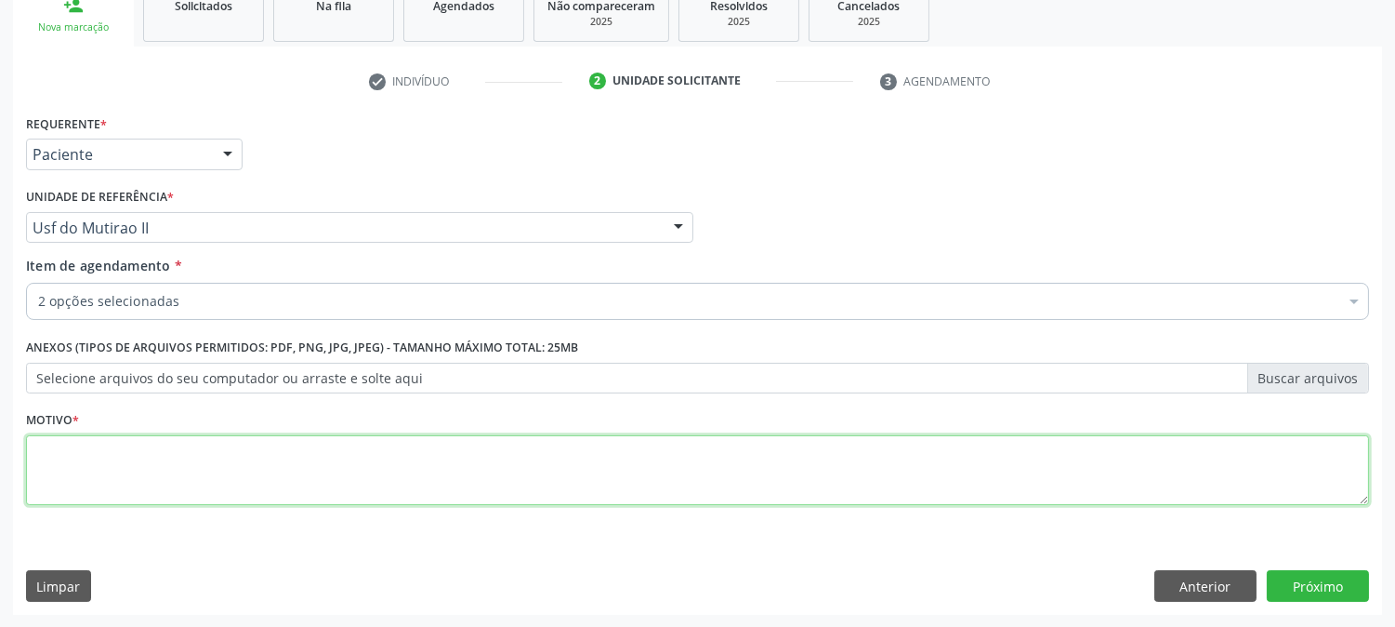
click at [221, 448] on textarea at bounding box center [697, 470] width 1343 height 71
type textarea "."
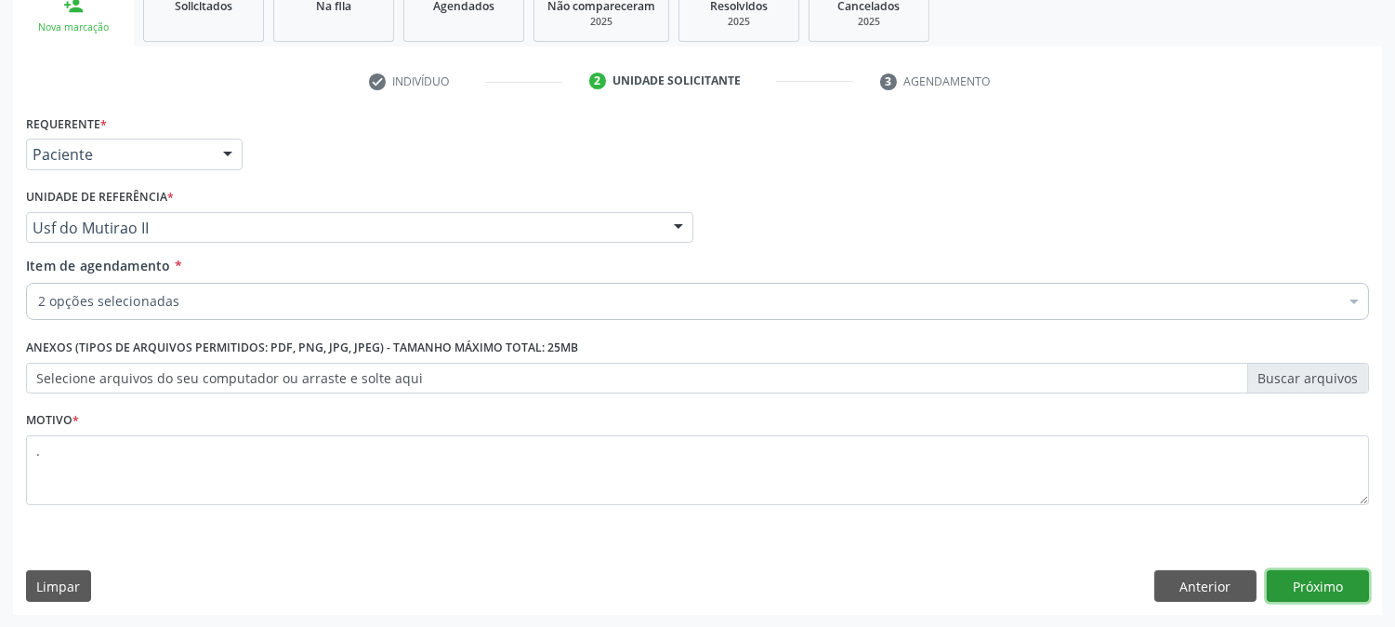
click at [1299, 579] on button "Próximo" at bounding box center [1318, 586] width 102 height 32
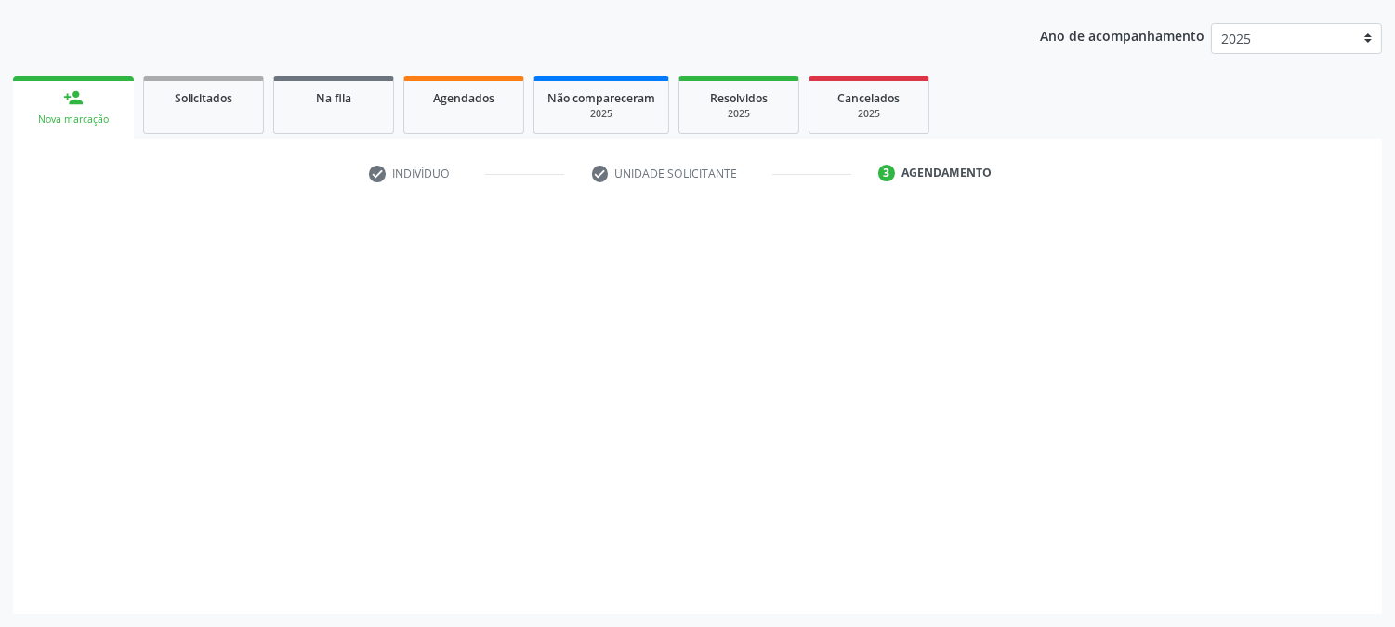
scroll to position [201, 0]
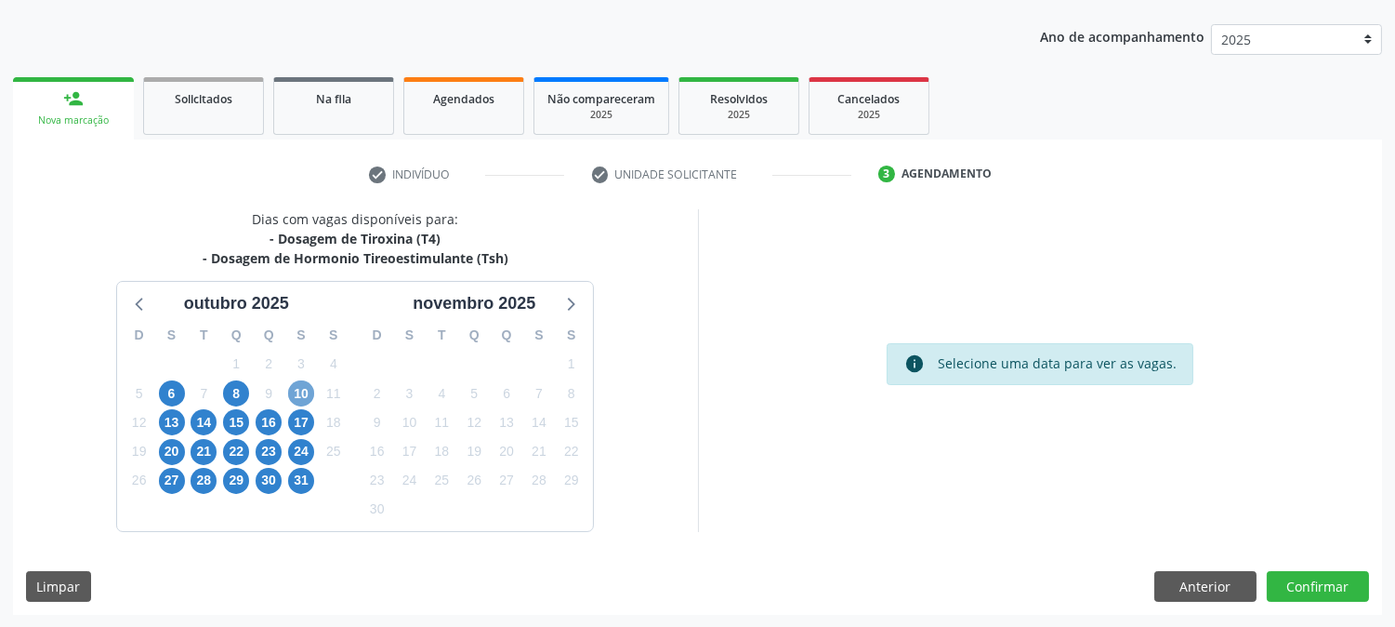
click at [296, 388] on span "10" at bounding box center [301, 393] width 26 height 26
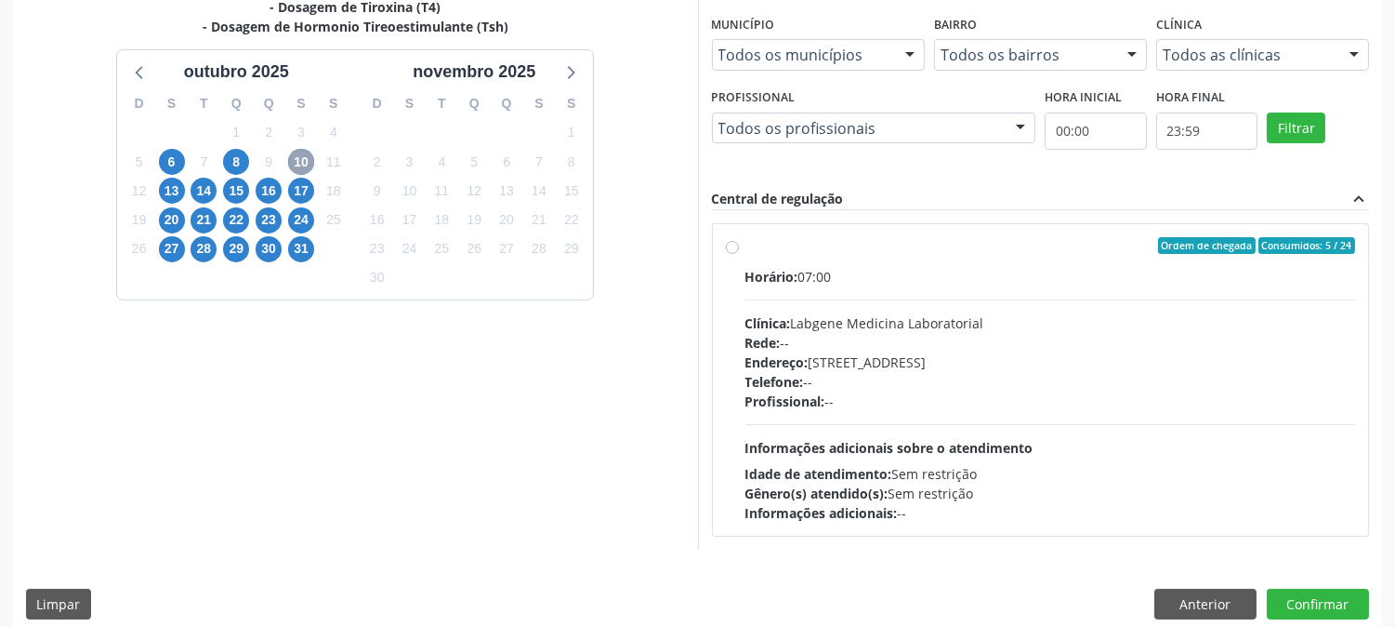
scroll to position [450, 0]
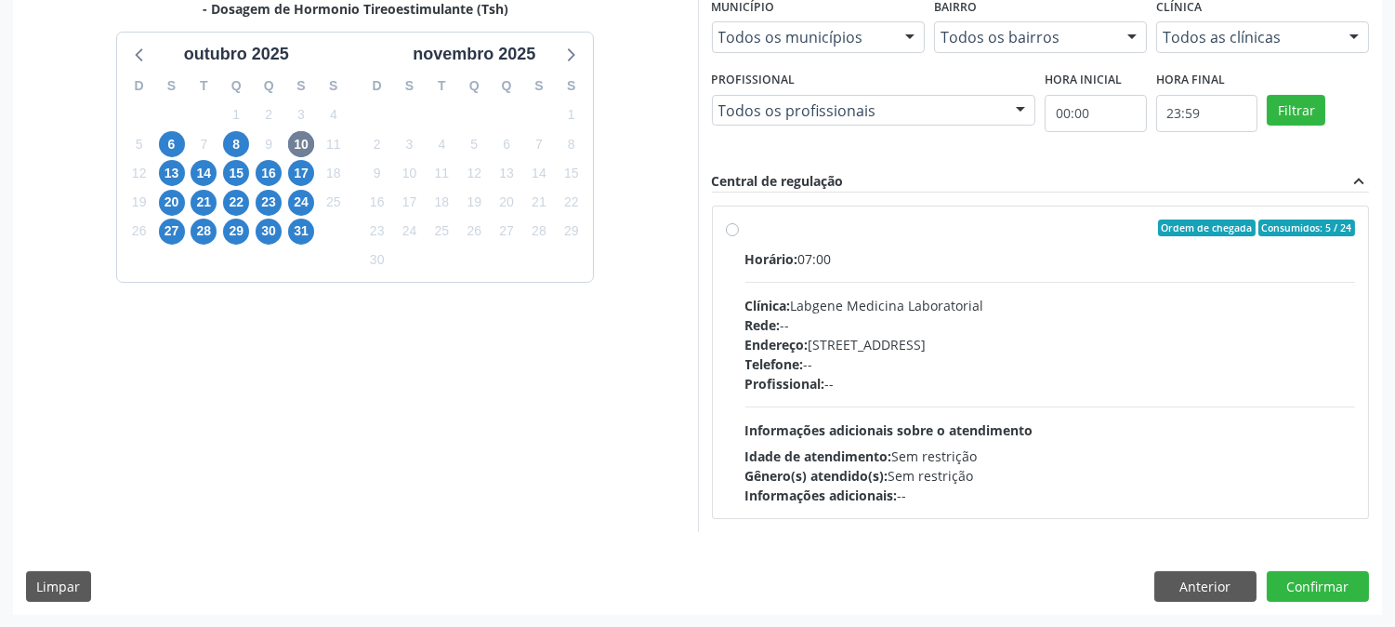
click at [838, 310] on div "Clínica: Labgene Medicina Laboratorial" at bounding box center [1051, 306] width 611 height 20
click at [739, 236] on input "Ordem de chegada Consumidos: 5 / 24 Horário: 07:00 Clínica: Labgene Medicina La…" at bounding box center [732, 227] width 13 height 17
radio input "true"
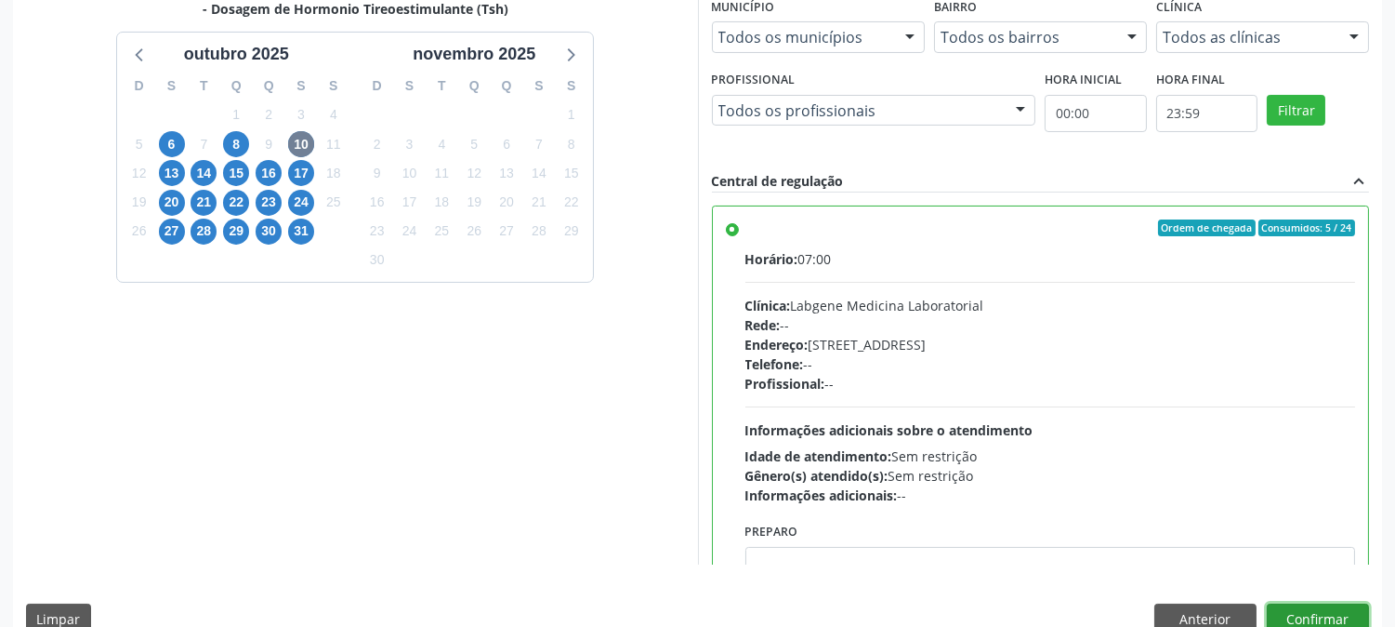
click at [1326, 619] on button "Confirmar" at bounding box center [1318, 619] width 102 height 32
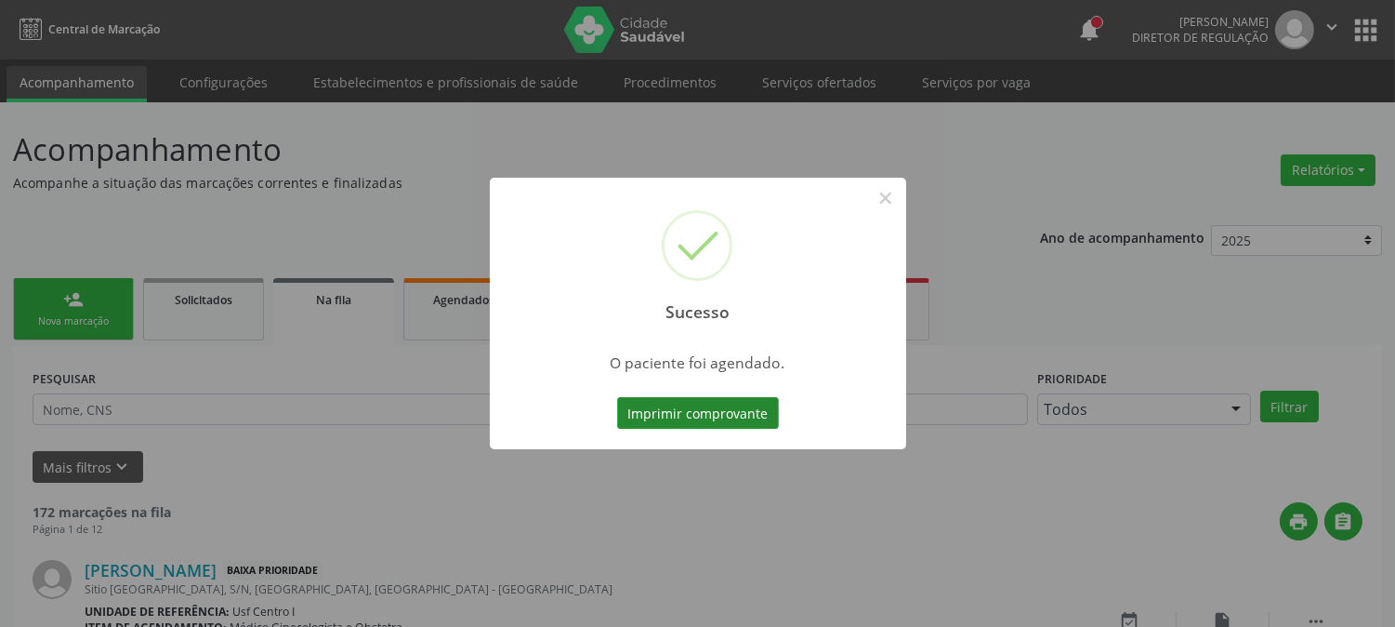
click at [742, 412] on button "Imprimir comprovante" at bounding box center [698, 413] width 162 height 32
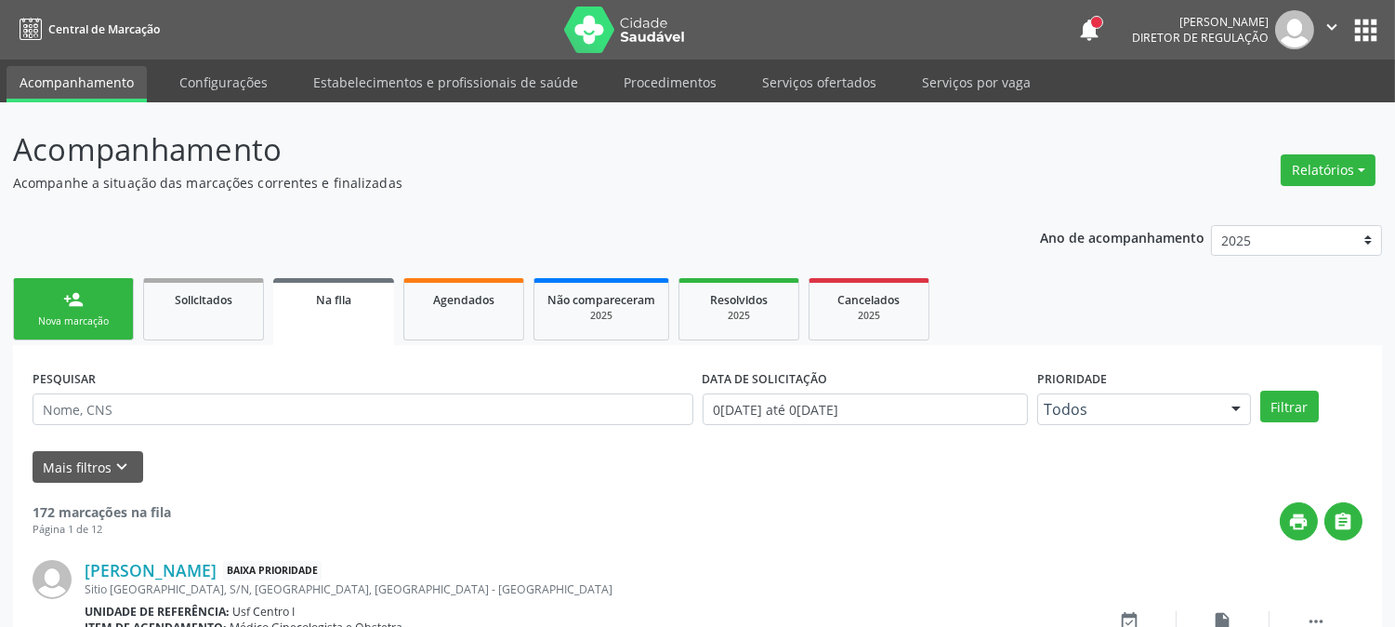
click at [60, 307] on link "person_add Nova marcação" at bounding box center [73, 309] width 121 height 62
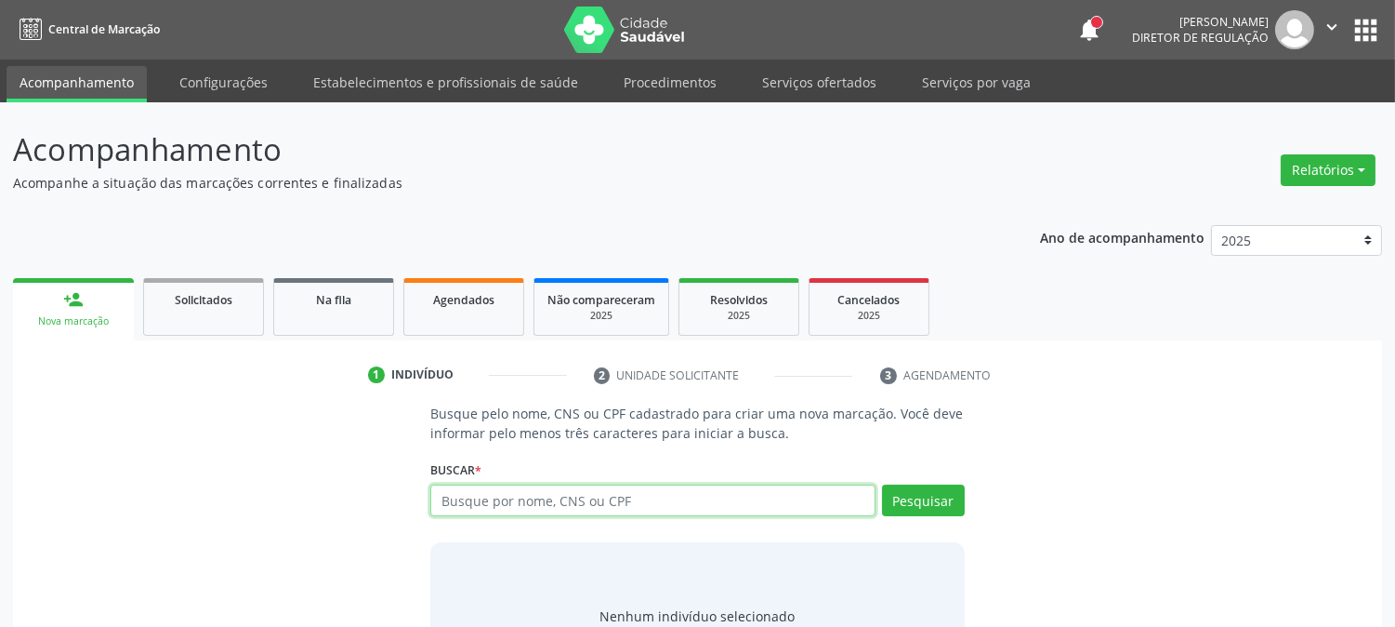
click at [543, 506] on input "text" at bounding box center [652, 500] width 444 height 32
type input "898003735689185"
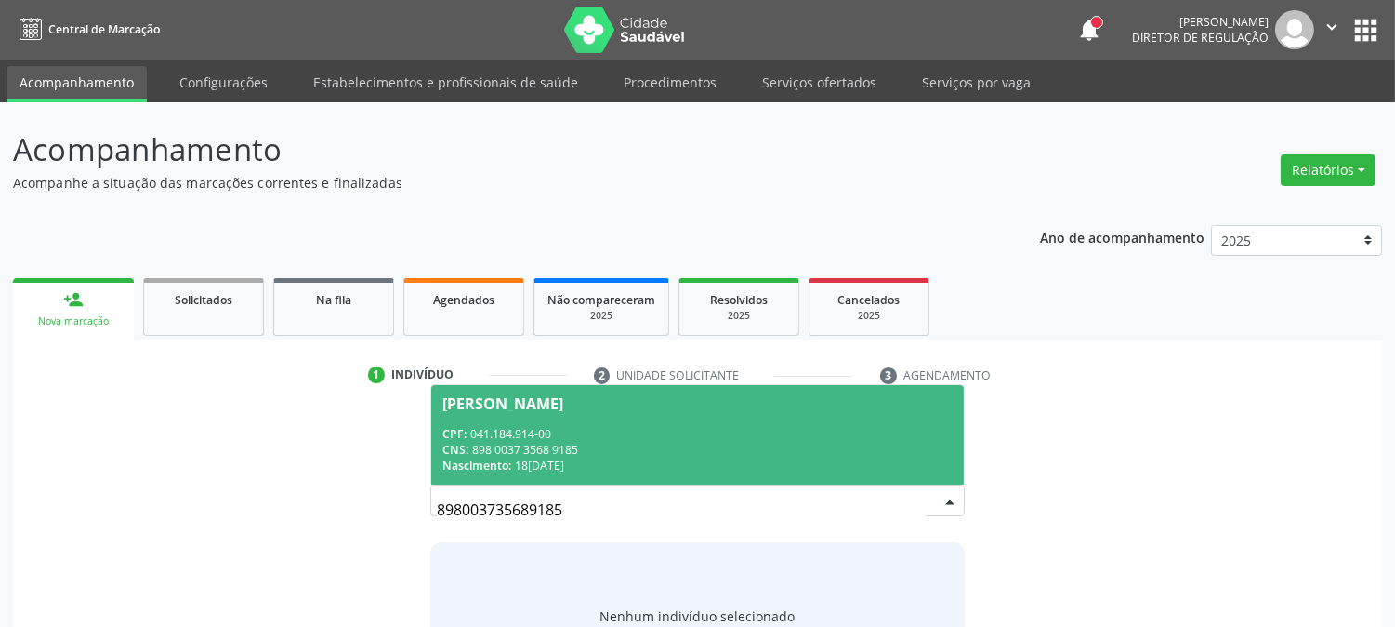
click at [604, 423] on span "[PERSON_NAME] CPF: 041.184.914-00 CNS: 898 0037 3568 9185 Nascimento: [DATE]" at bounding box center [697, 434] width 532 height 99
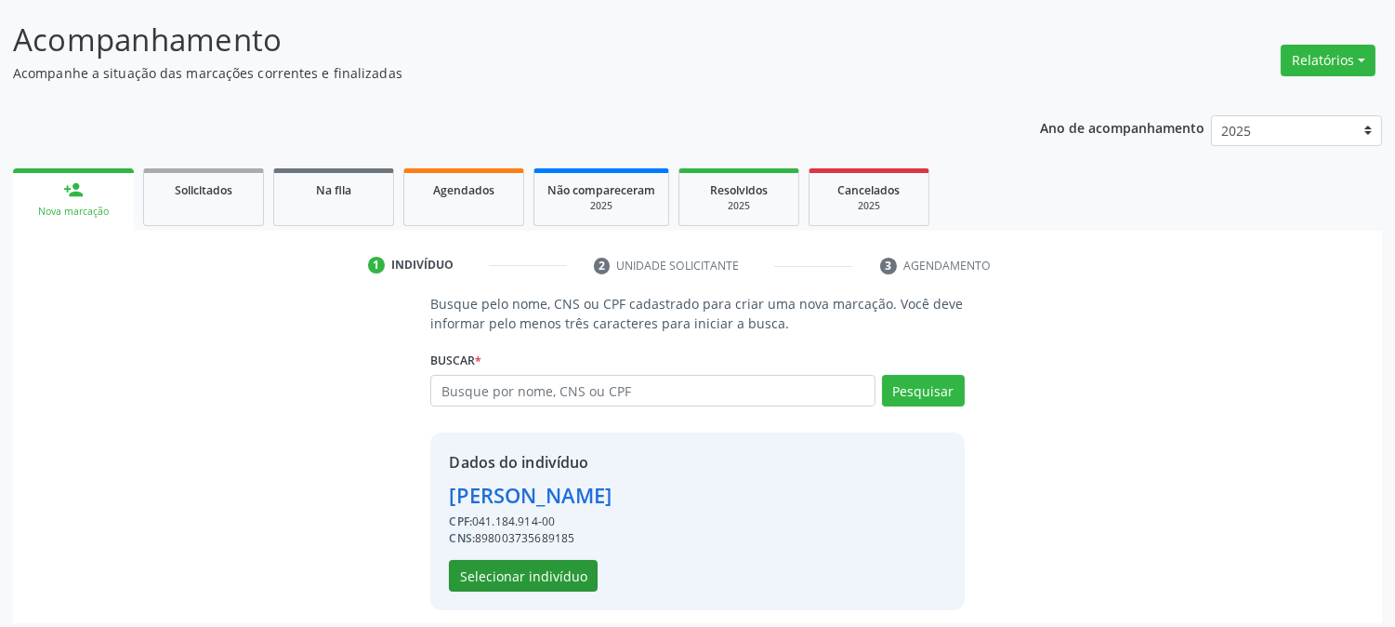
scroll to position [117, 0]
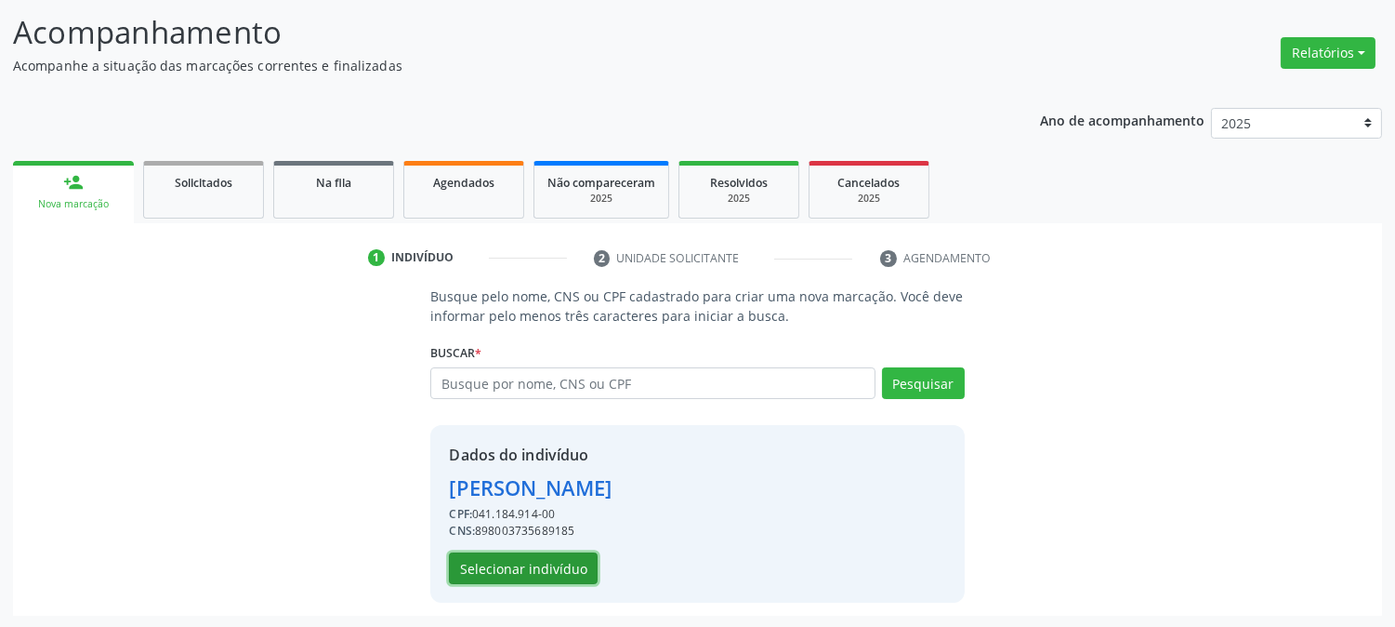
click at [561, 568] on button "Selecionar indivíduo" at bounding box center [523, 568] width 149 height 32
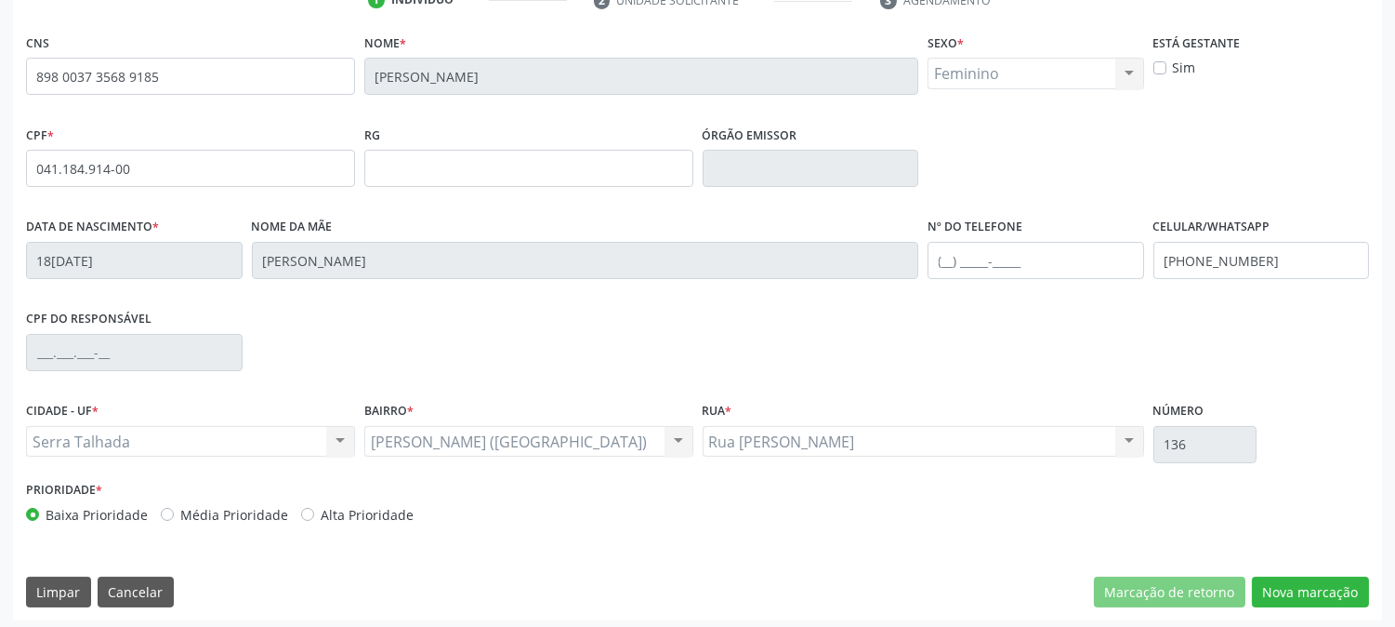
scroll to position [379, 0]
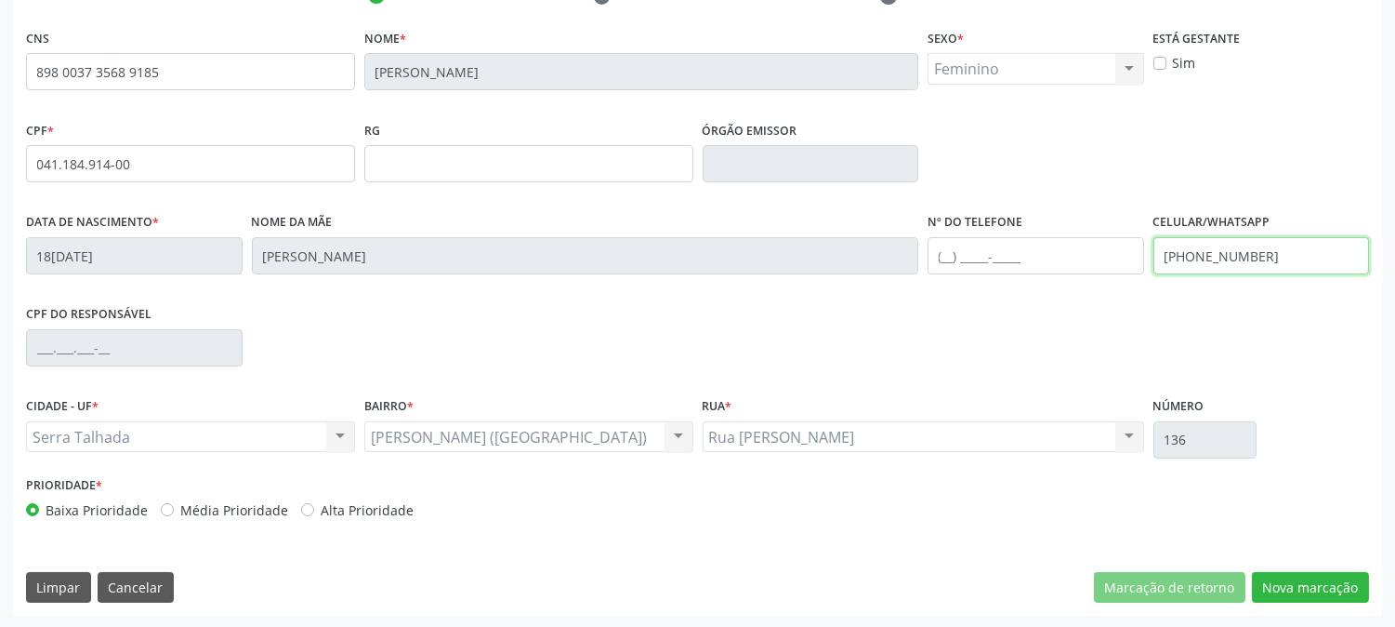
drag, startPoint x: 1275, startPoint y: 256, endPoint x: 1073, endPoint y: 309, distance: 209.5
click at [1092, 319] on div "CNS 898 0037 3568 9185 [GEOGRAPHIC_DATA] * [PERSON_NAME] * Feminino Masculino F…" at bounding box center [697, 278] width 1343 height 508
click at [1194, 376] on div "CPF do responsável" at bounding box center [697, 346] width 1352 height 92
click at [1314, 586] on button "Nova marcação" at bounding box center [1310, 588] width 117 height 32
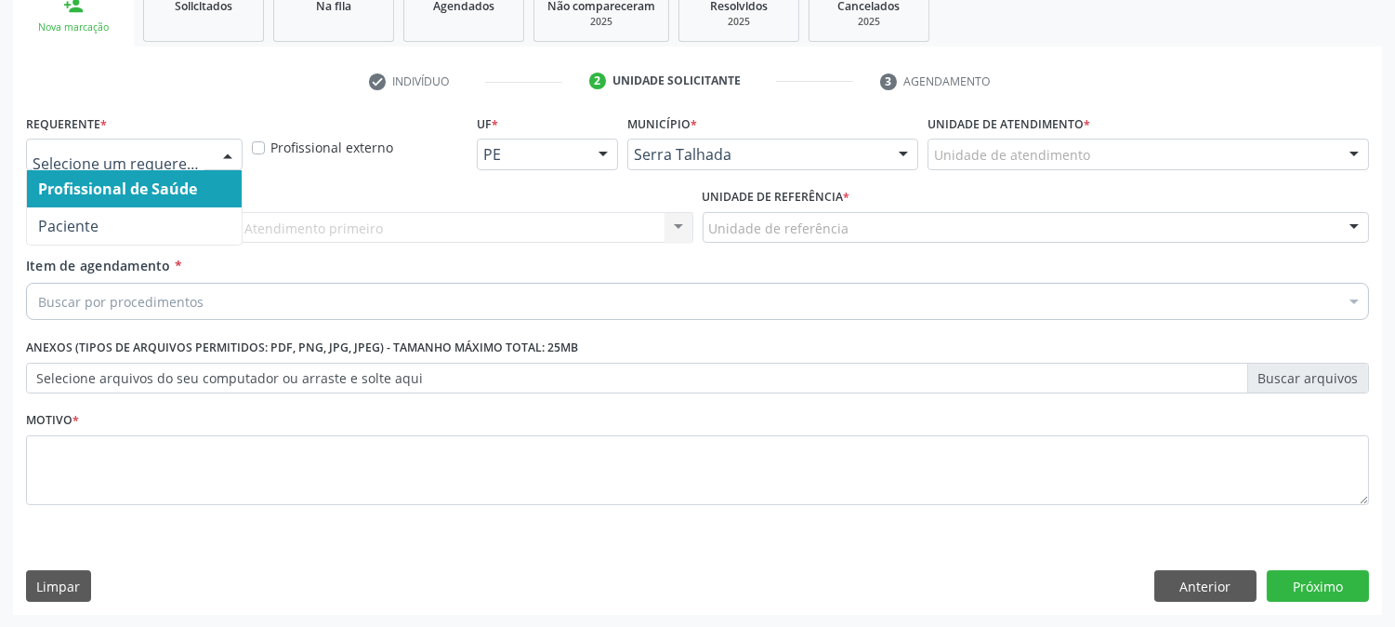
click at [203, 162] on div at bounding box center [134, 155] width 217 height 32
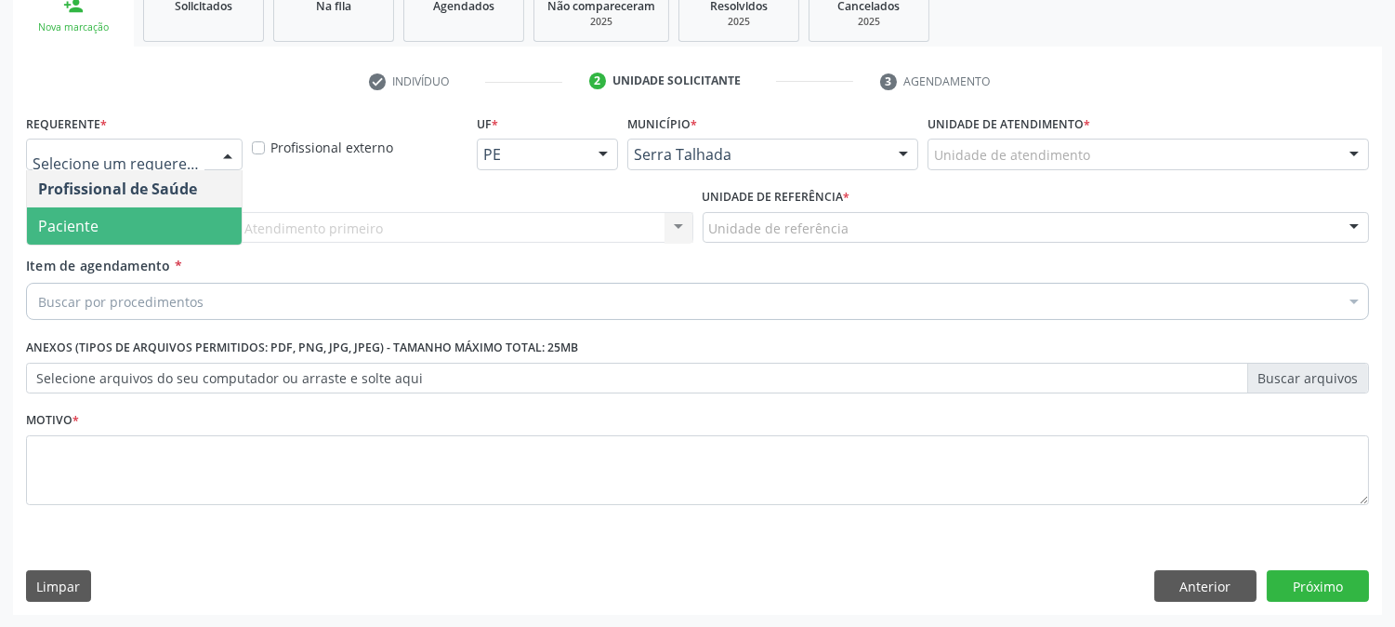
click at [164, 221] on span "Paciente" at bounding box center [134, 225] width 215 height 37
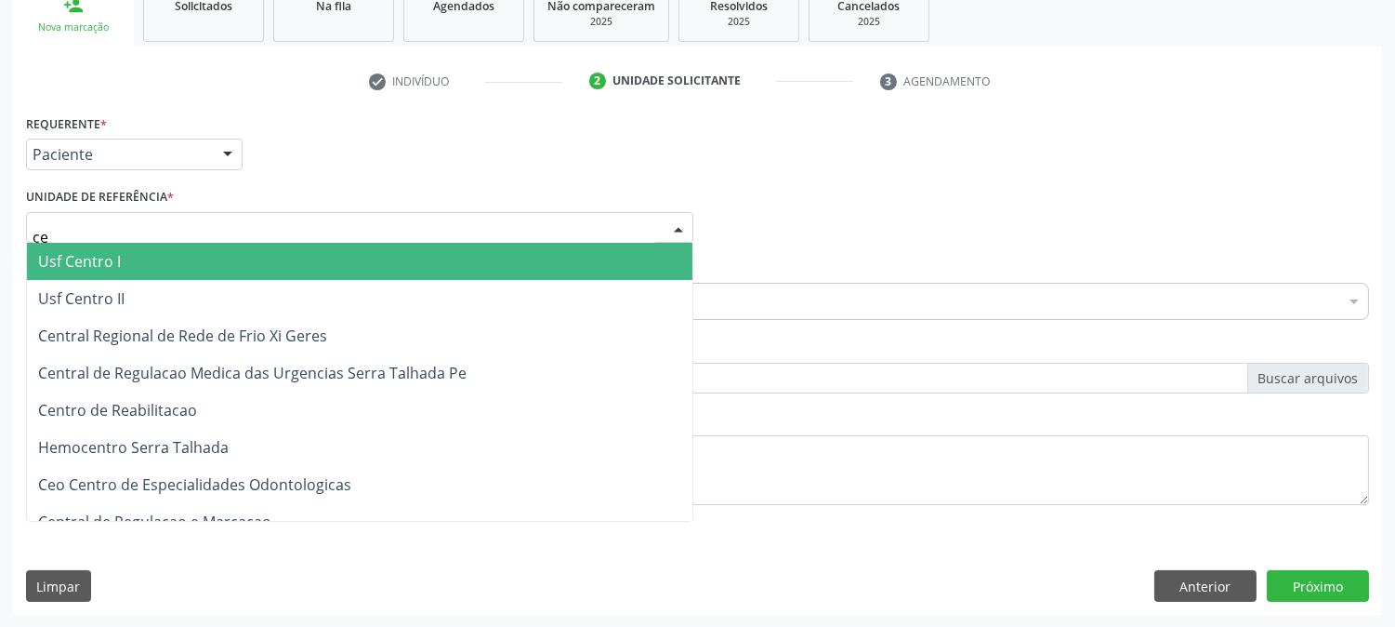
type input "c"
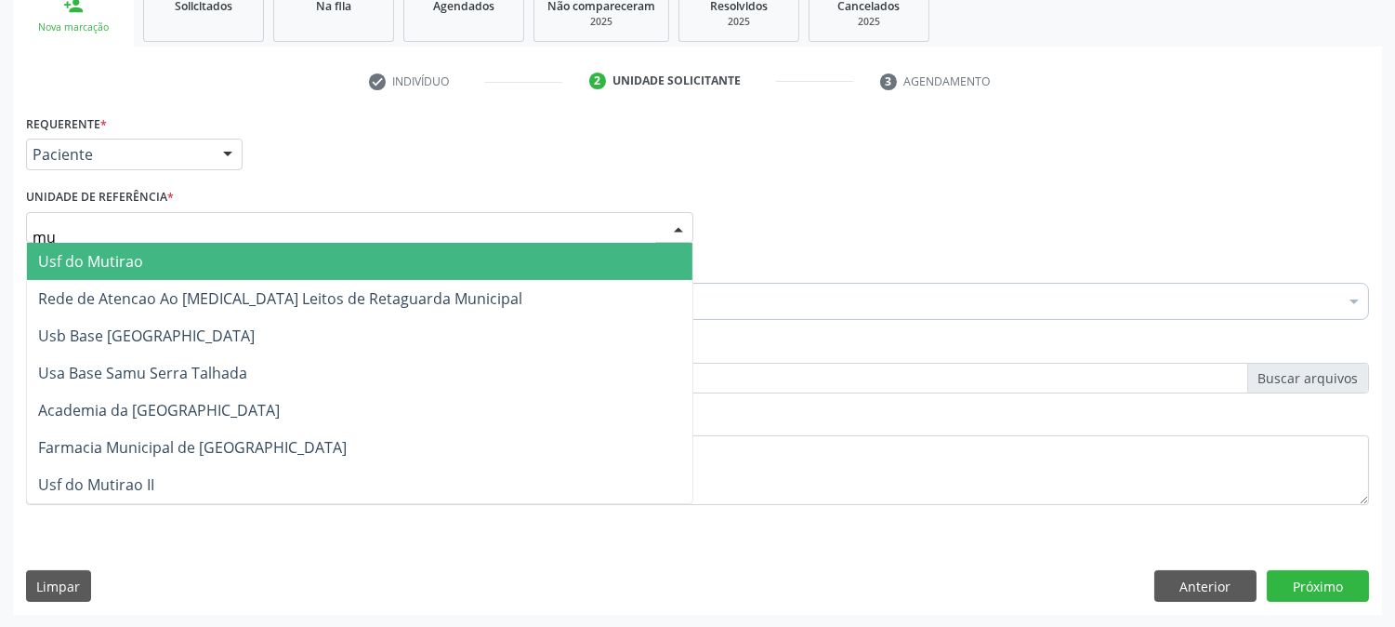
type input "mut"
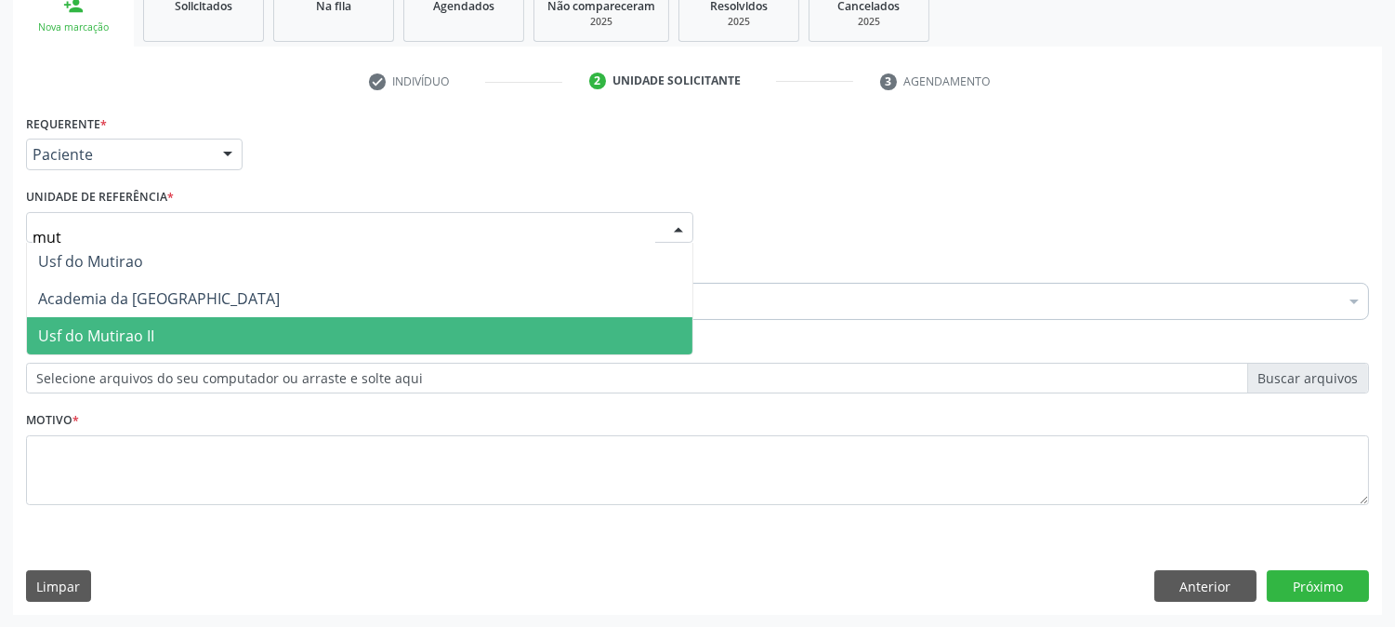
click at [191, 321] on span "Usf do Mutirao II" at bounding box center [360, 335] width 666 height 37
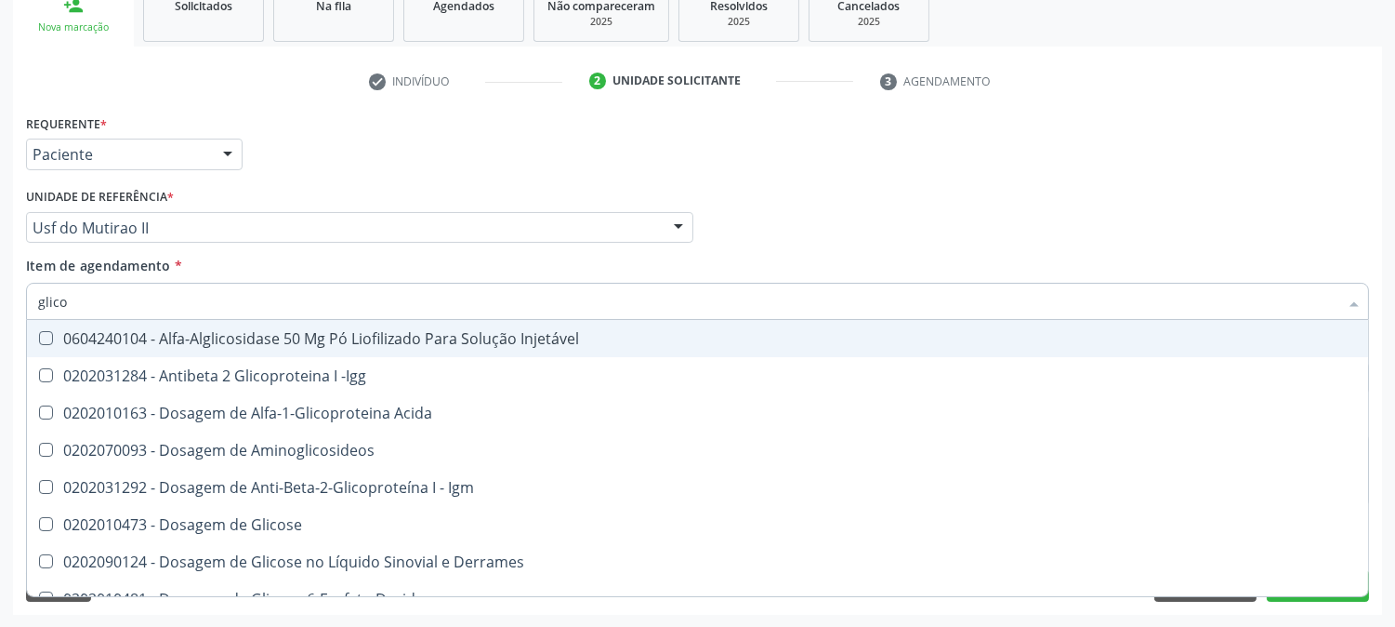
type input "glicos"
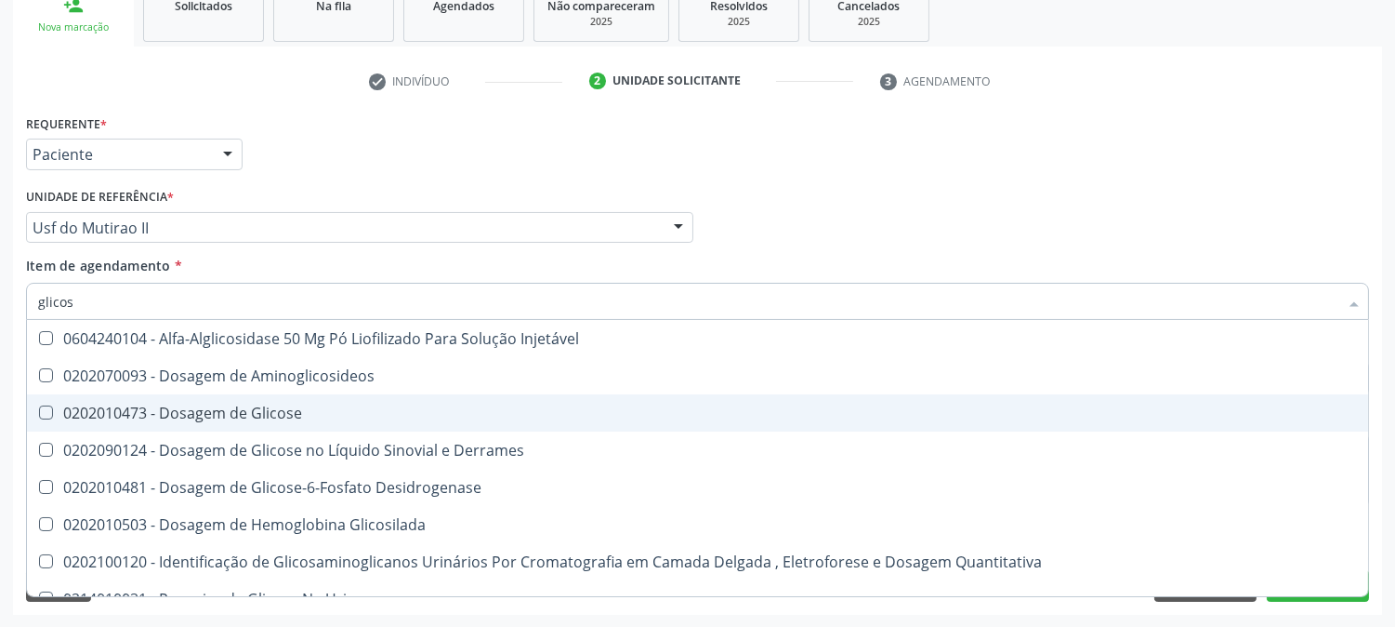
click at [199, 414] on div "0202010473 - Dosagem de Glicose" at bounding box center [697, 412] width 1319 height 15
checkbox Glicose "true"
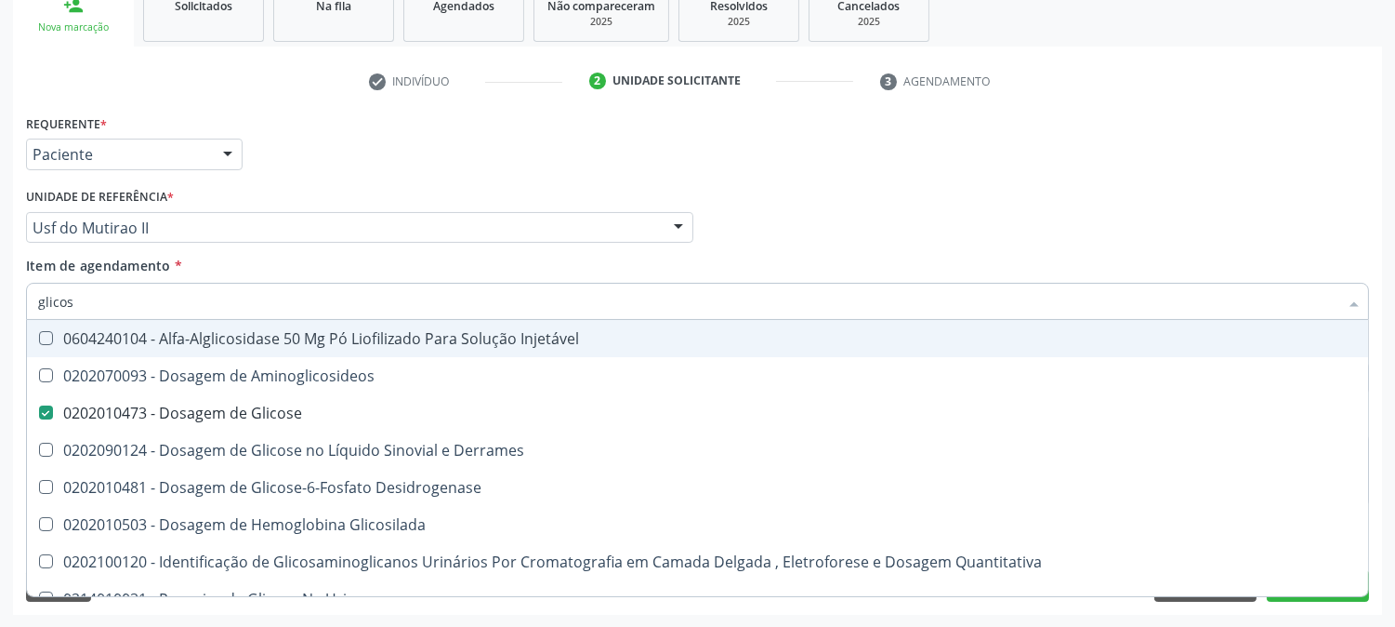
drag, startPoint x: 109, startPoint y: 308, endPoint x: 5, endPoint y: 291, distance: 105.4
click at [5, 291] on div "Acompanhamento Acompanhe a situação das marcações correntes e finalizadas Relat…" at bounding box center [697, 218] width 1395 height 819
type input "aci"
checkbox Glicose "false"
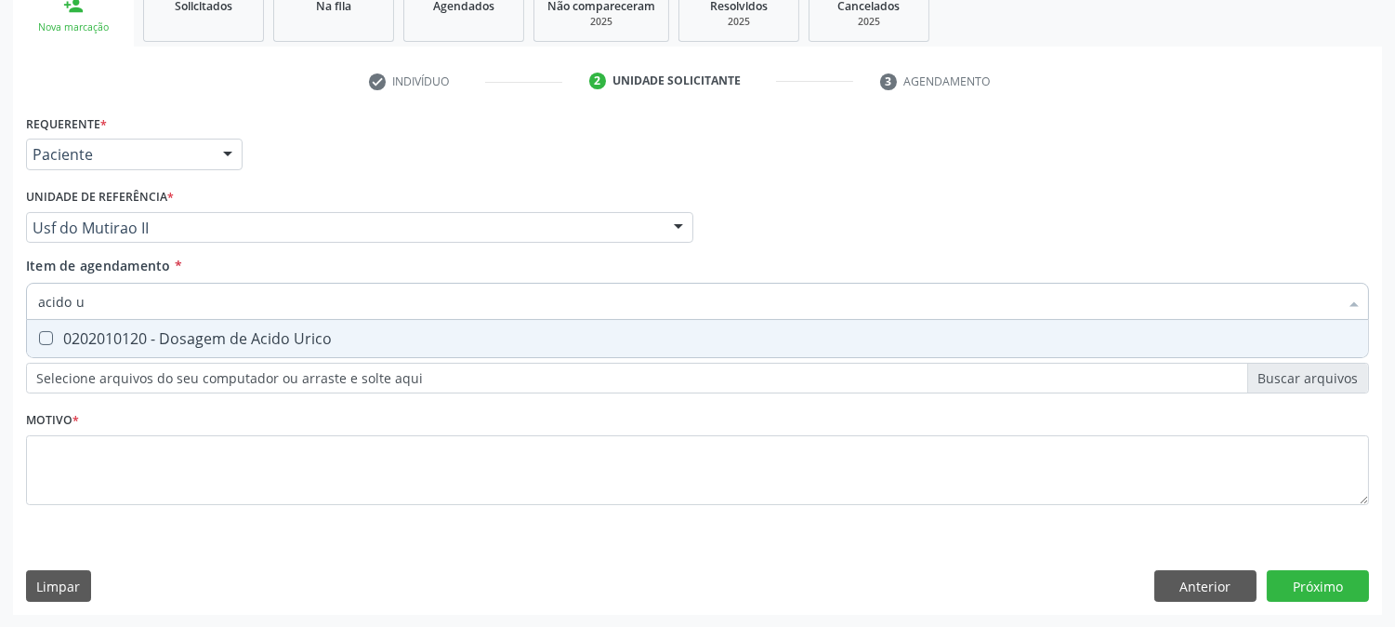
type input "acido ur"
click at [137, 336] on div "0202010120 - Dosagem de Acido Urico" at bounding box center [697, 338] width 1319 height 15
checkbox Urico "true"
drag, startPoint x: 33, startPoint y: 291, endPoint x: 0, endPoint y: 295, distance: 32.7
click at [0, 301] on div "Acompanhamento Acompanhe a situação das marcações correntes e finalizadas Relat…" at bounding box center [697, 218] width 1395 height 819
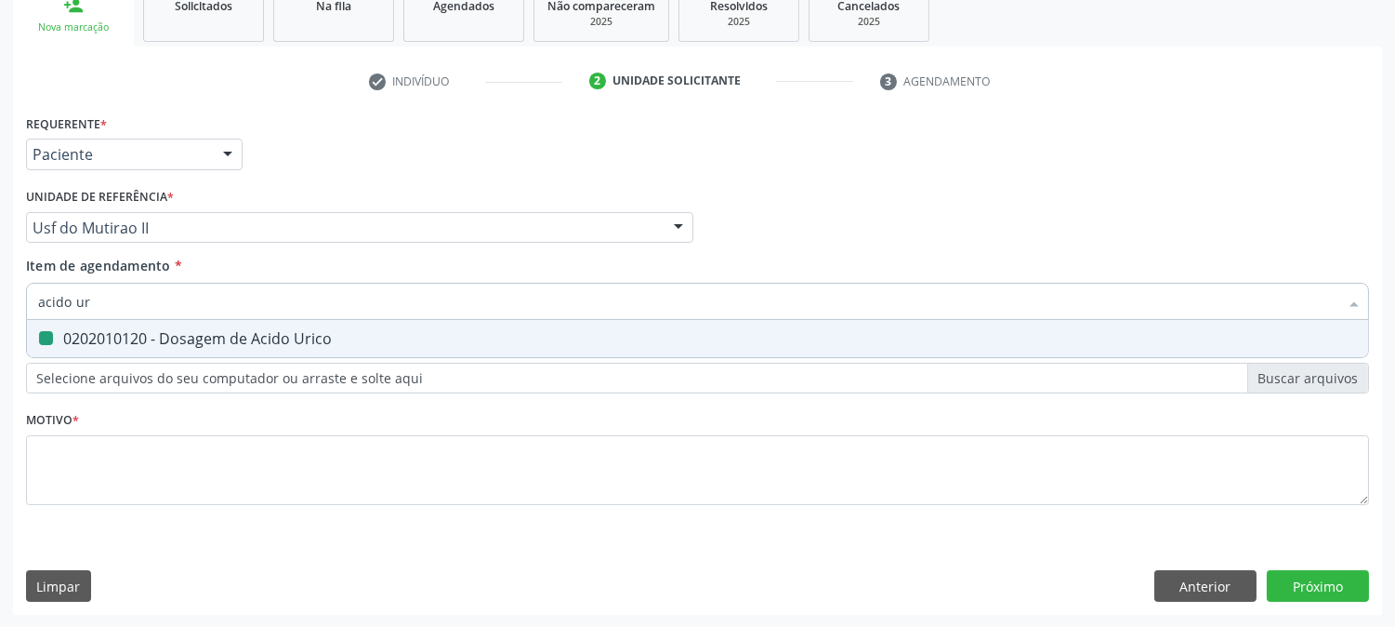
type input "c"
checkbox Urico "false"
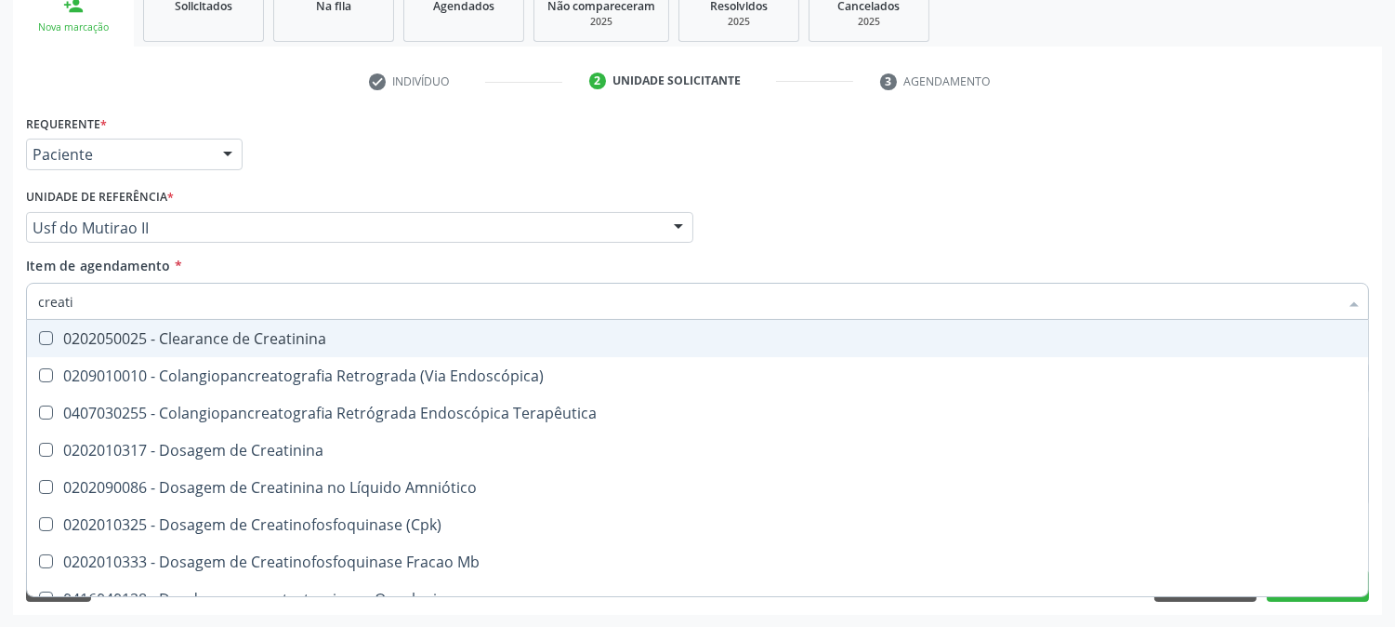
type input "creatin"
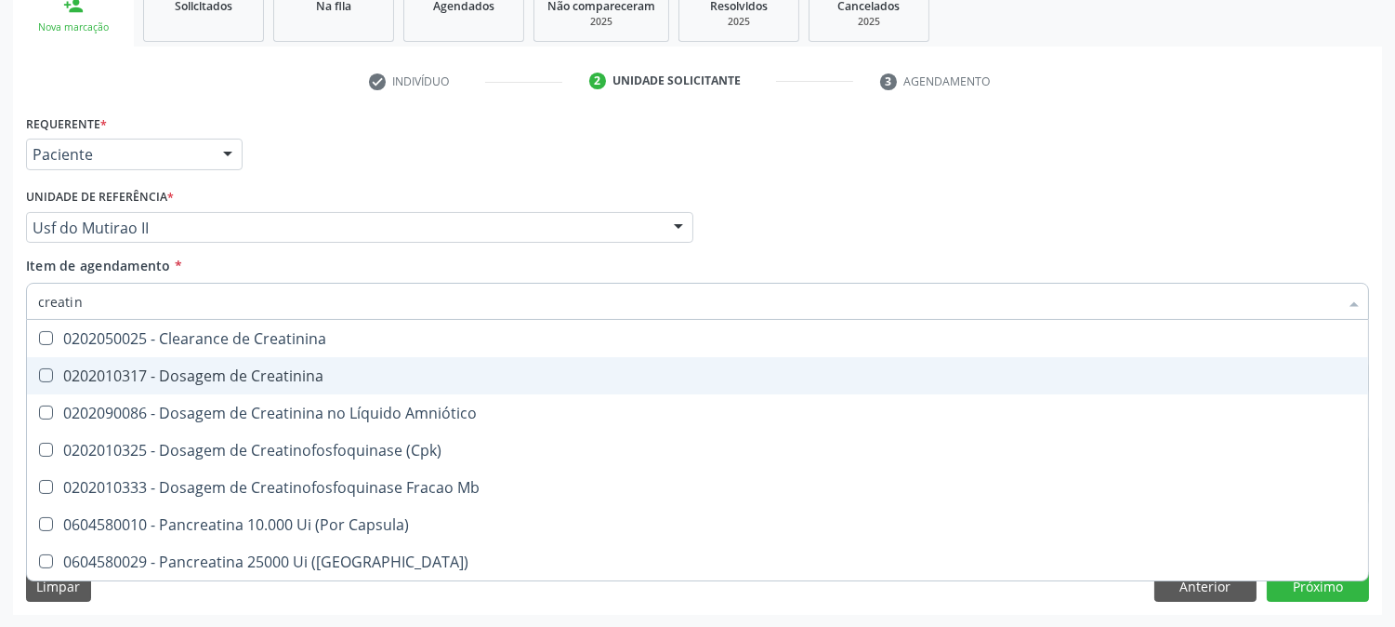
click at [214, 357] on span "0202010317 - Dosagem de Creatinina" at bounding box center [697, 375] width 1341 height 37
checkbox Creatinina "true"
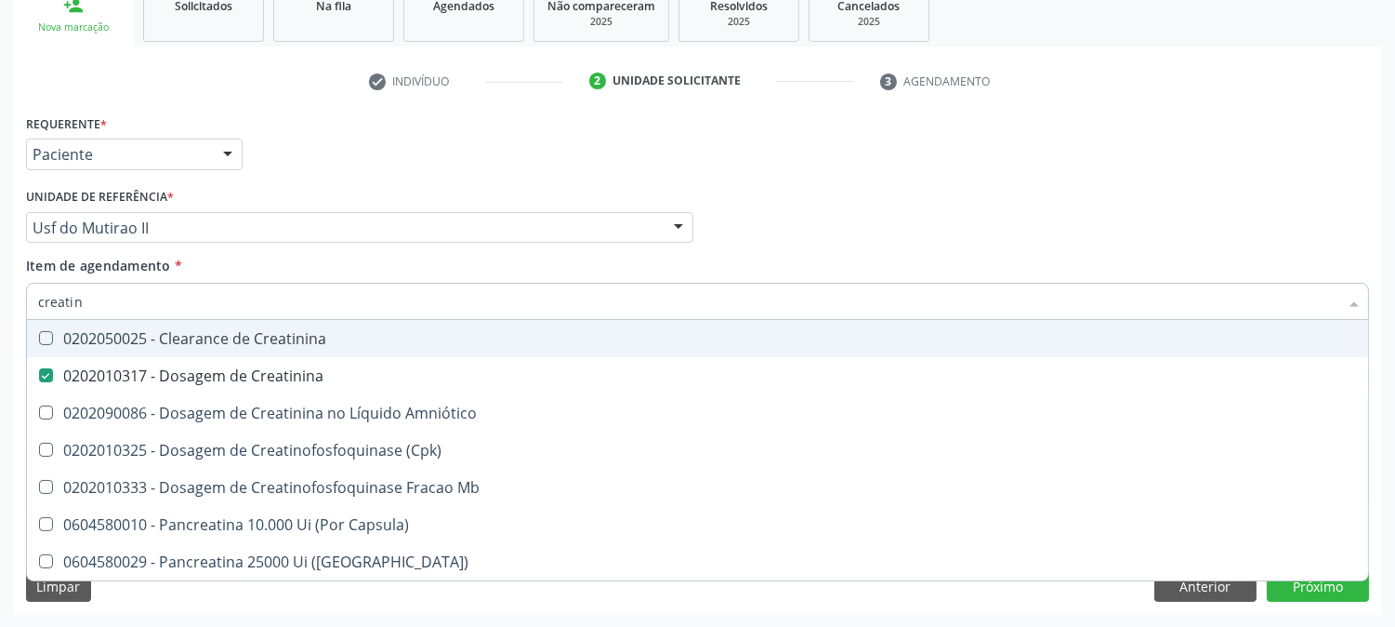
drag, startPoint x: 99, startPoint y: 304, endPoint x: 0, endPoint y: 312, distance: 98.9
click at [0, 312] on div "Acompanhamento Acompanhe a situação das marcações correntes e finalizadas Relat…" at bounding box center [697, 218] width 1395 height 819
checkbox Creatinina "false"
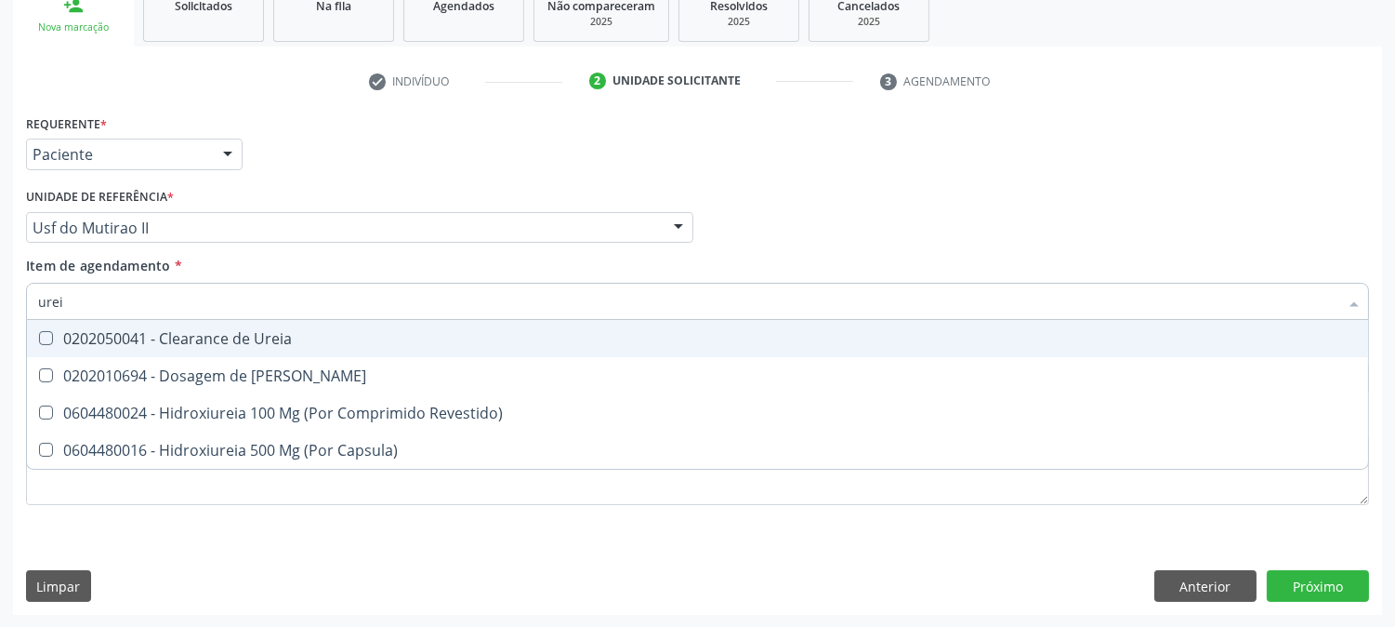
type input "ureia"
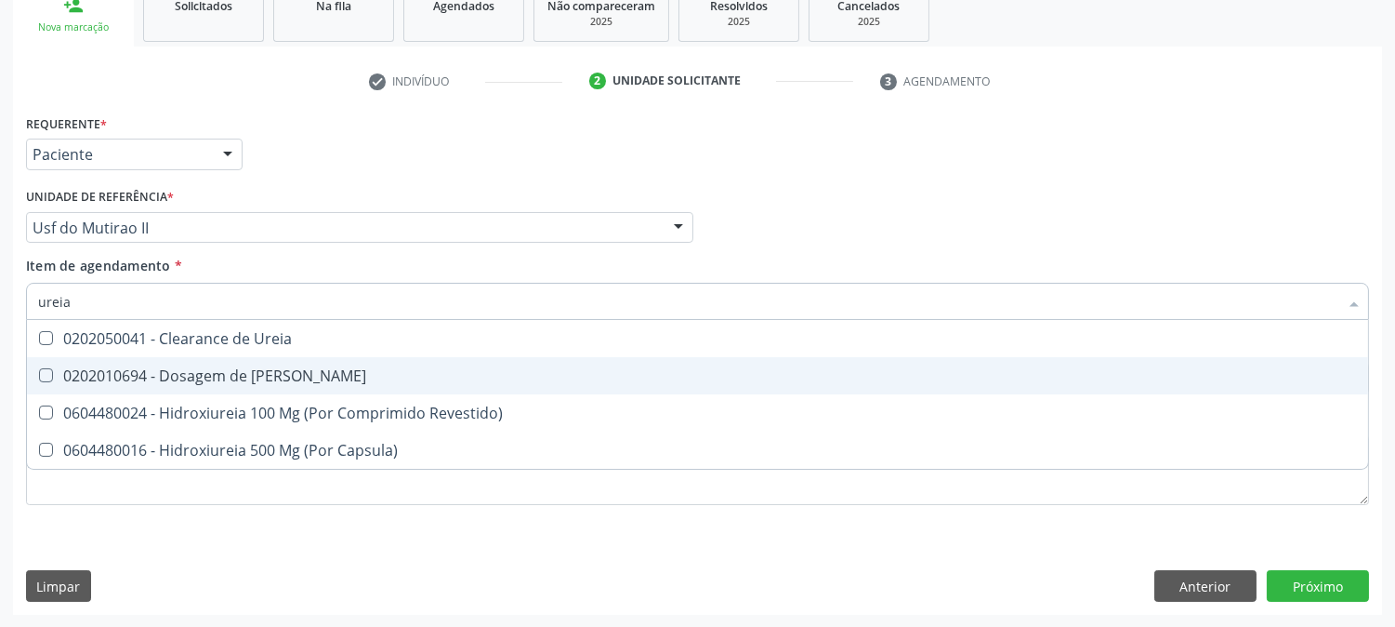
click at [197, 374] on div "0202010694 - Dosagem de [PERSON_NAME]" at bounding box center [697, 375] width 1319 height 15
checkbox Ureia "true"
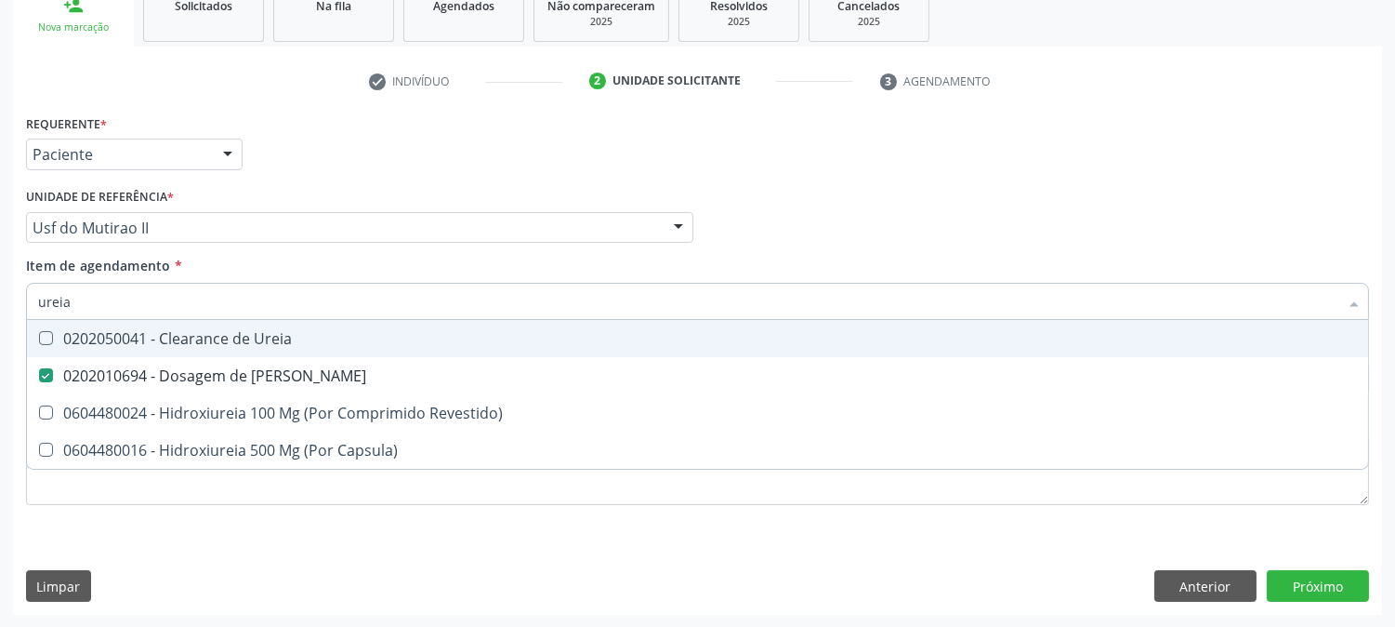
drag, startPoint x: 82, startPoint y: 297, endPoint x: 0, endPoint y: 327, distance: 87.0
click at [0, 327] on div "Acompanhamento Acompanhe a situação das marcações correntes e finalizadas Relat…" at bounding box center [697, 218] width 1395 height 819
type input "c"
checkbox Ureia "false"
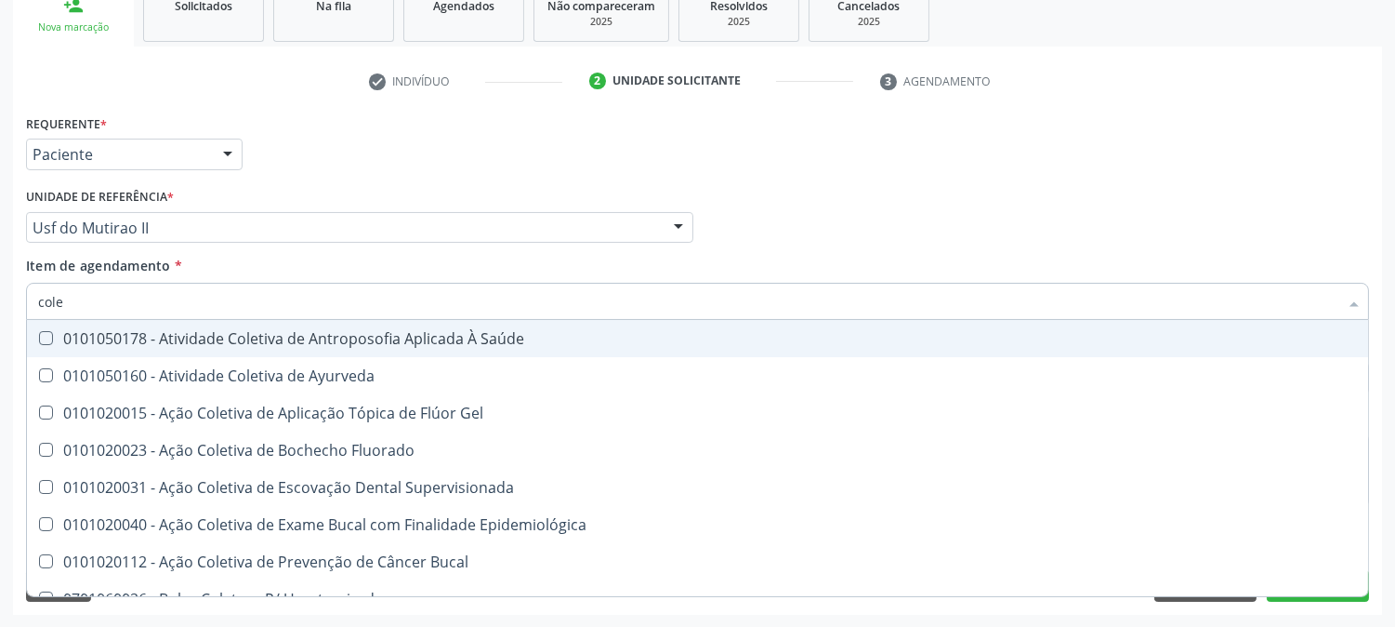
type input "coles"
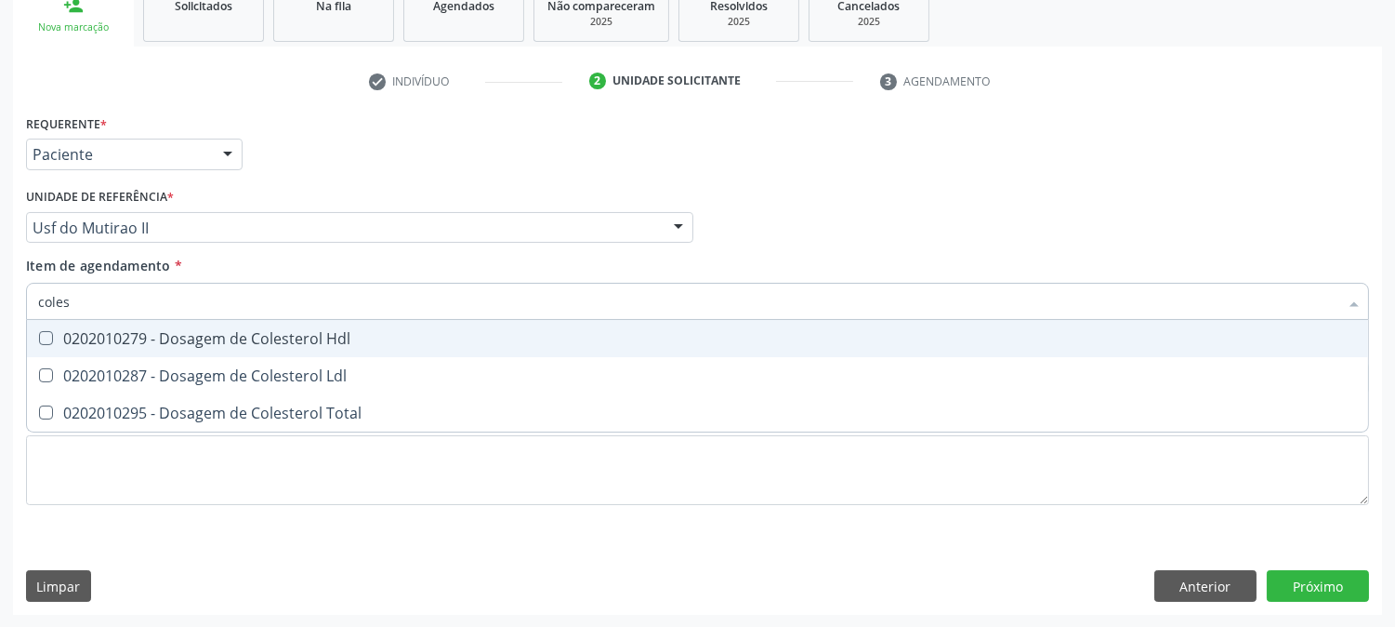
click at [59, 328] on span "0202010279 - Dosagem de Colesterol Hdl" at bounding box center [697, 338] width 1341 height 37
checkbox Hdl "true"
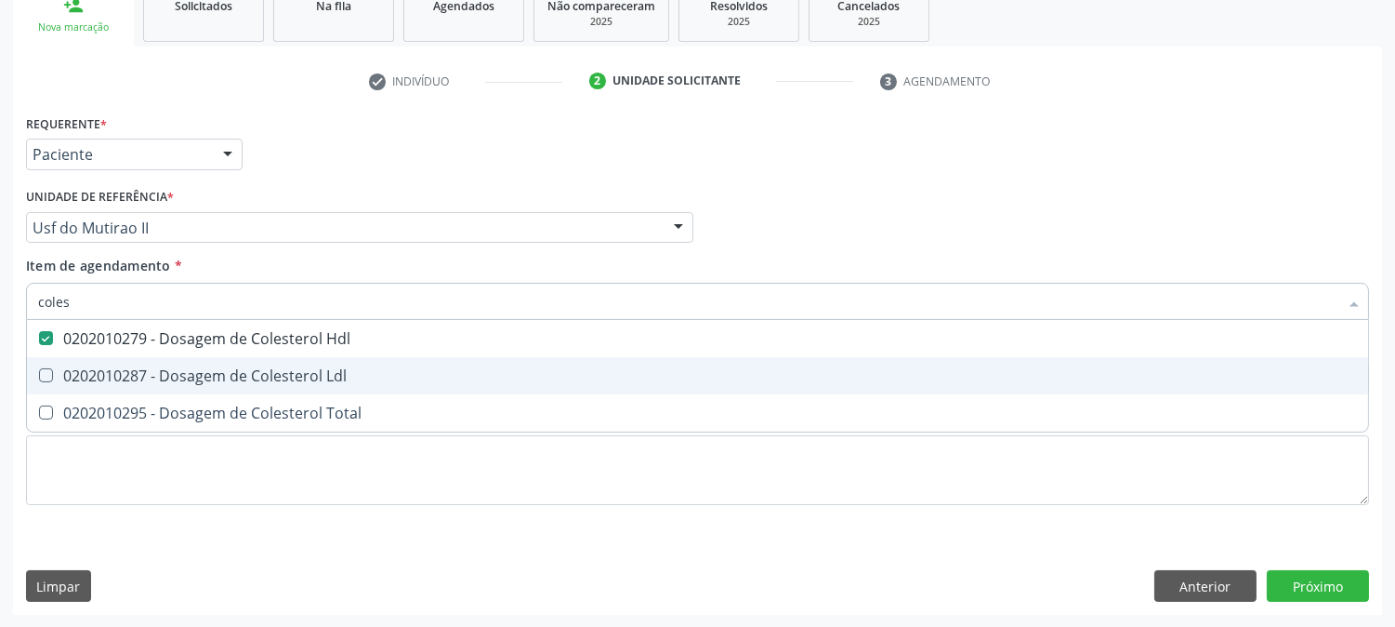
click at [67, 359] on span "0202010287 - Dosagem de Colesterol Ldl" at bounding box center [697, 375] width 1341 height 37
checkbox Ldl "true"
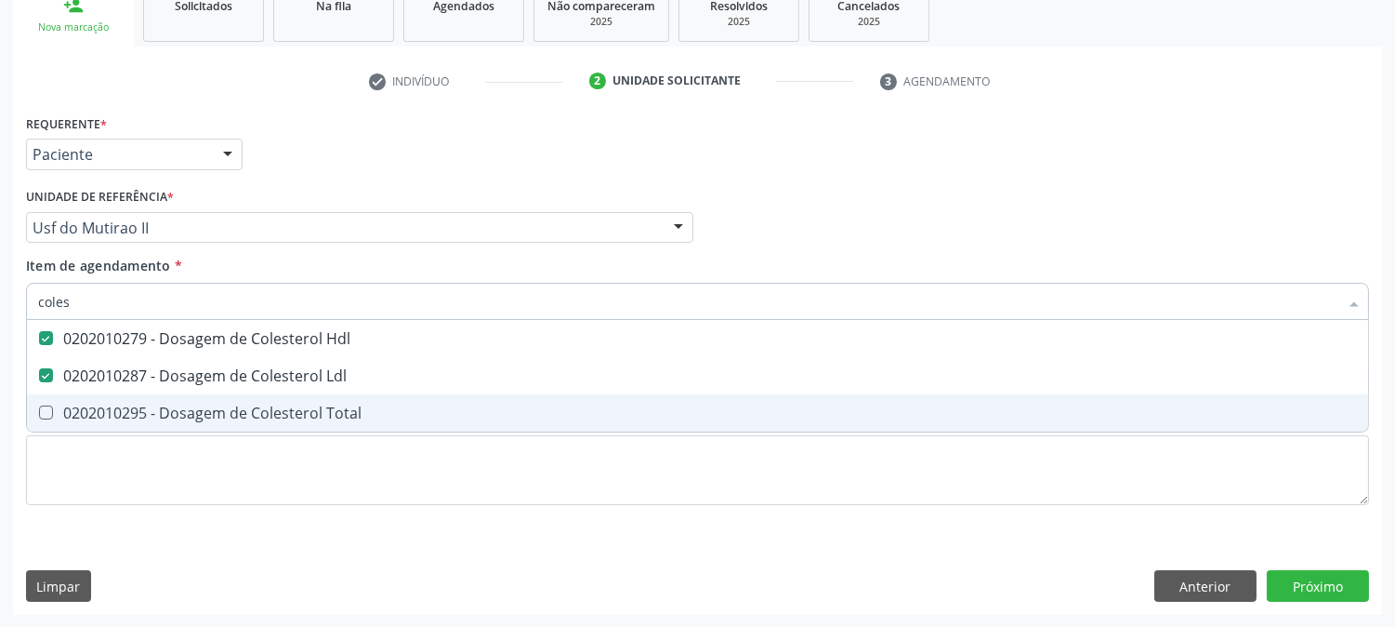
click at [52, 411] on Total at bounding box center [46, 412] width 14 height 14
click at [39, 411] on Total "checkbox" at bounding box center [33, 412] width 12 height 12
checkbox Total "true"
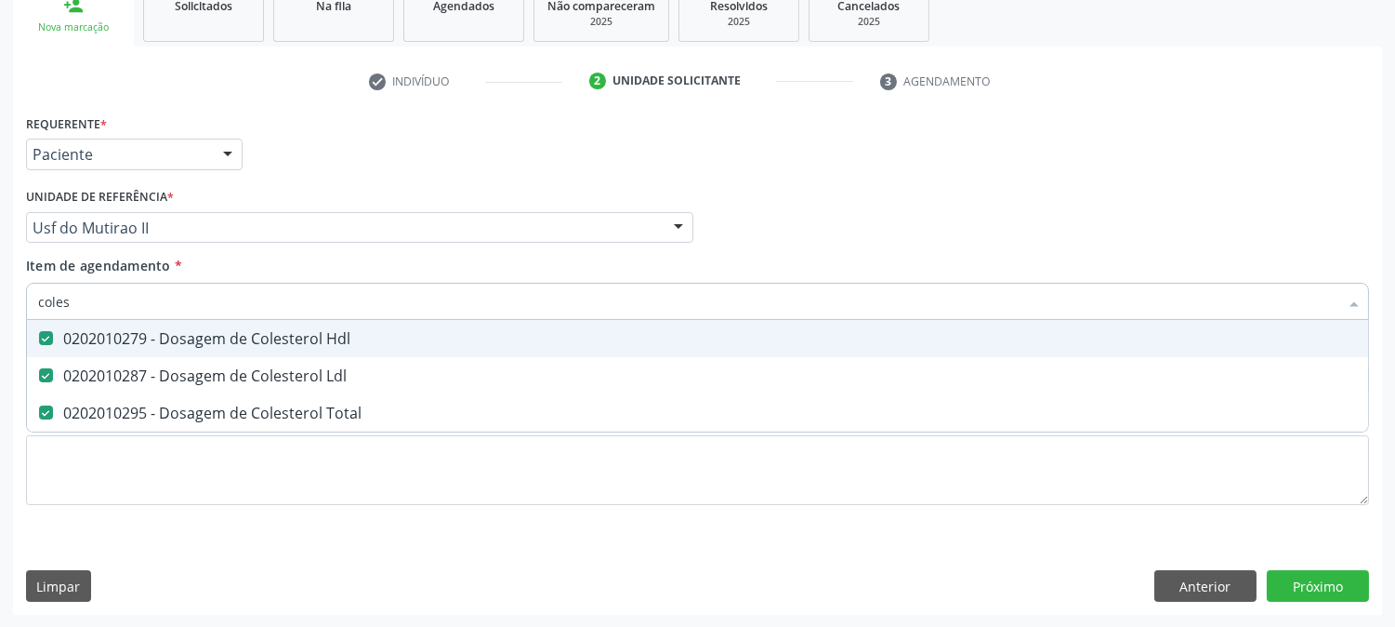
drag, startPoint x: 30, startPoint y: 304, endPoint x: 0, endPoint y: 309, distance: 30.1
click at [0, 309] on div "Acompanhamento Acompanhe a situação das marcações correntes e finalizadas Relat…" at bounding box center [697, 218] width 1395 height 819
type input "tg"
checkbox Hdl "false"
checkbox Ldl "false"
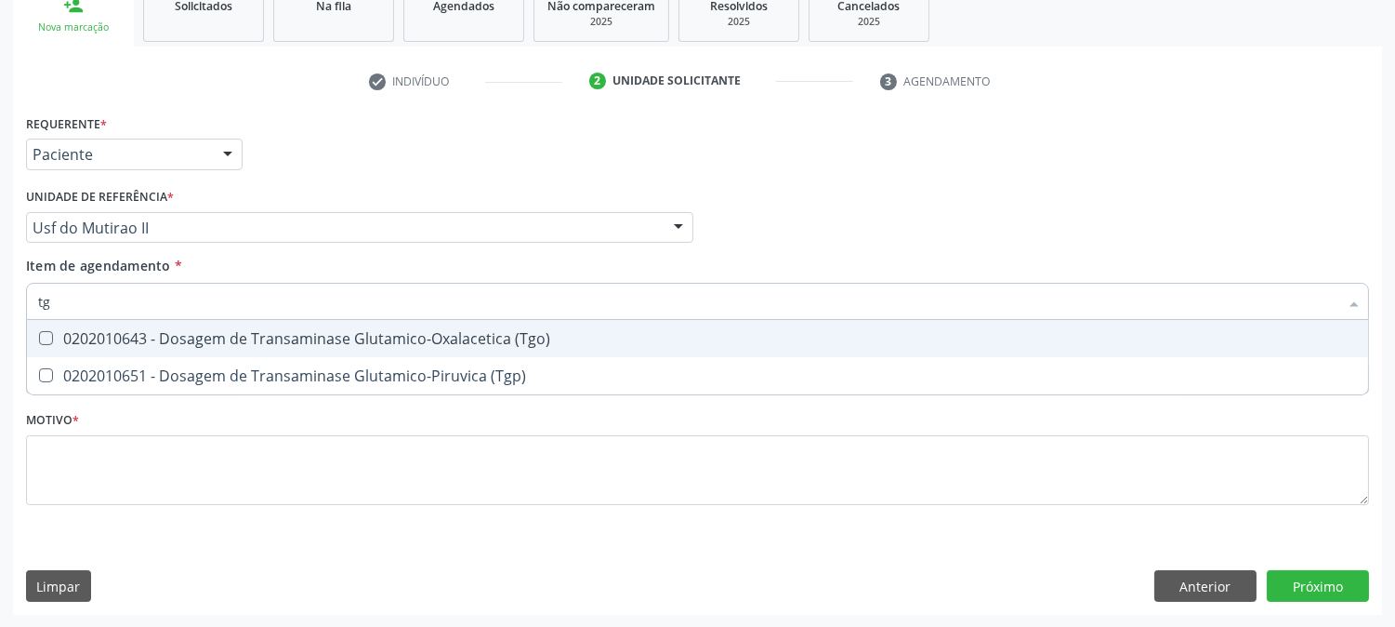
click at [61, 332] on div "0202010643 - Dosagem de Transaminase Glutamico-Oxalacetica (Tgo)" at bounding box center [697, 338] width 1319 height 15
checkbox \(Tgo\) "true"
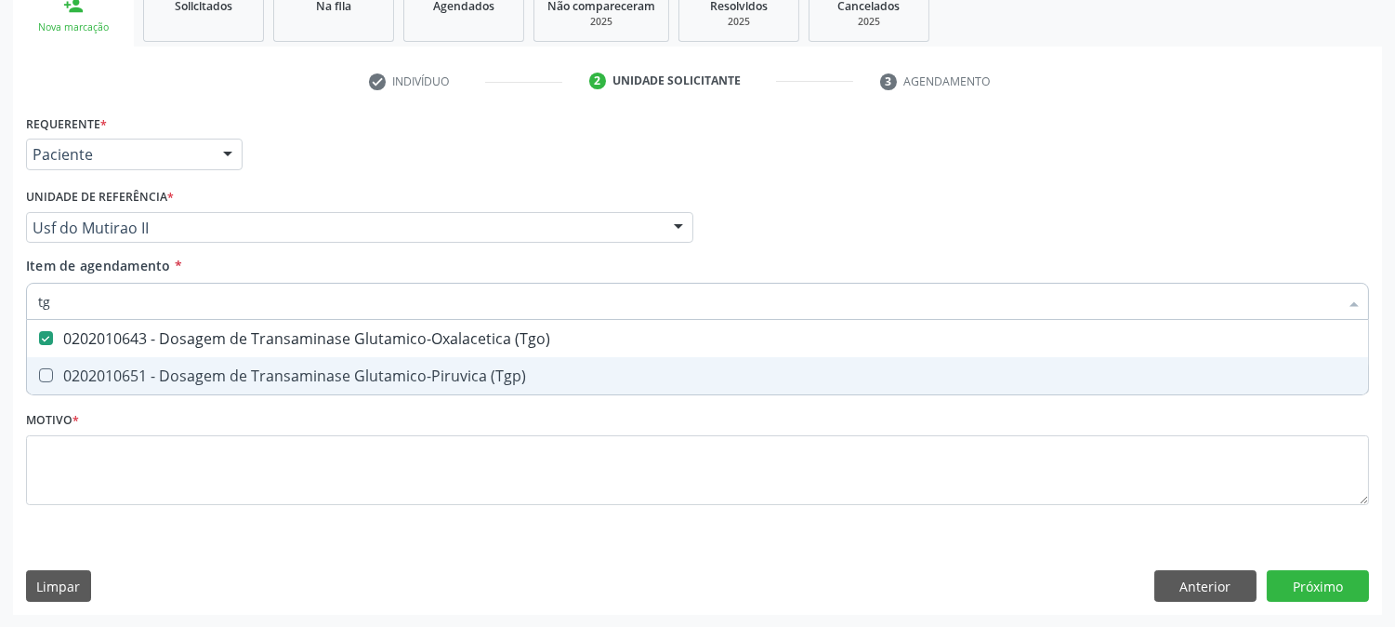
click at [54, 365] on span "0202010651 - Dosagem de Transaminase Glutamico-Piruvica (Tgp)" at bounding box center [697, 375] width 1341 height 37
checkbox \(Tgp\) "true"
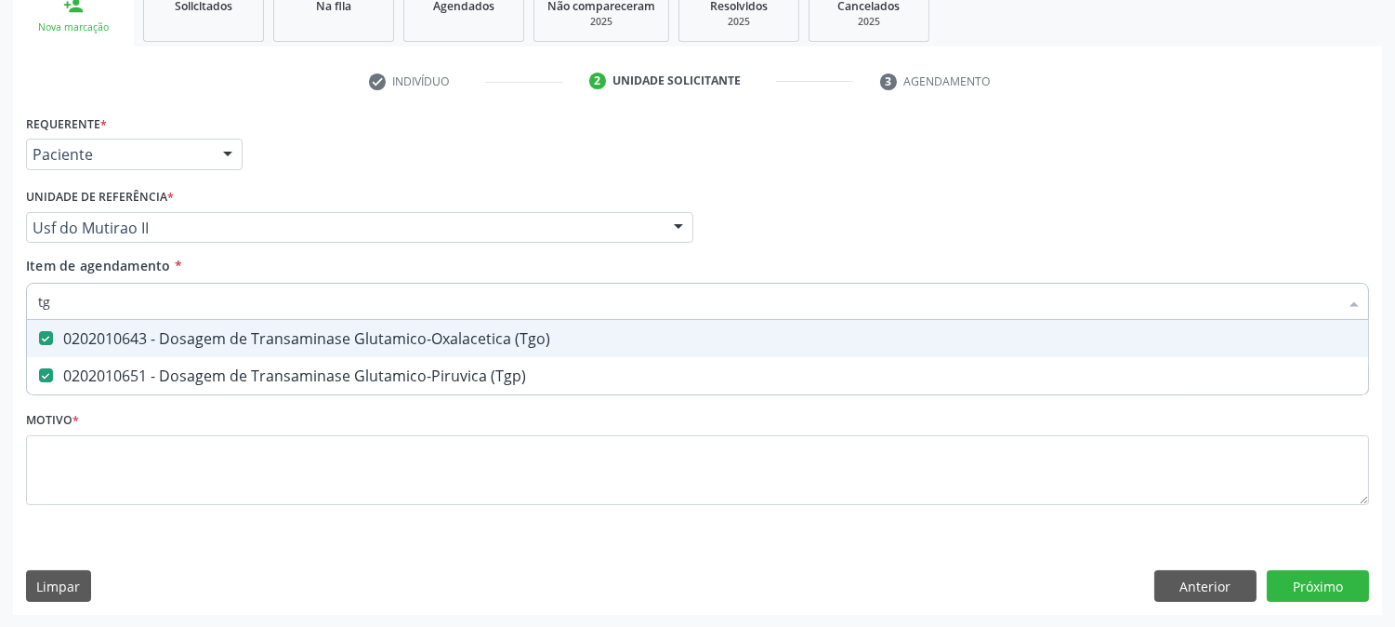
drag, startPoint x: 29, startPoint y: 307, endPoint x: 0, endPoint y: 322, distance: 32.4
click at [0, 322] on div "Acompanhamento Acompanhe a situação das marcações correntes e finalizadas Relat…" at bounding box center [697, 218] width 1395 height 819
type input "trig"
checkbox \(Tgo\) "false"
checkbox \(Tgp\) "false"
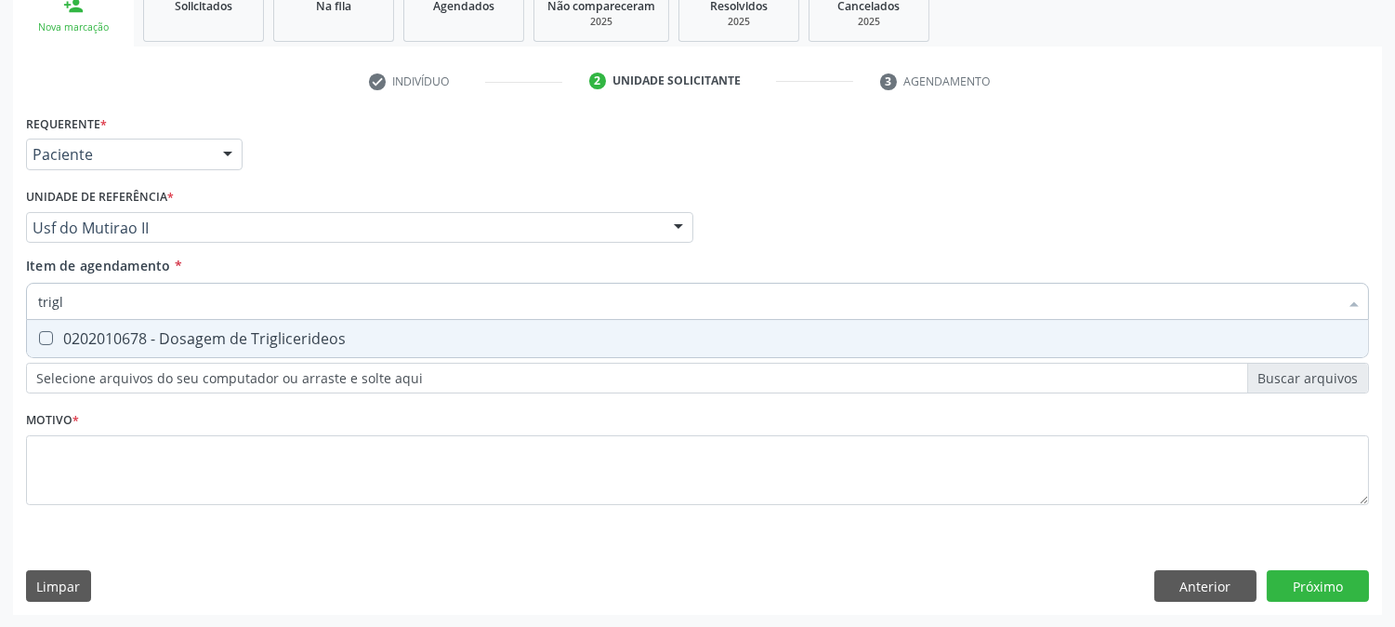
type input "trigli"
click at [91, 336] on div "0202010678 - Dosagem de Triglicerideos" at bounding box center [697, 338] width 1319 height 15
checkbox Triglicerideos "true"
drag, startPoint x: 58, startPoint y: 292, endPoint x: 0, endPoint y: 322, distance: 64.9
click at [0, 322] on div "Acompanhamento Acompanhe a situação das marcações correntes e finalizadas Relat…" at bounding box center [697, 218] width 1395 height 819
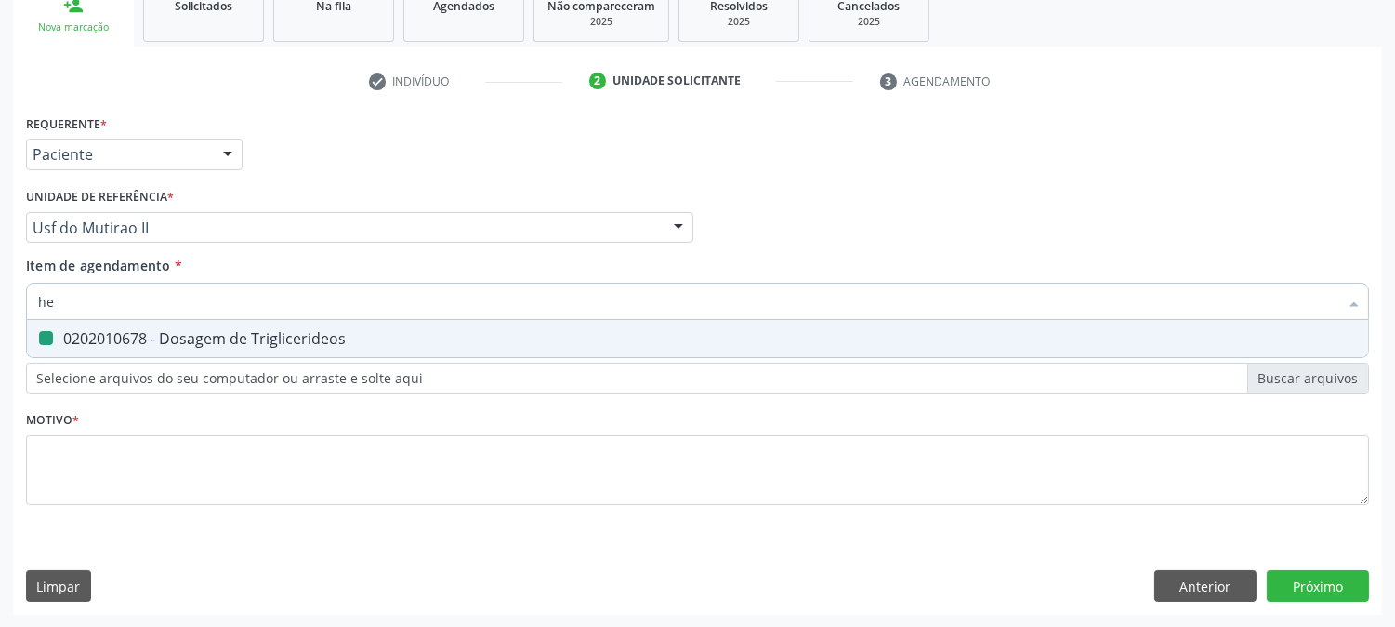
type input "hem"
checkbox Triglicerideos "false"
type input "hemogram"
click at [159, 346] on span "0202020380 - Hemograma Completo" at bounding box center [697, 338] width 1341 height 37
checkbox Completo "true"
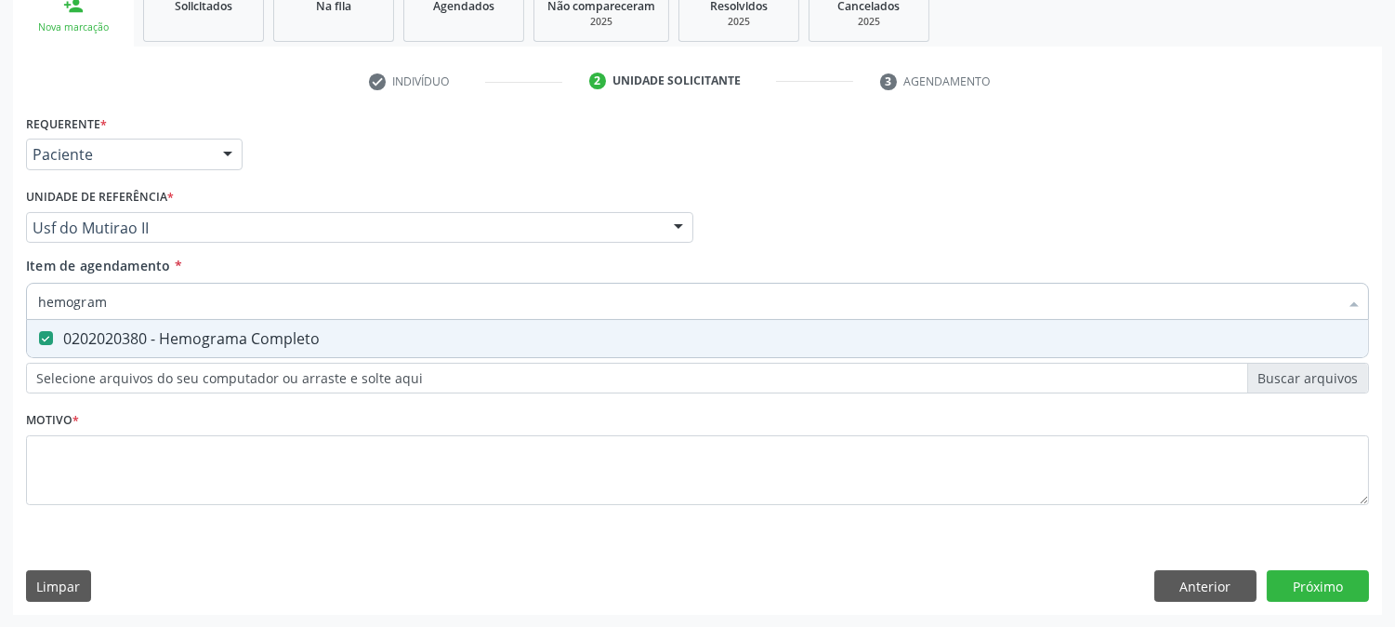
drag, startPoint x: 113, startPoint y: 300, endPoint x: 0, endPoint y: 307, distance: 113.6
click at [0, 307] on div "Acompanhamento Acompanhe a situação das marcações correntes e finalizadas Relat…" at bounding box center [697, 218] width 1395 height 819
type input "late"
checkbox Completo "false"
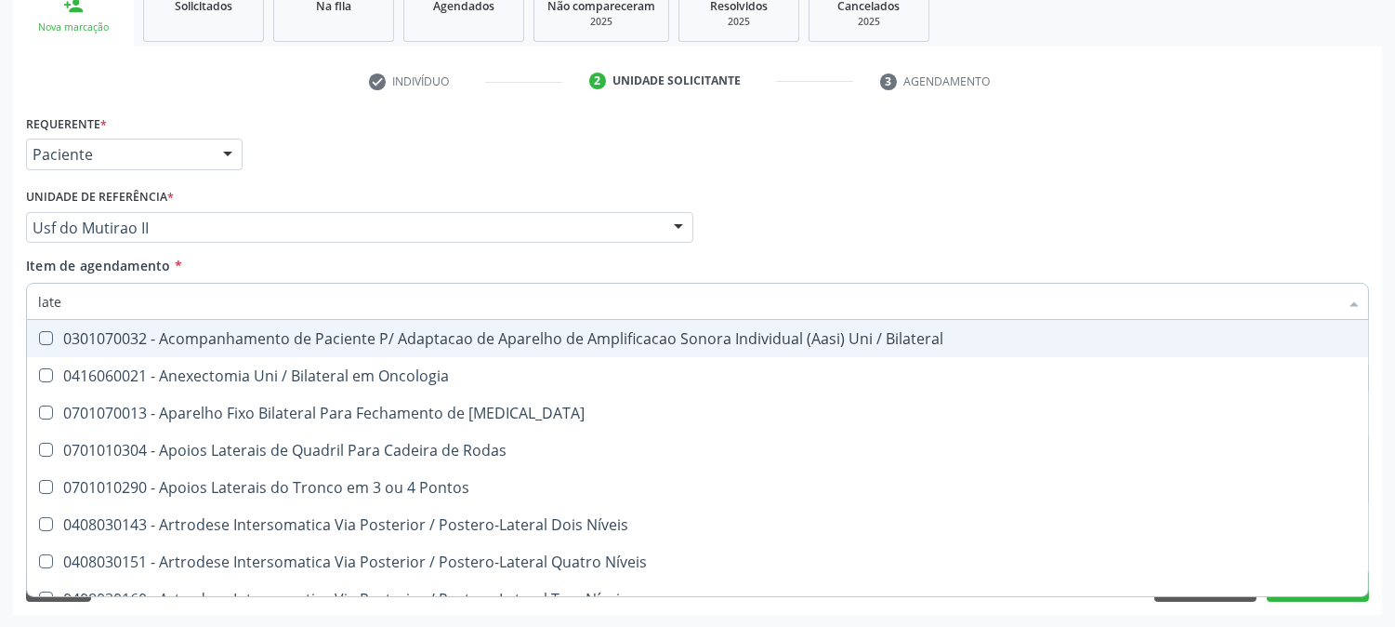
type input "latex"
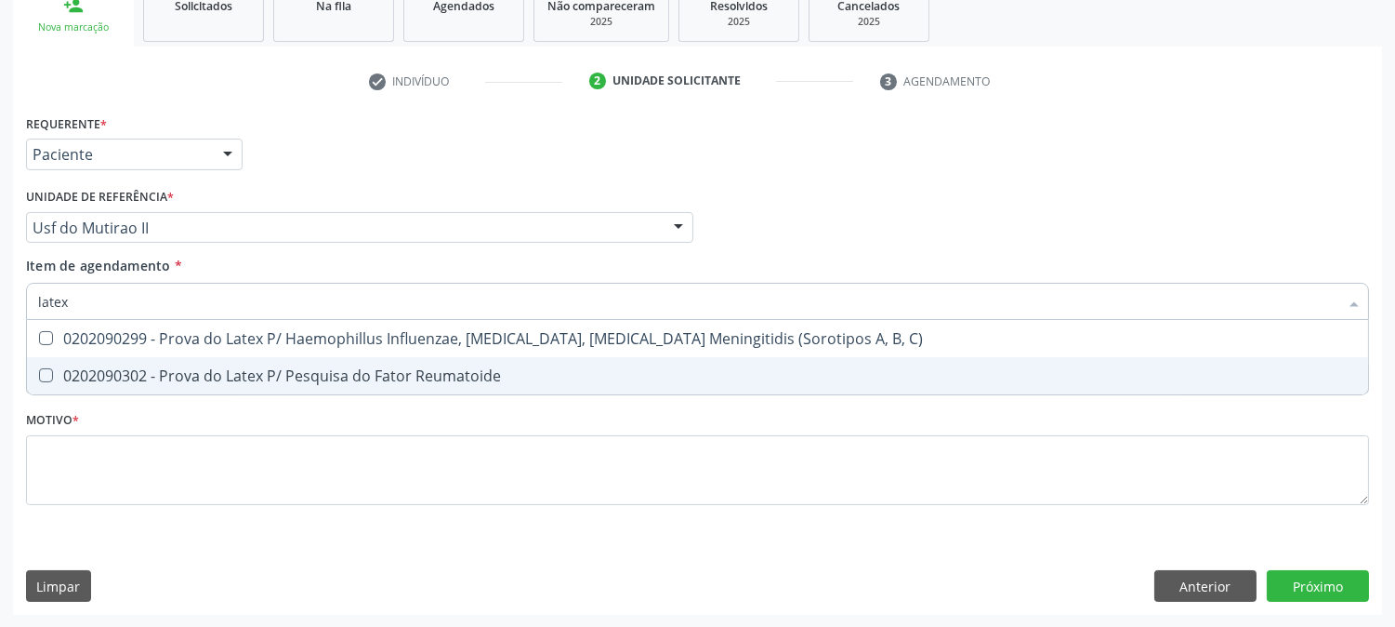
click at [54, 374] on div "0202090302 - Prova do Latex P/ Pesquisa do Fator Reumatoide" at bounding box center [697, 375] width 1319 height 15
checkbox Reumatoide "true"
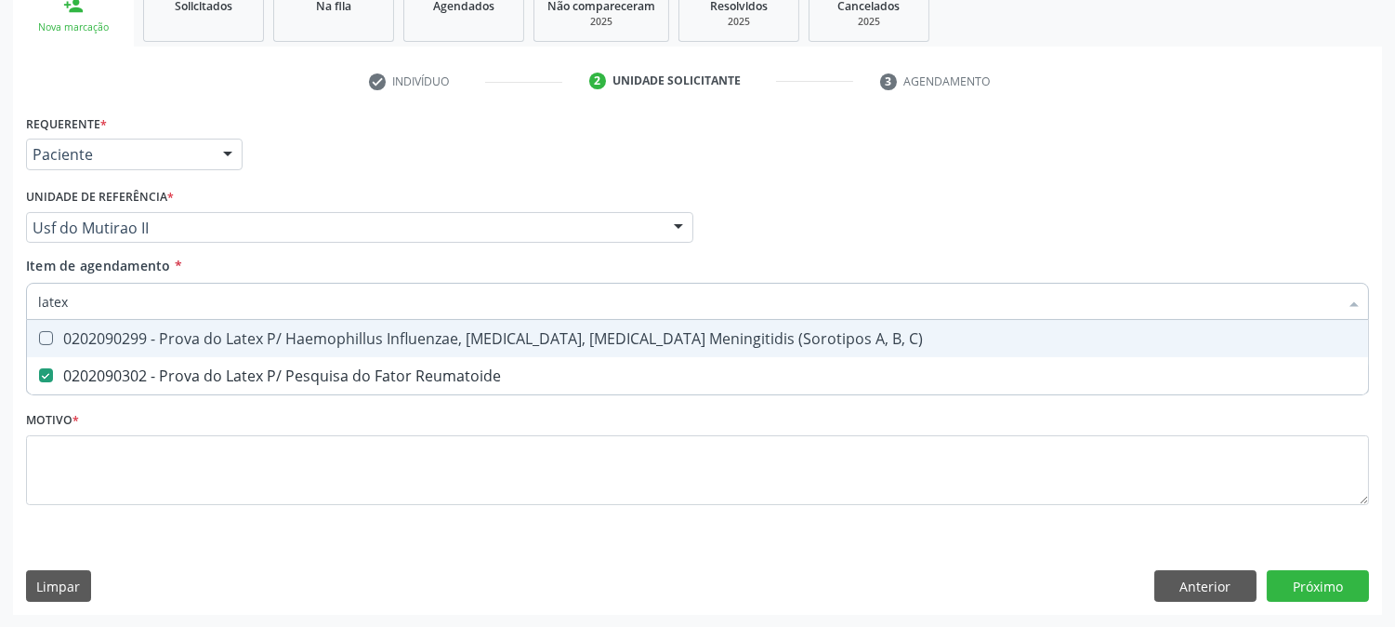
drag, startPoint x: 76, startPoint y: 304, endPoint x: 1, endPoint y: 300, distance: 75.4
click at [1, 300] on div "Acompanhamento Acompanhe a situação das marcações correntes e finalizadas Relat…" at bounding box center [697, 218] width 1395 height 819
type input "urin"
checkbox Reumatoide "false"
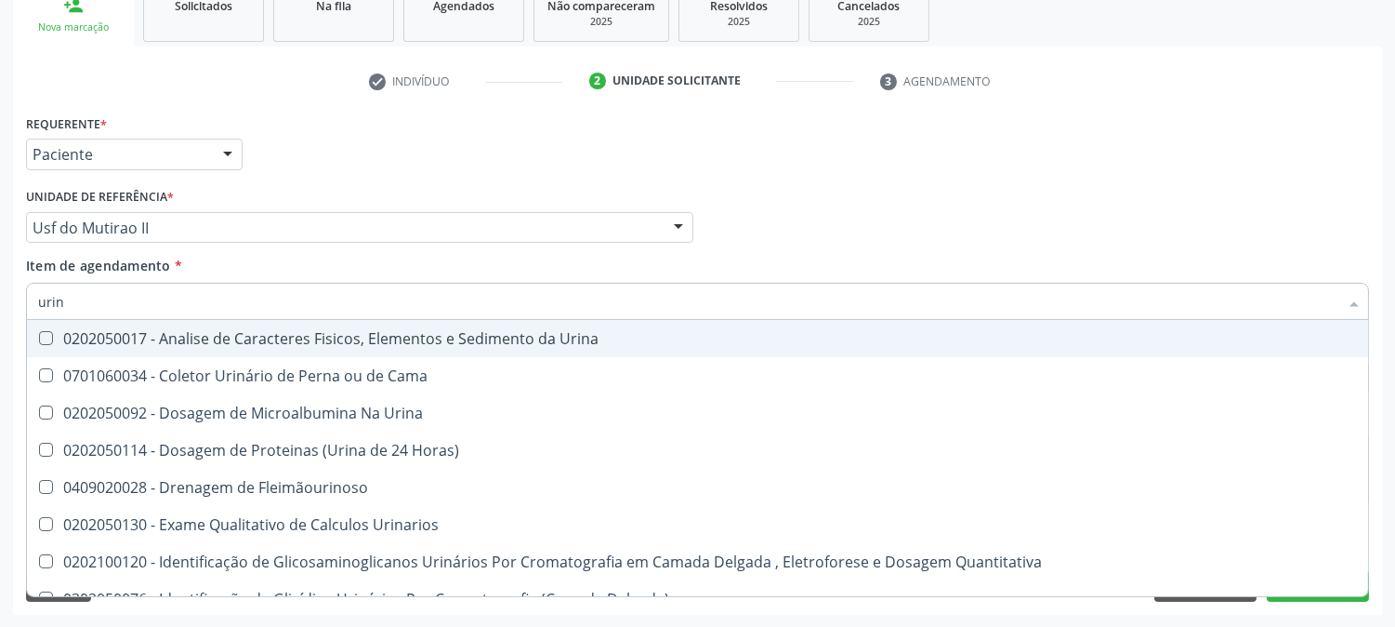
type input "urina"
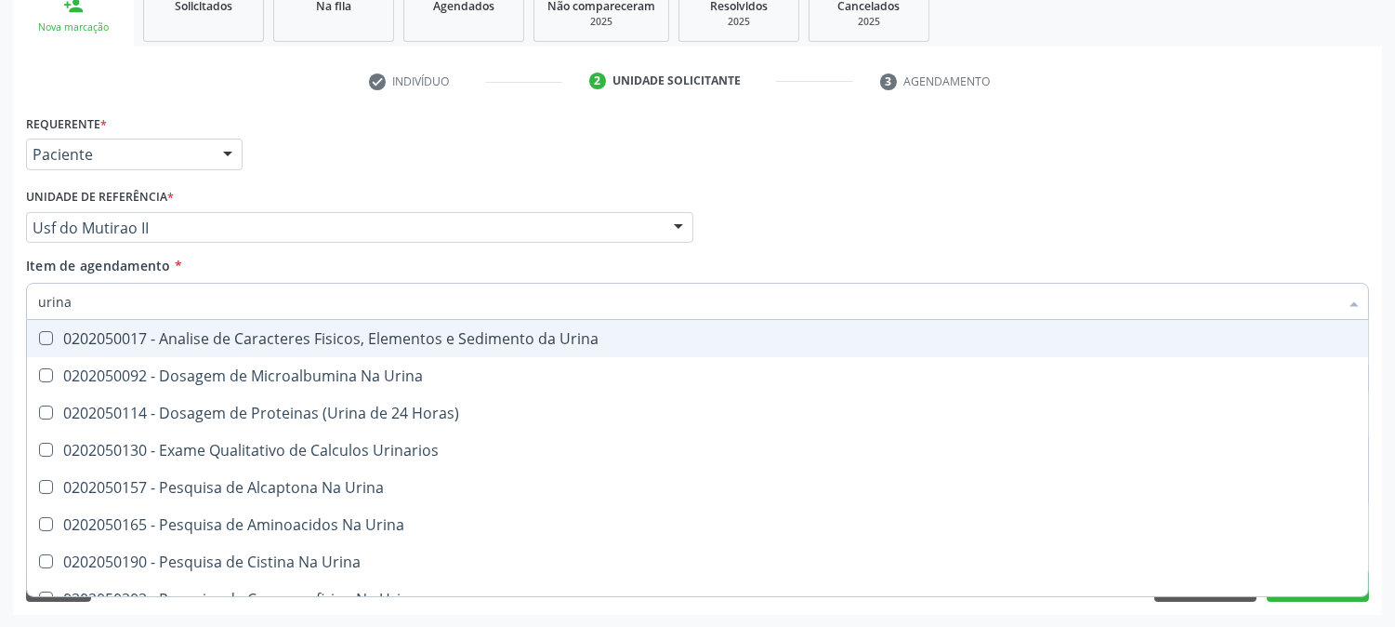
click at [109, 335] on div "0202050017 - Analise de Caracteres Fisicos, Elementos e Sedimento da Urina" at bounding box center [697, 338] width 1319 height 15
checkbox Urina "true"
drag, startPoint x: 98, startPoint y: 285, endPoint x: 28, endPoint y: 314, distance: 75.4
click at [28, 314] on div "urina" at bounding box center [697, 301] width 1343 height 37
type input "para"
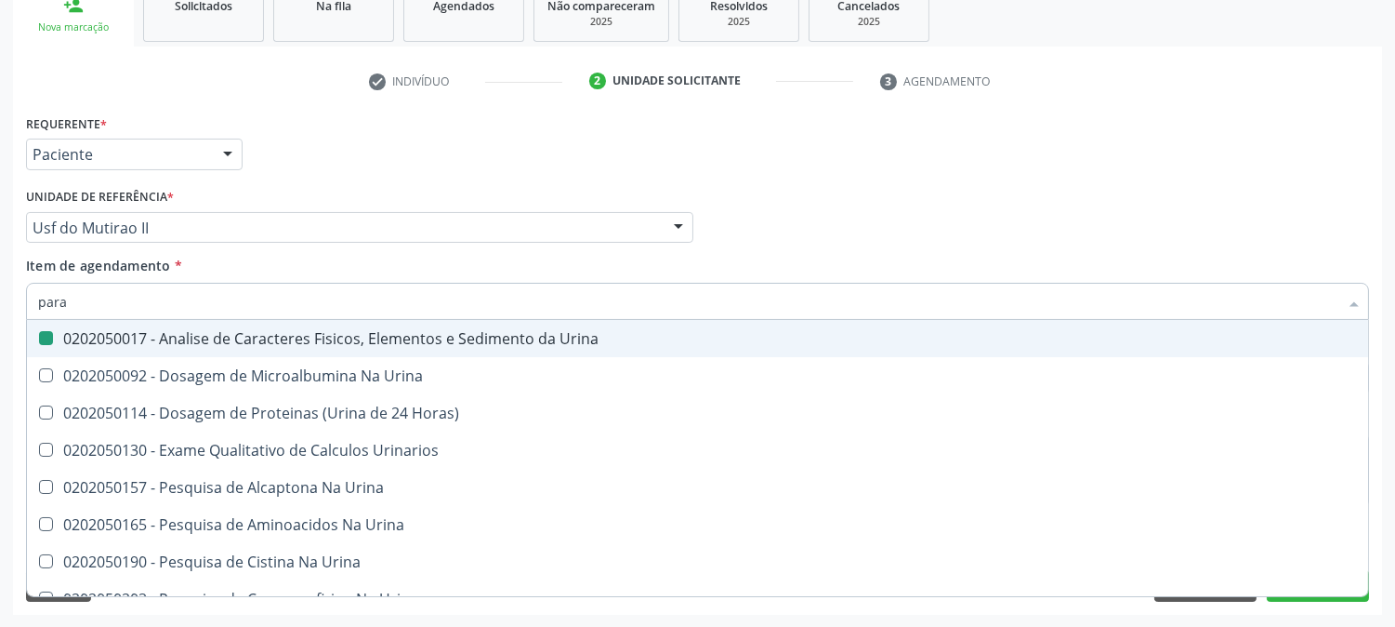
checkbox Urina "false"
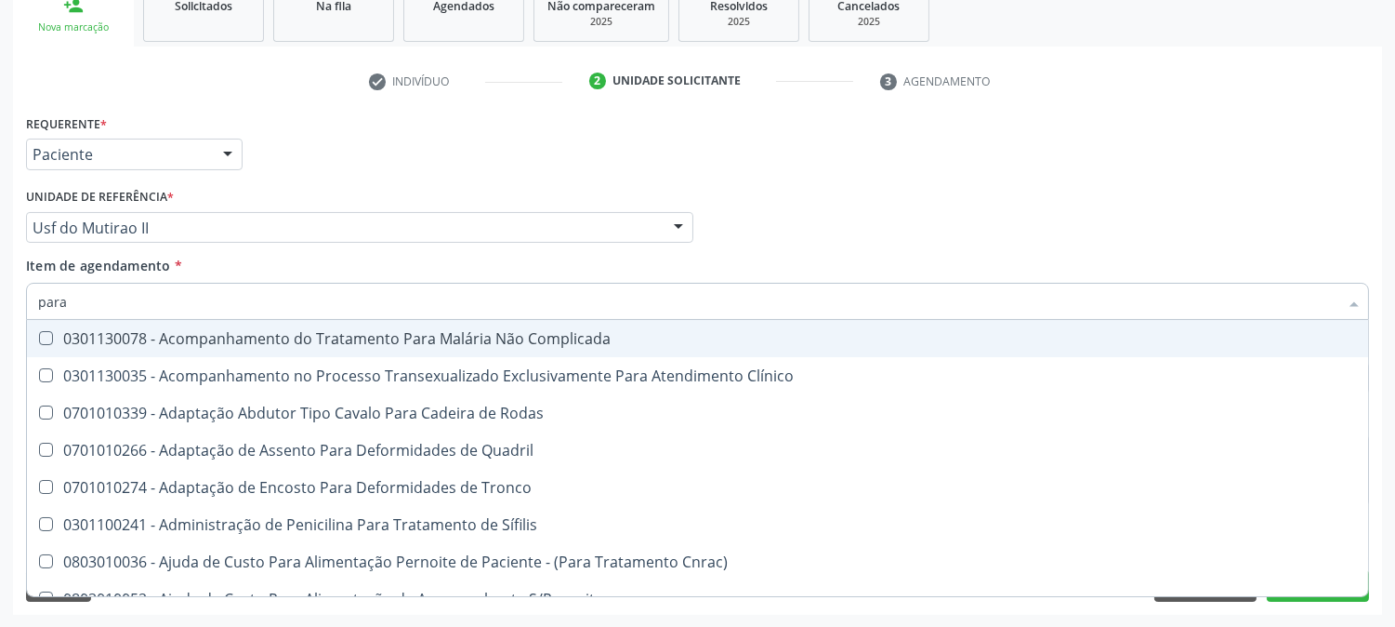
type input "paras"
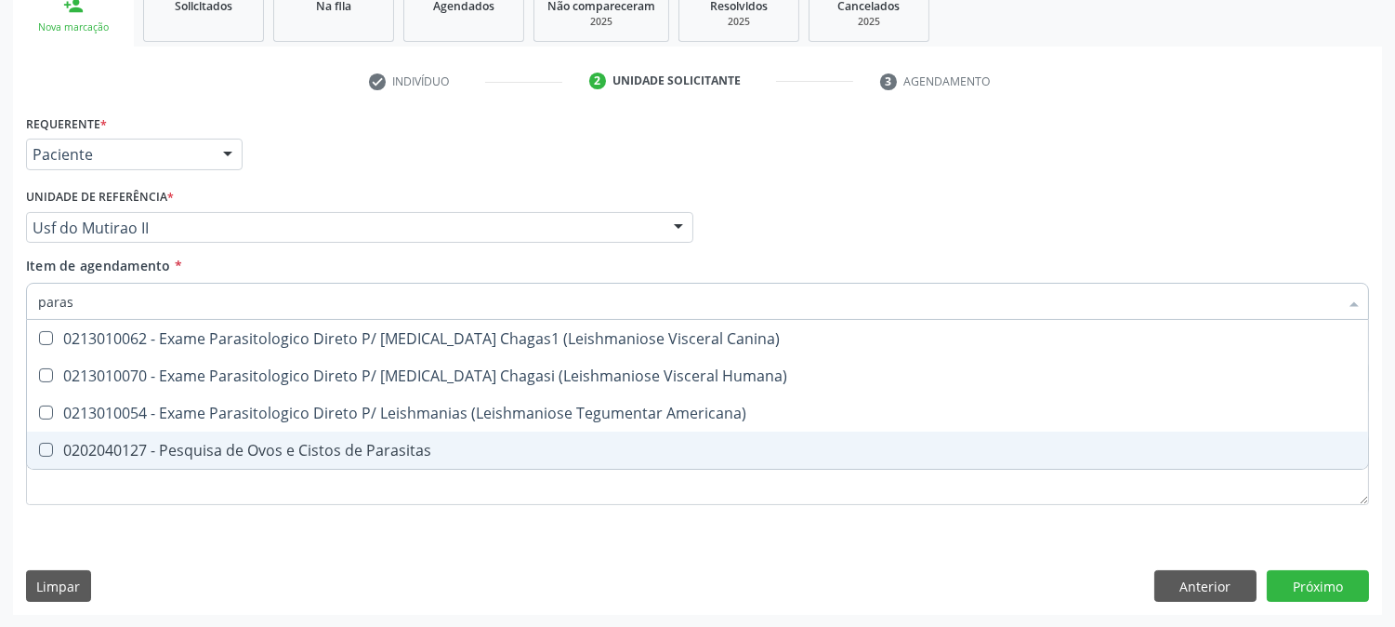
click at [137, 450] on div "0202040127 - Pesquisa de Ovos e Cistos de Parasitas" at bounding box center [697, 449] width 1319 height 15
checkbox Parasitas "true"
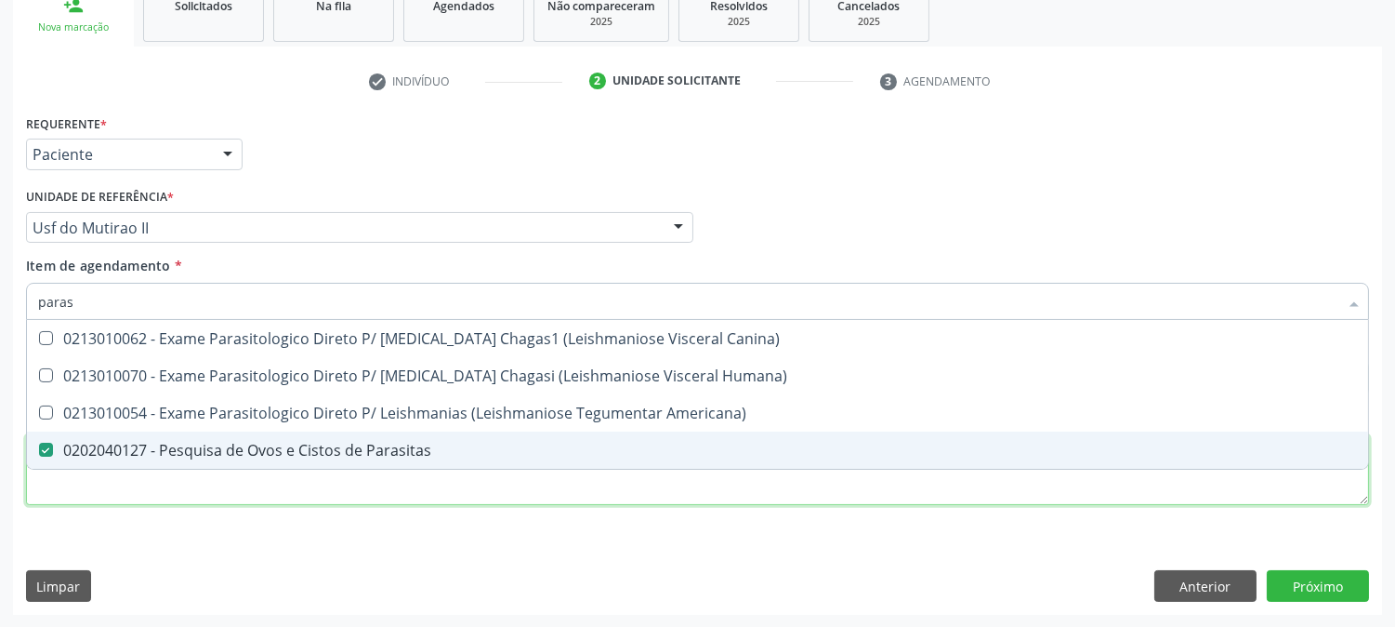
click at [195, 494] on div "Requerente * Paciente Profissional de Saúde Paciente Nenhum resultado encontrad…" at bounding box center [697, 320] width 1343 height 421
checkbox Humana\) "true"
checkbox Americana\) "true"
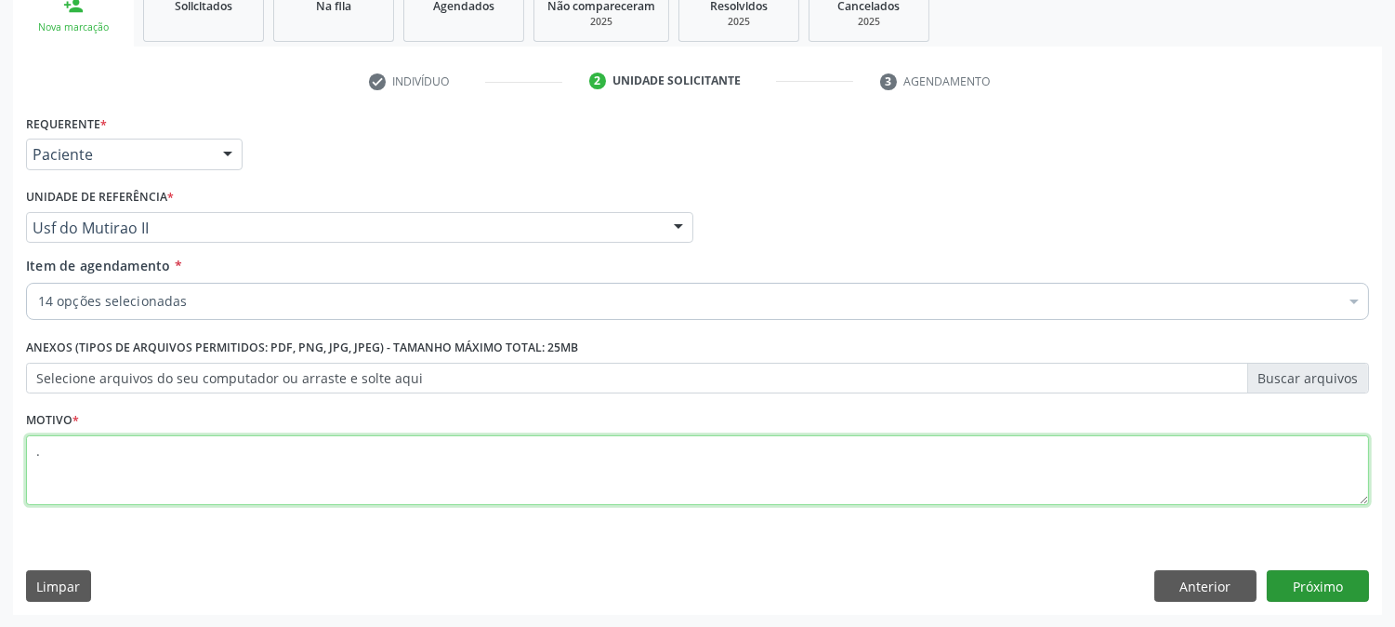
type textarea "."
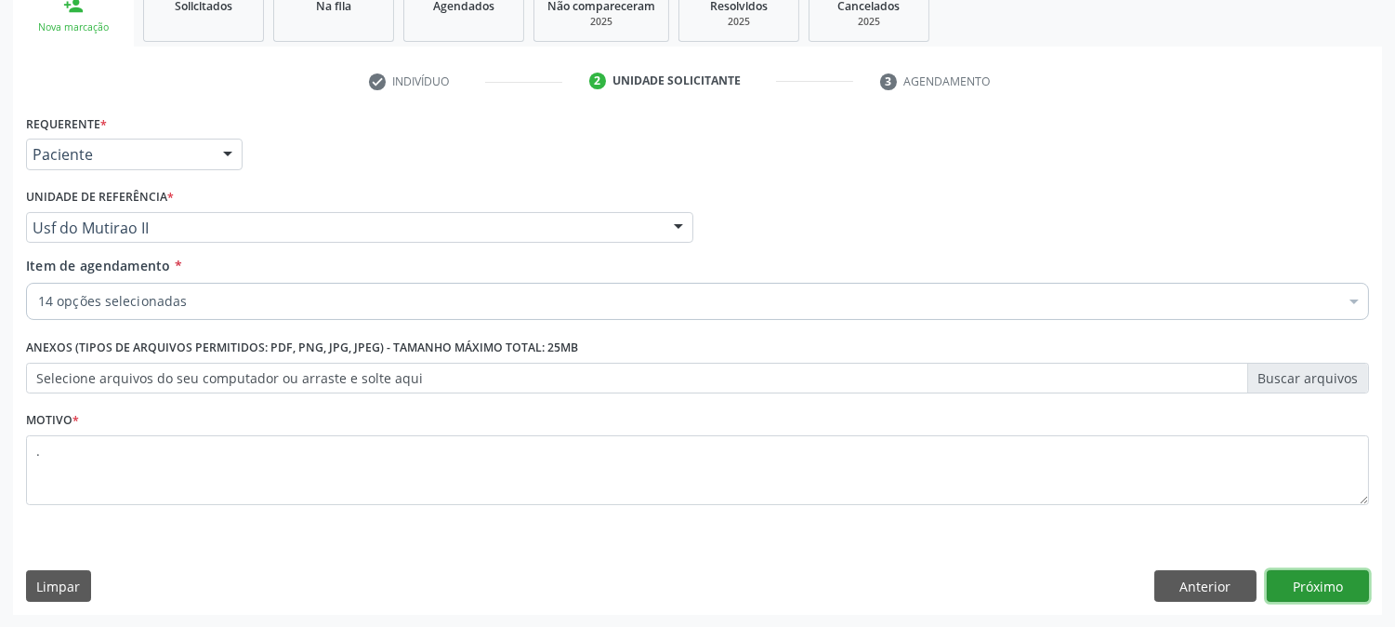
click at [1334, 579] on button "Próximo" at bounding box center [1318, 586] width 102 height 32
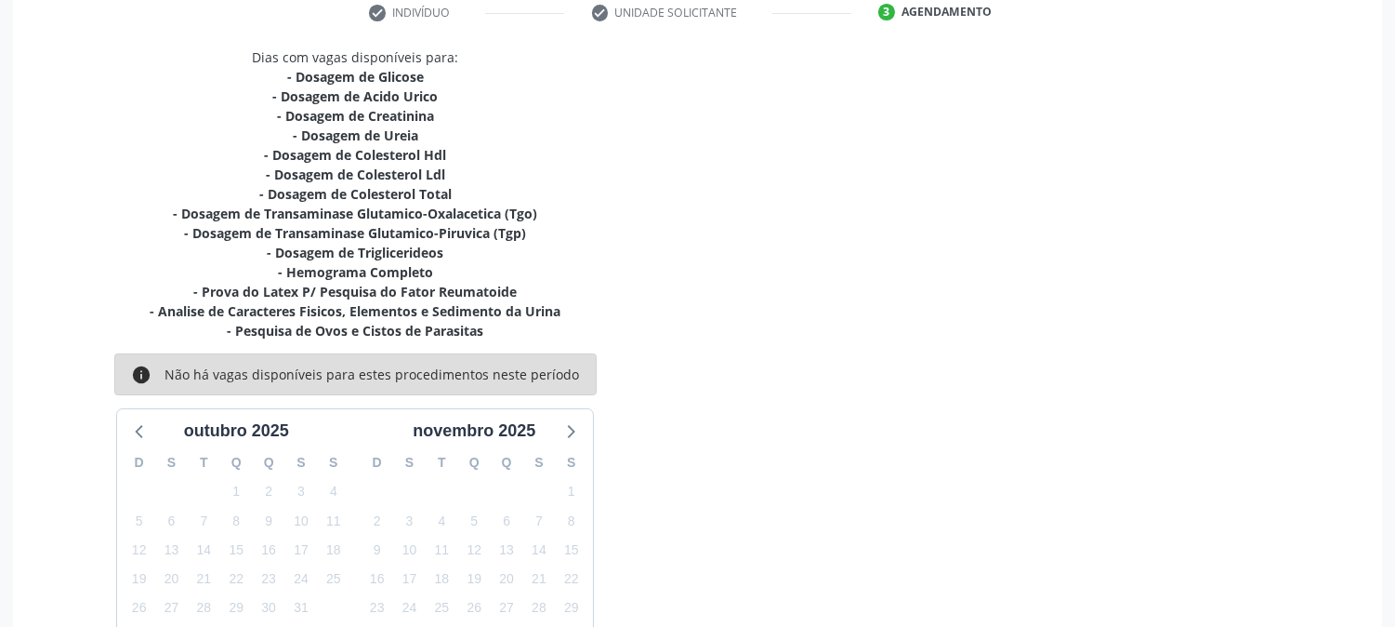
scroll to position [490, 0]
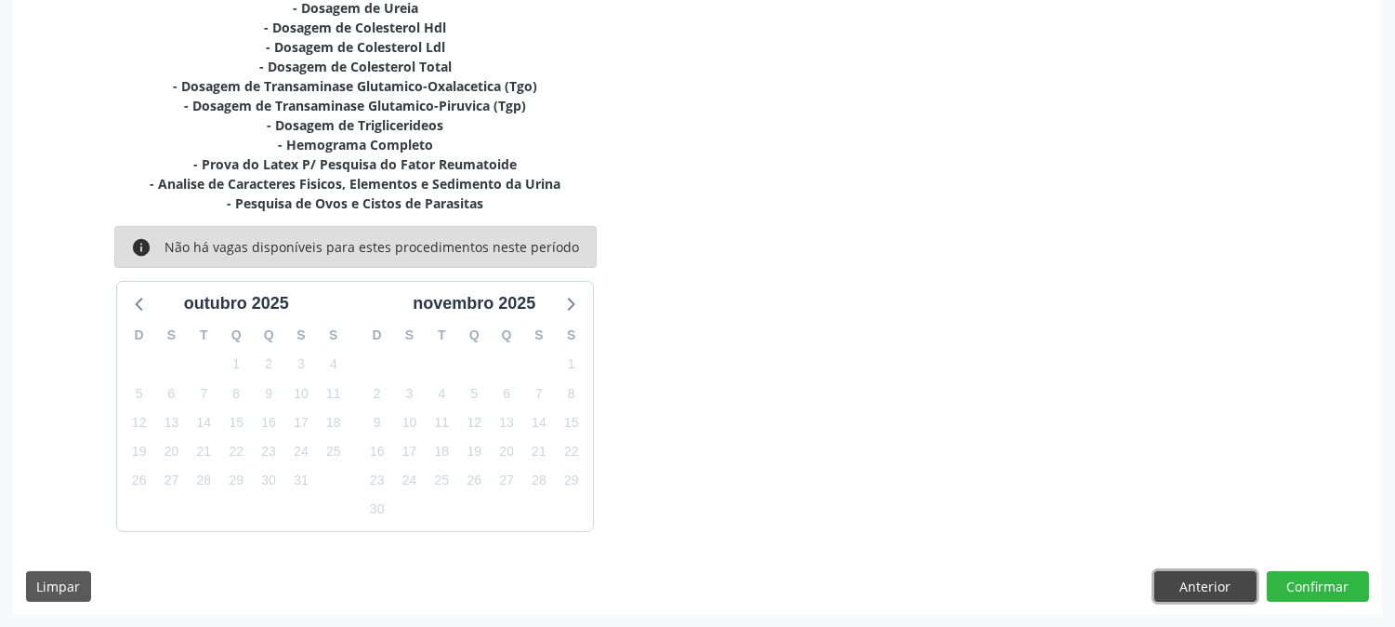
click at [1181, 587] on button "Anterior" at bounding box center [1206, 587] width 102 height 32
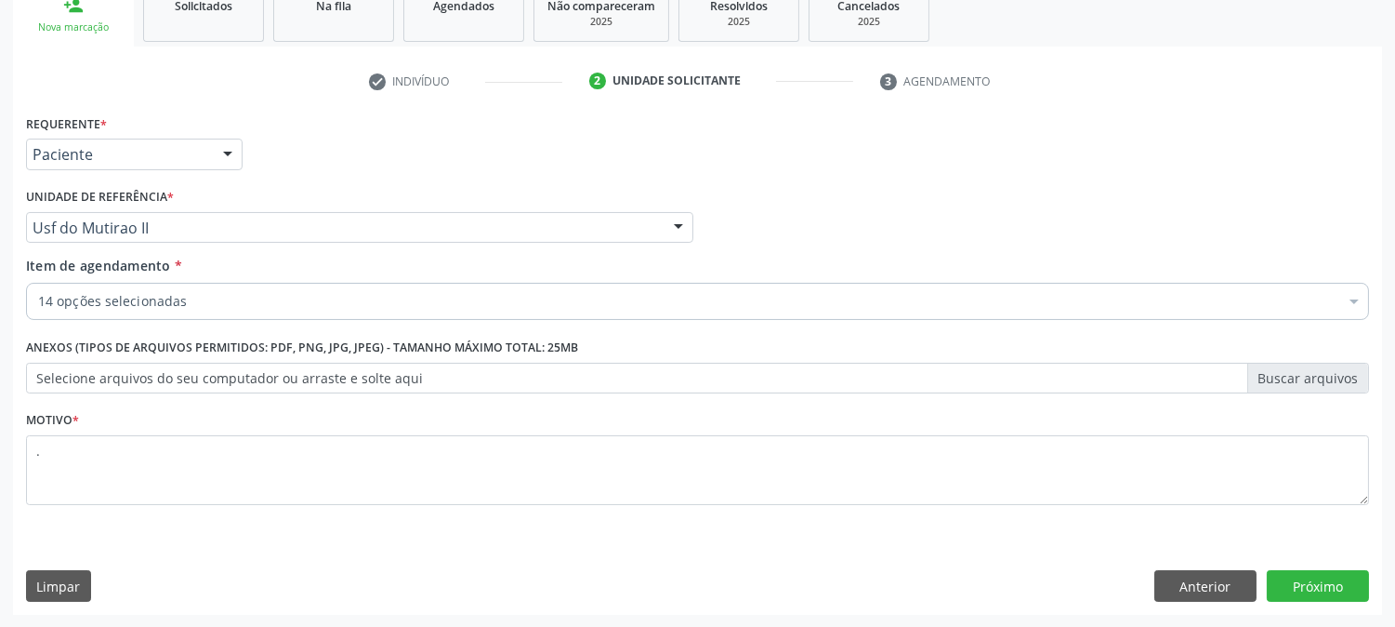
click at [535, 316] on div "14 opções selecionadas" at bounding box center [697, 301] width 1343 height 37
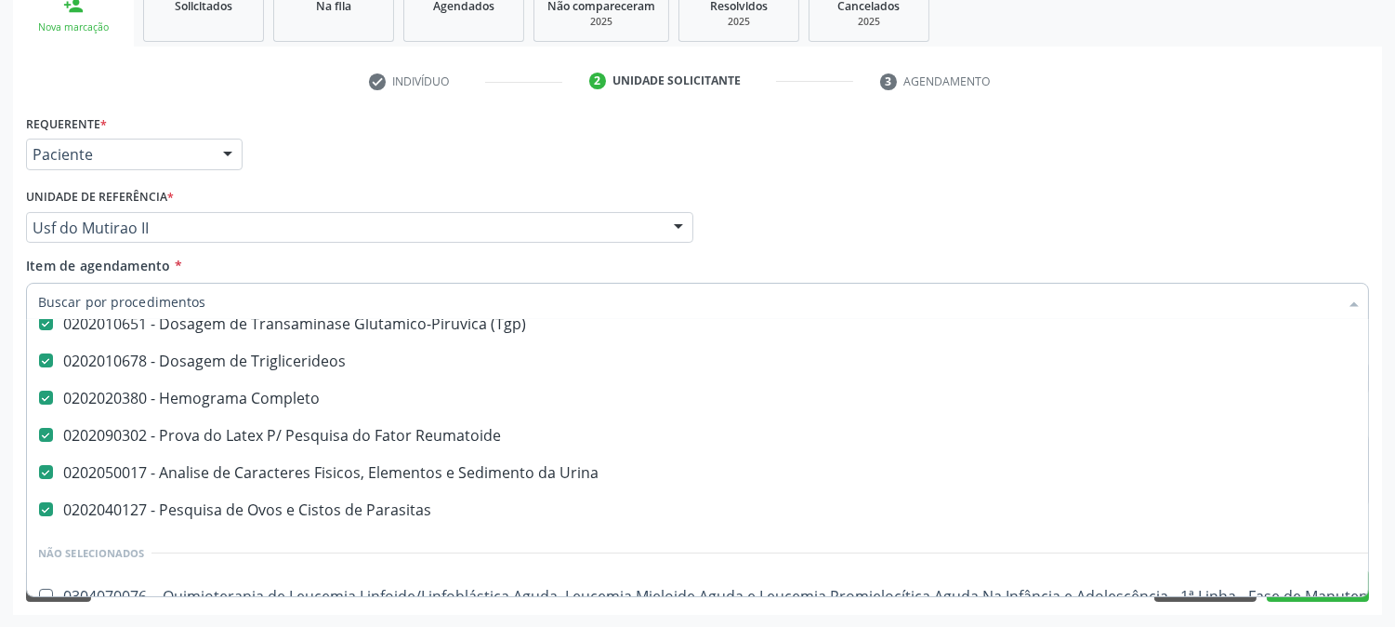
scroll to position [413, 0]
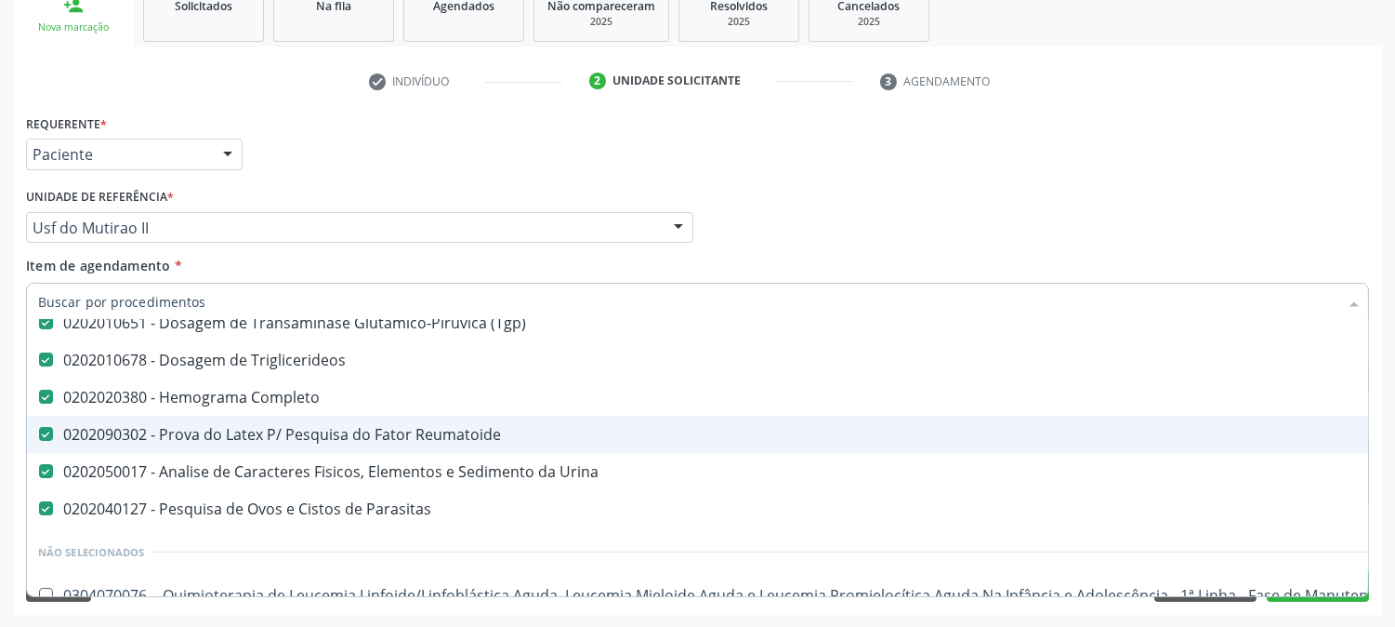
click at [402, 434] on div "0202090302 - Prova do Latex P/ Pesquisa do Fator Reumatoide" at bounding box center [761, 434] width 1447 height 15
checkbox Reumatoide "false"
click at [0, 409] on div "Acompanhamento Acompanhe a situação das marcações correntes e finalizadas Relat…" at bounding box center [697, 218] width 1395 height 819
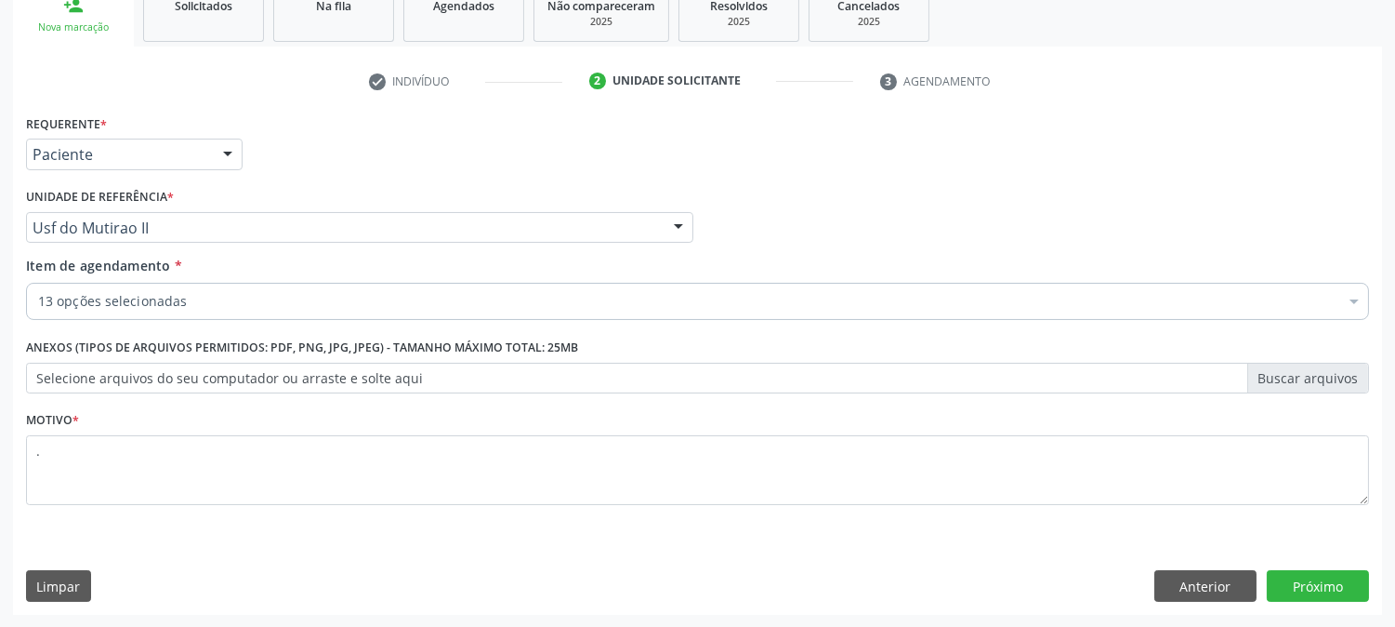
scroll to position [0, 0]
click at [1308, 571] on button "Próximo" at bounding box center [1318, 586] width 102 height 32
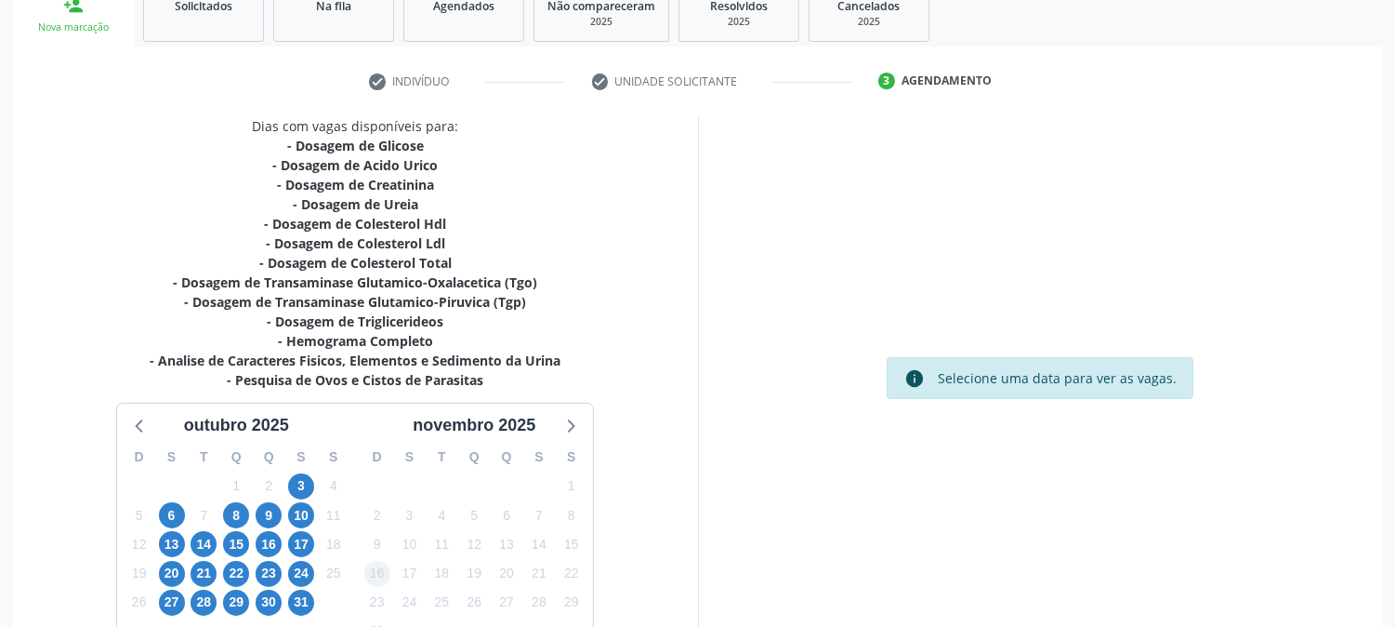
scroll to position [415, 0]
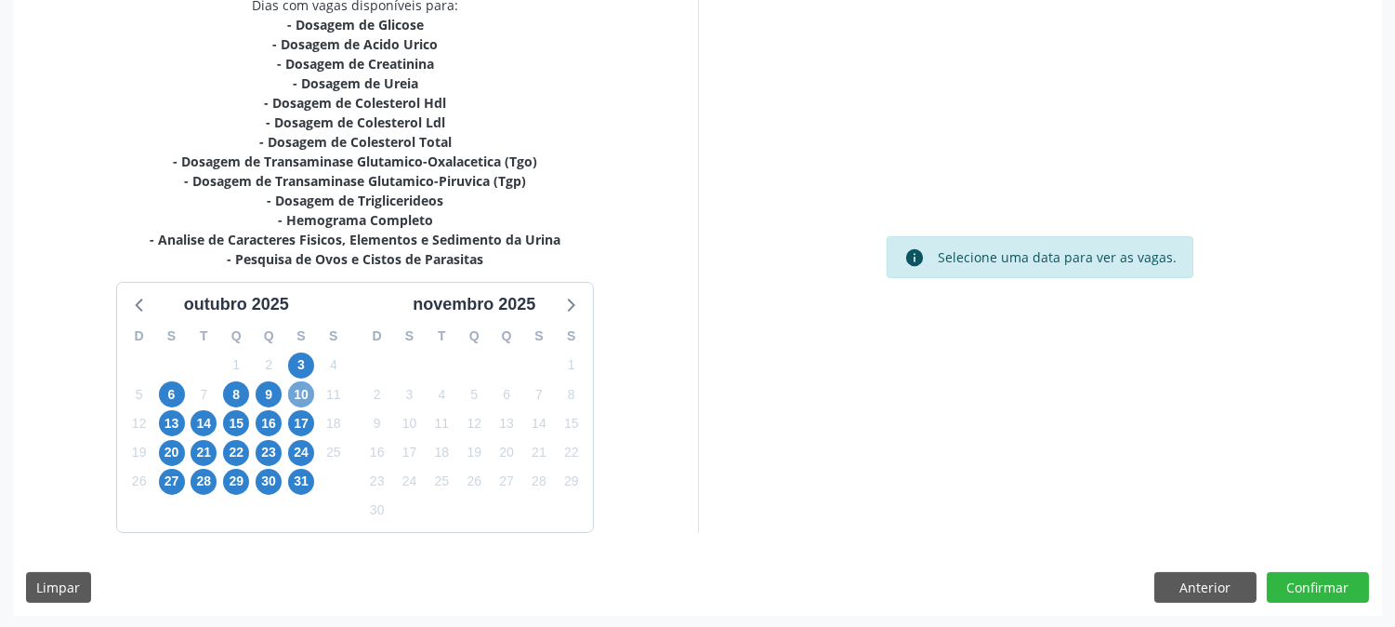
click at [303, 382] on span "10" at bounding box center [301, 394] width 26 height 26
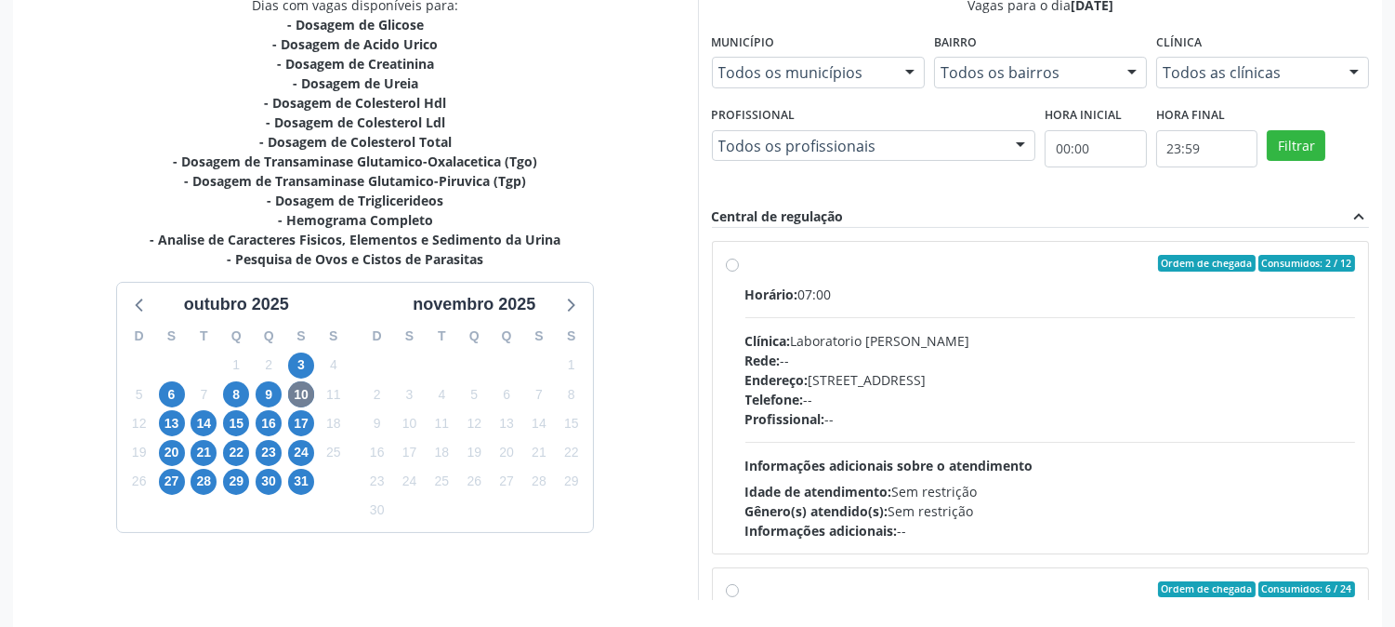
click at [805, 377] on span "Endereço:" at bounding box center [777, 380] width 63 height 18
click at [739, 271] on input "Ordem de chegada Consumidos: 2 / 12 Horário: 07:00 Clínica: Laboratorio [PERSON…" at bounding box center [732, 263] width 13 height 17
radio input "true"
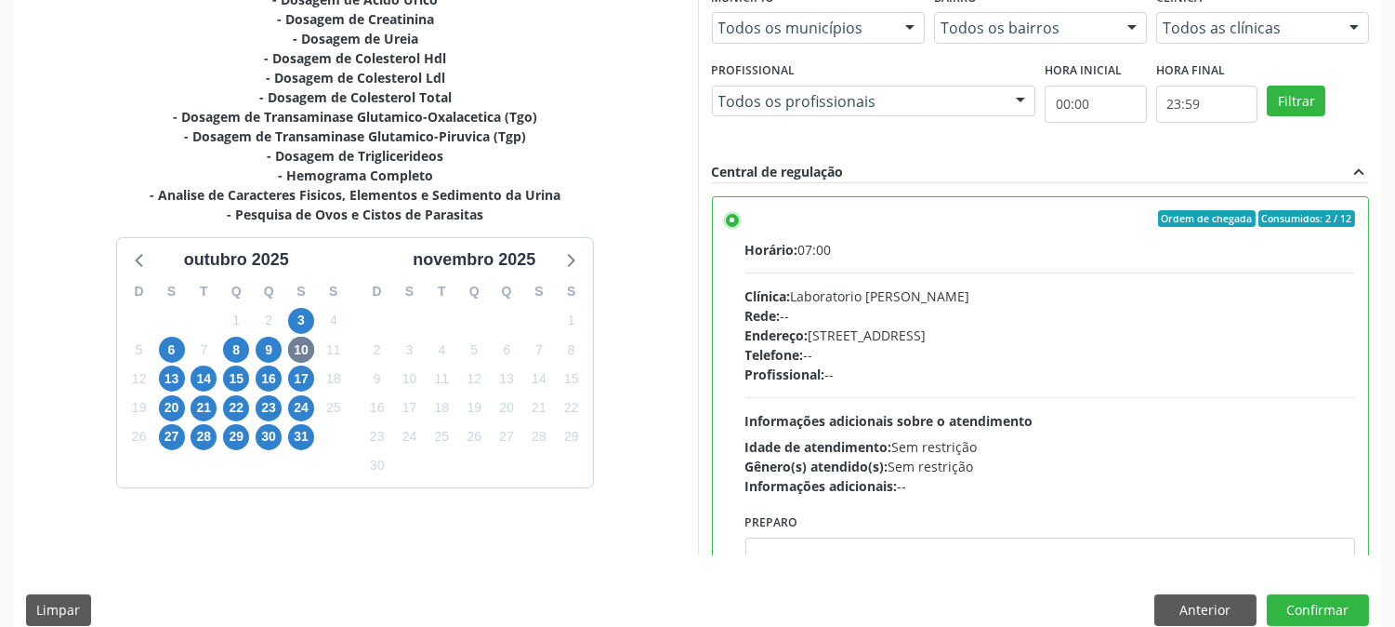
scroll to position [483, 0]
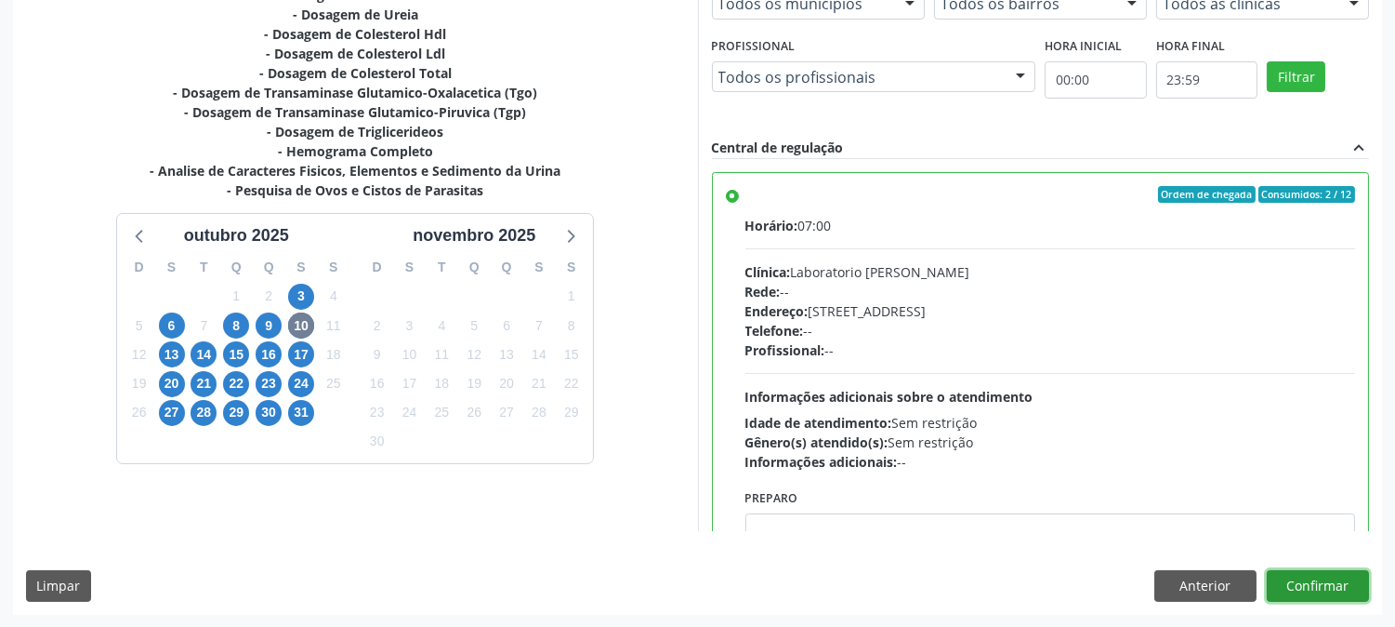
click at [1299, 574] on button "Confirmar" at bounding box center [1318, 586] width 102 height 32
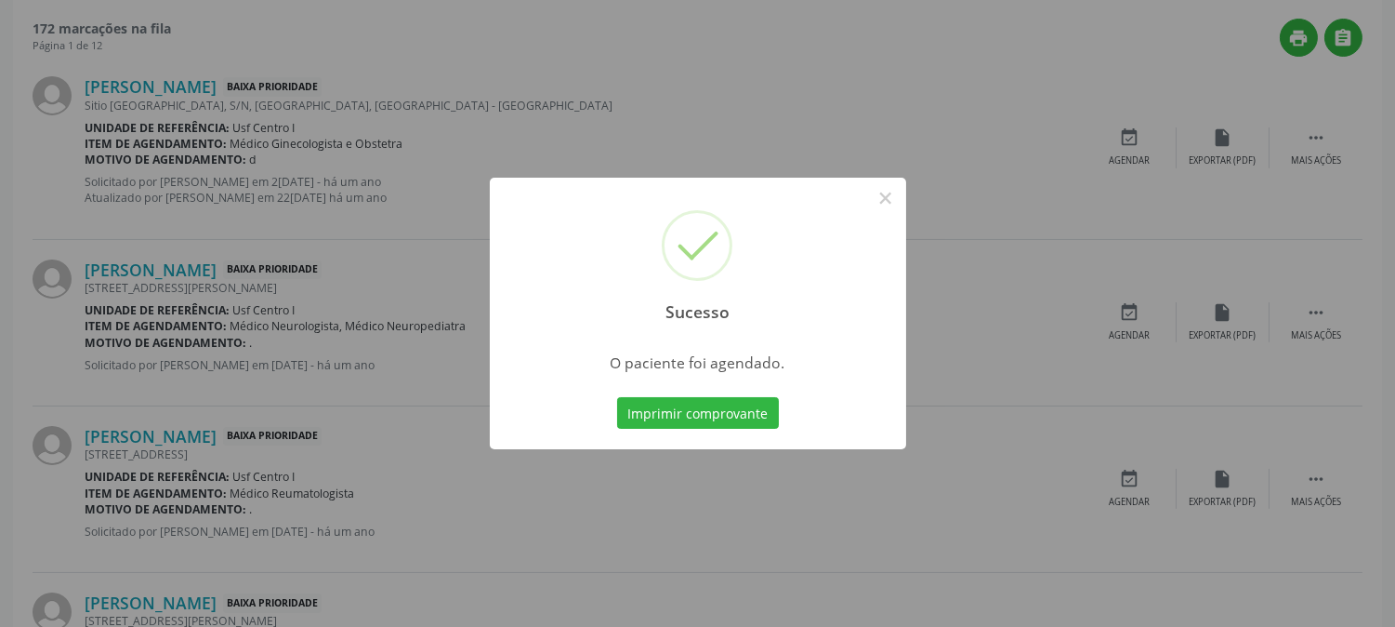
scroll to position [0, 0]
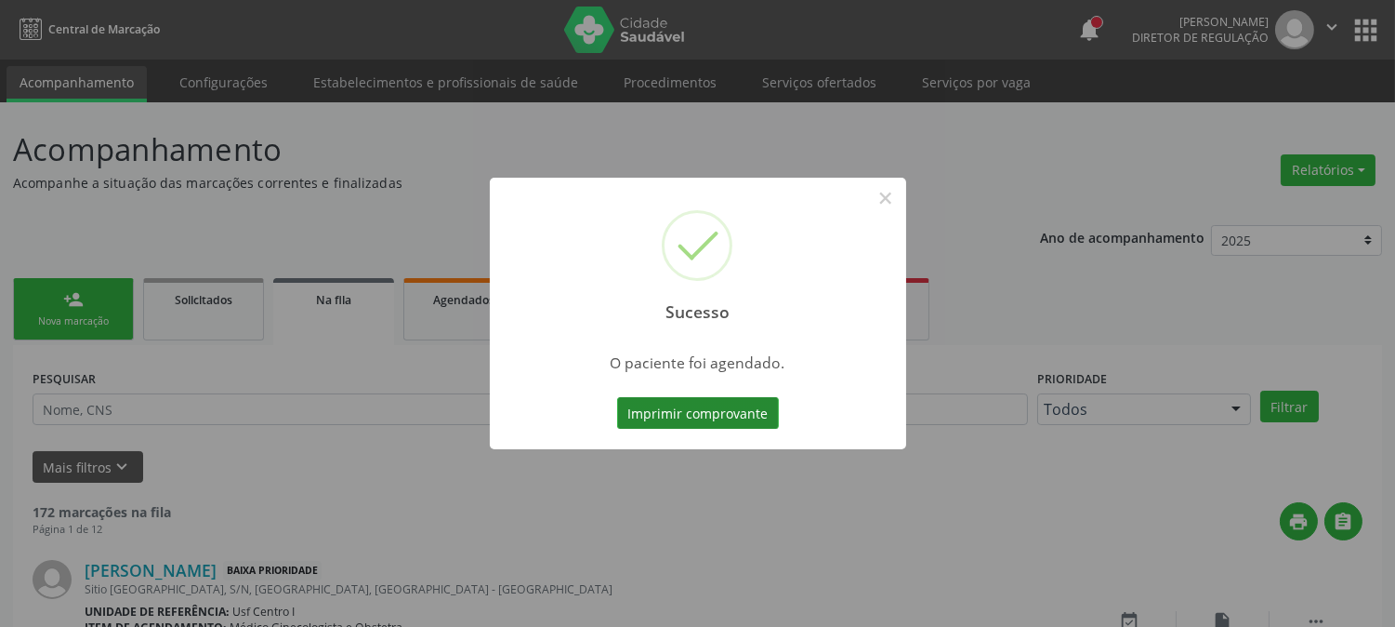
click at [723, 421] on button "Imprimir comprovante" at bounding box center [698, 413] width 162 height 32
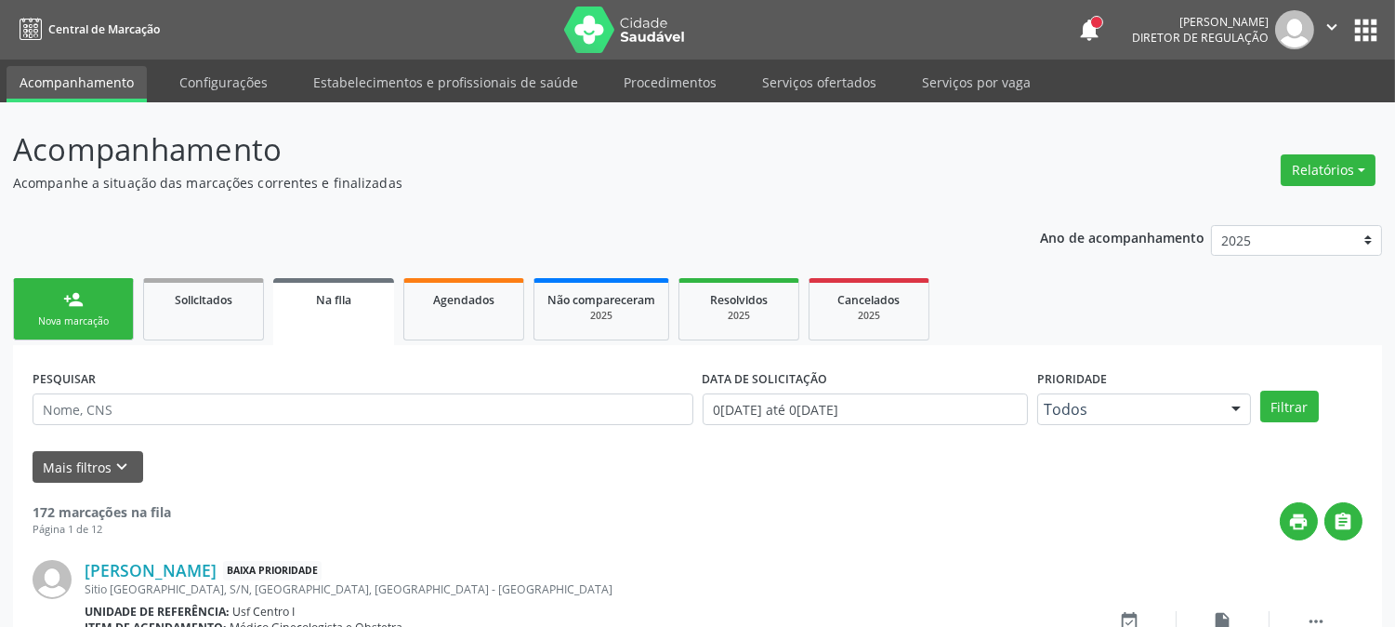
click at [90, 330] on link "person_add Nova marcação" at bounding box center [73, 309] width 121 height 62
